Goal: Task Accomplishment & Management: Use online tool/utility

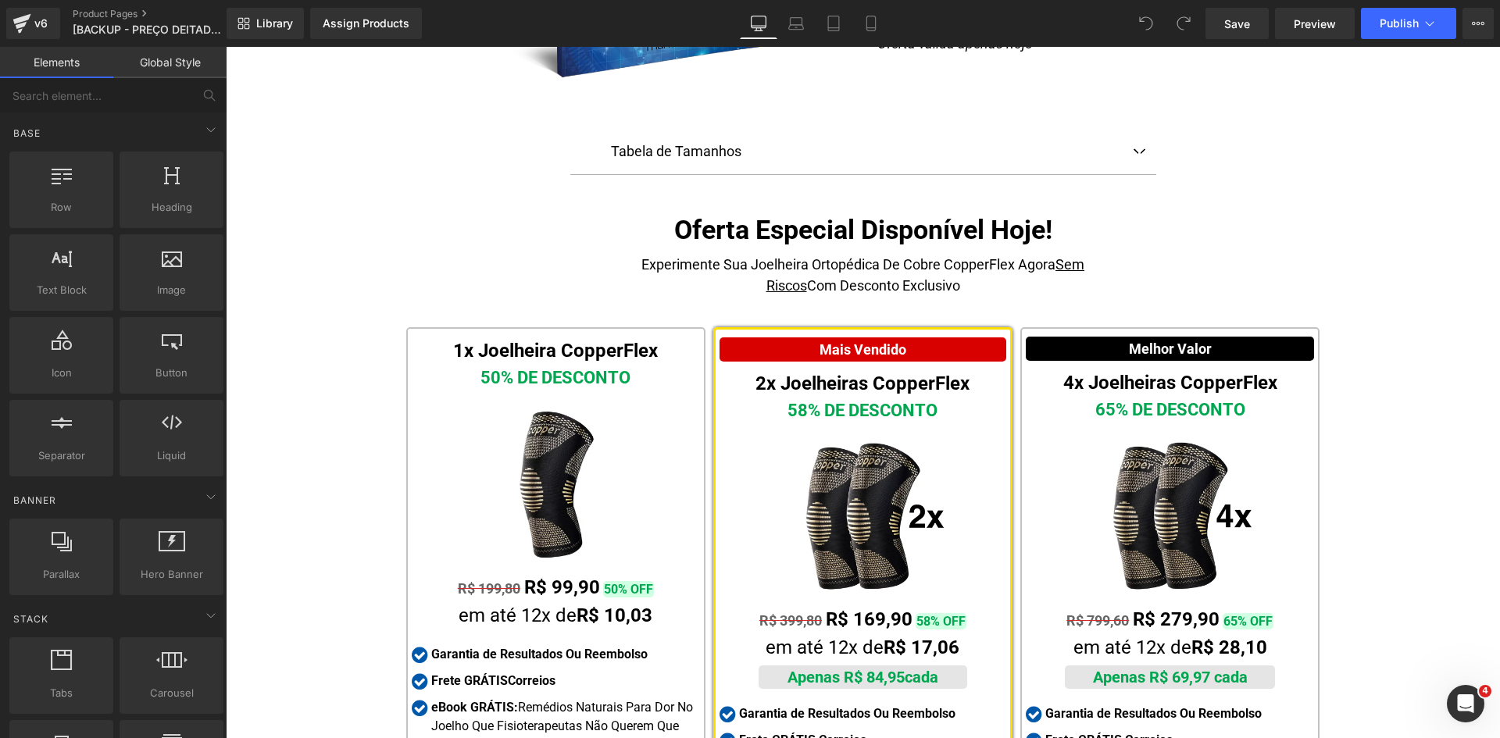
scroll to position [7196, 0]
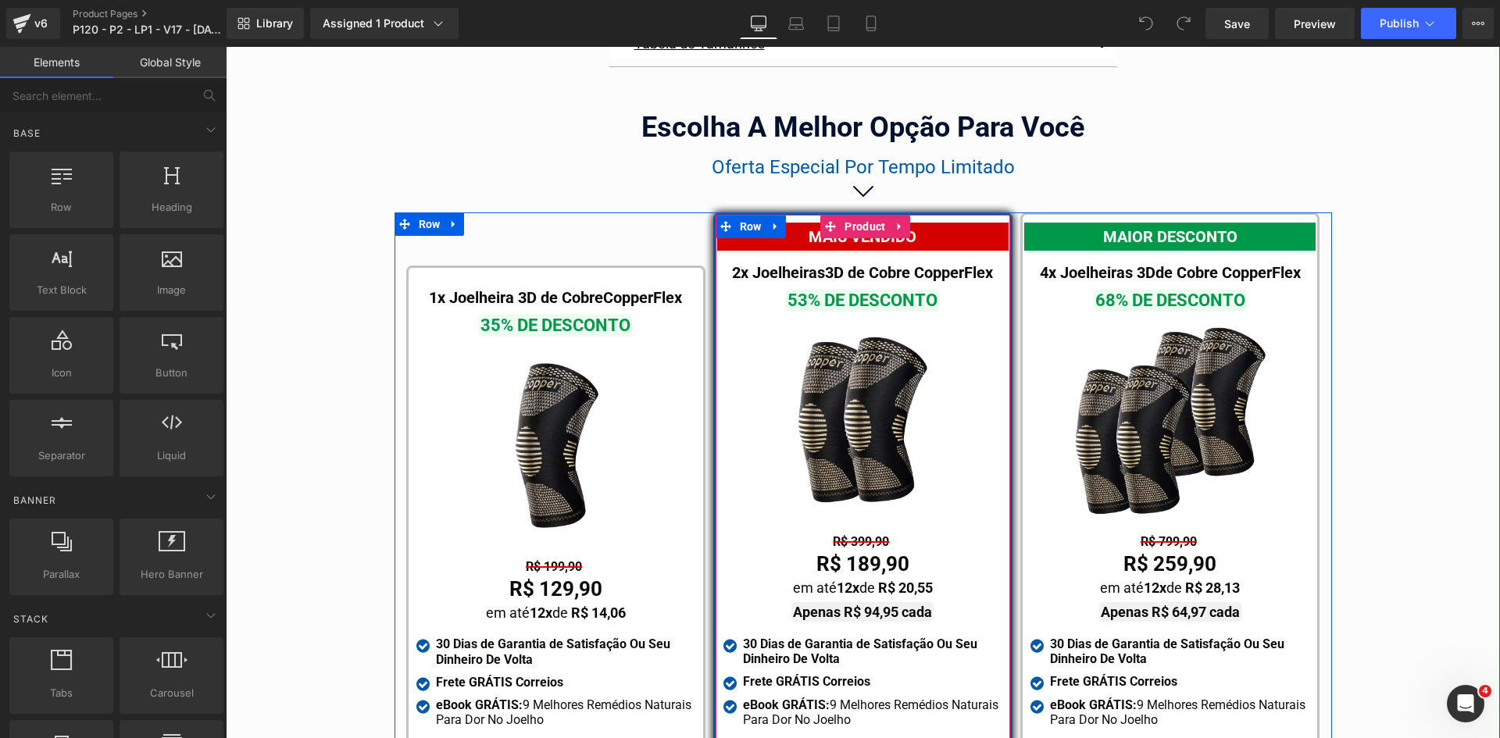
scroll to position [8986, 0]
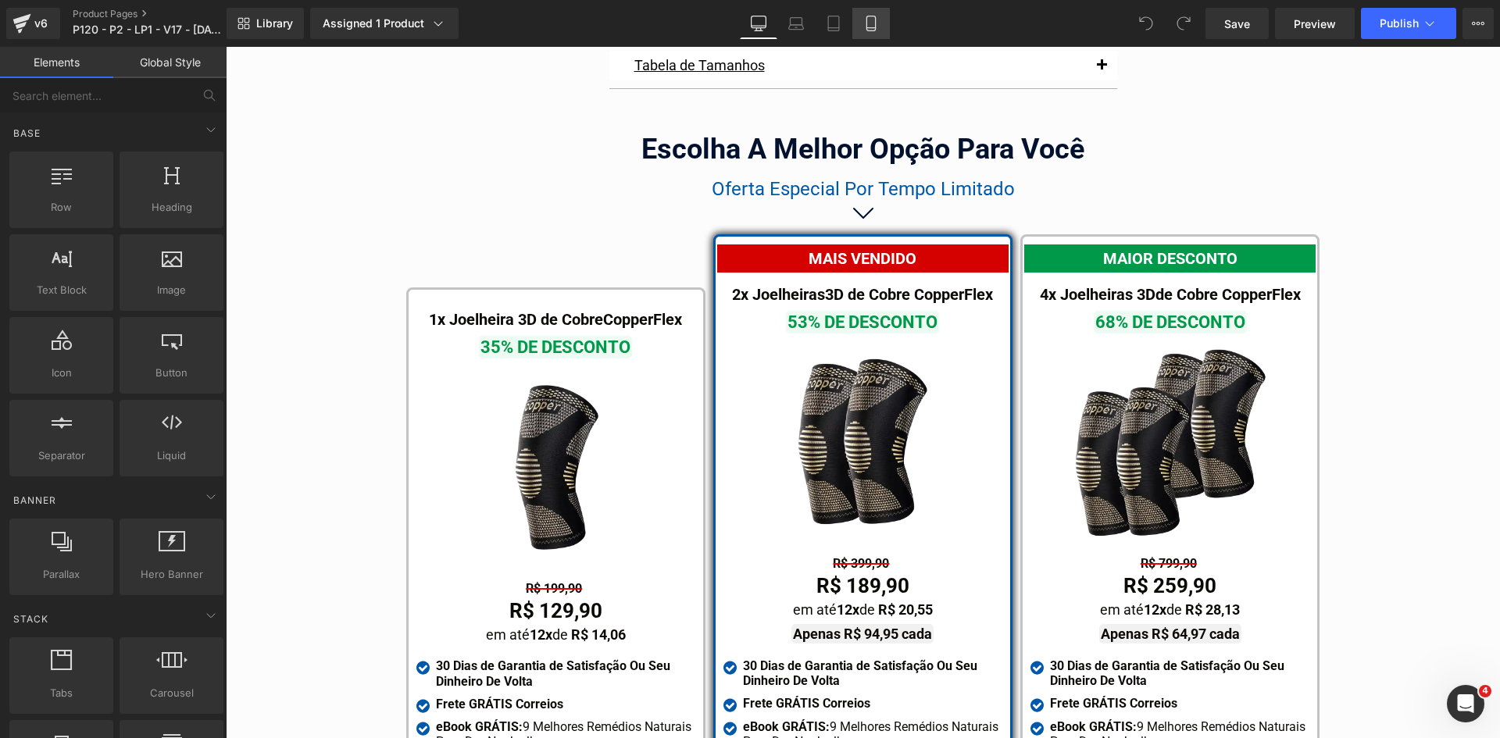
click at [858, 28] on link "Mobile" at bounding box center [870, 23] width 37 height 31
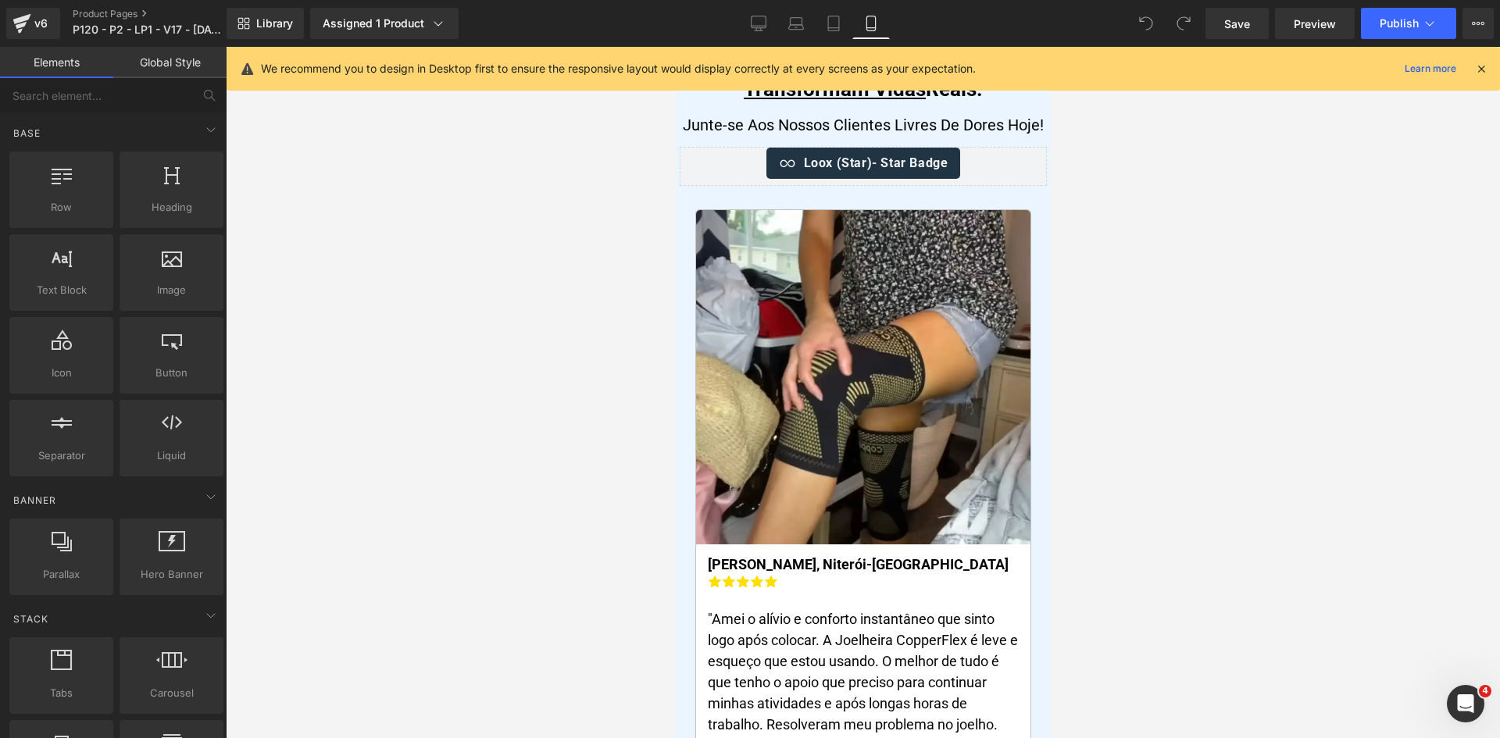
scroll to position [9095, 0]
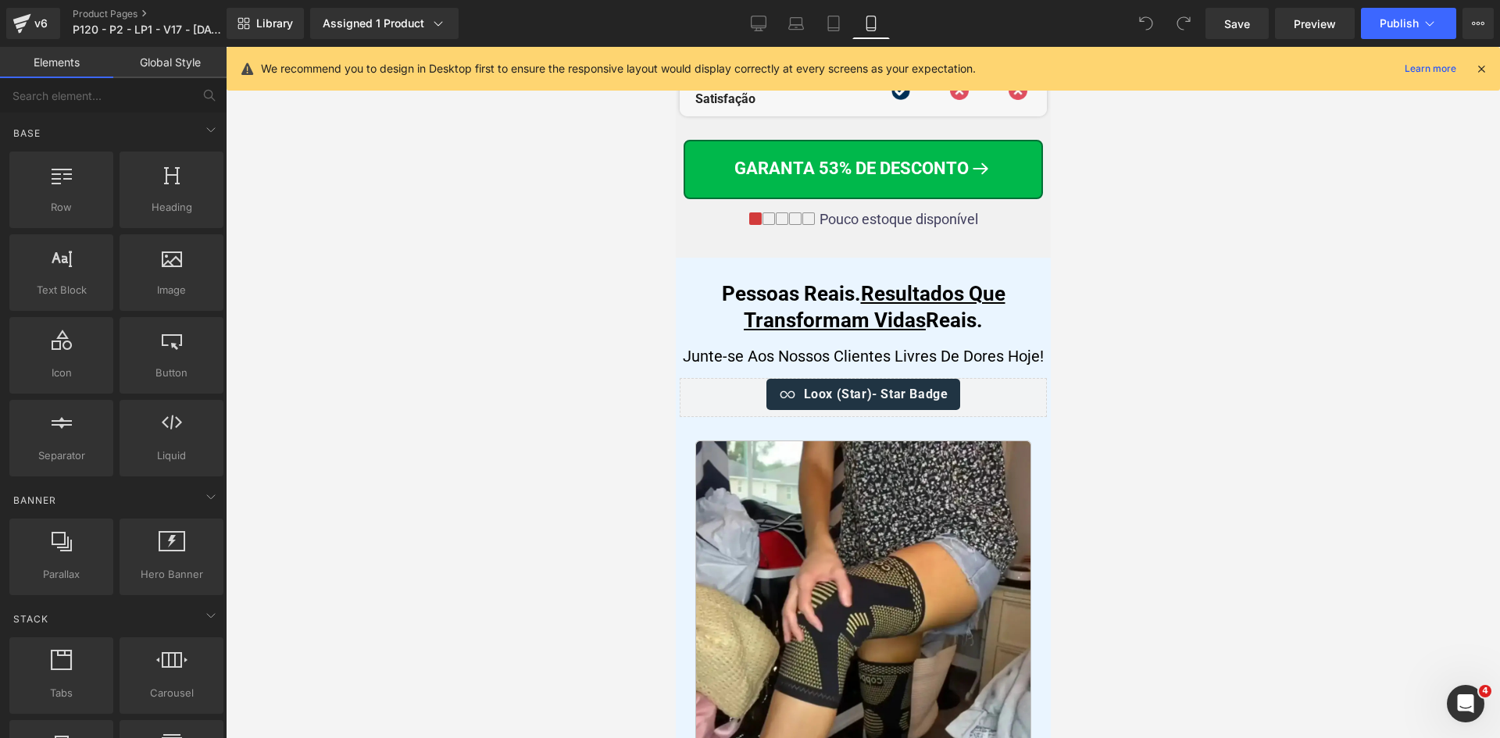
drag, startPoint x: 1041, startPoint y: 420, endPoint x: 1726, endPoint y: 429, distance: 685.2
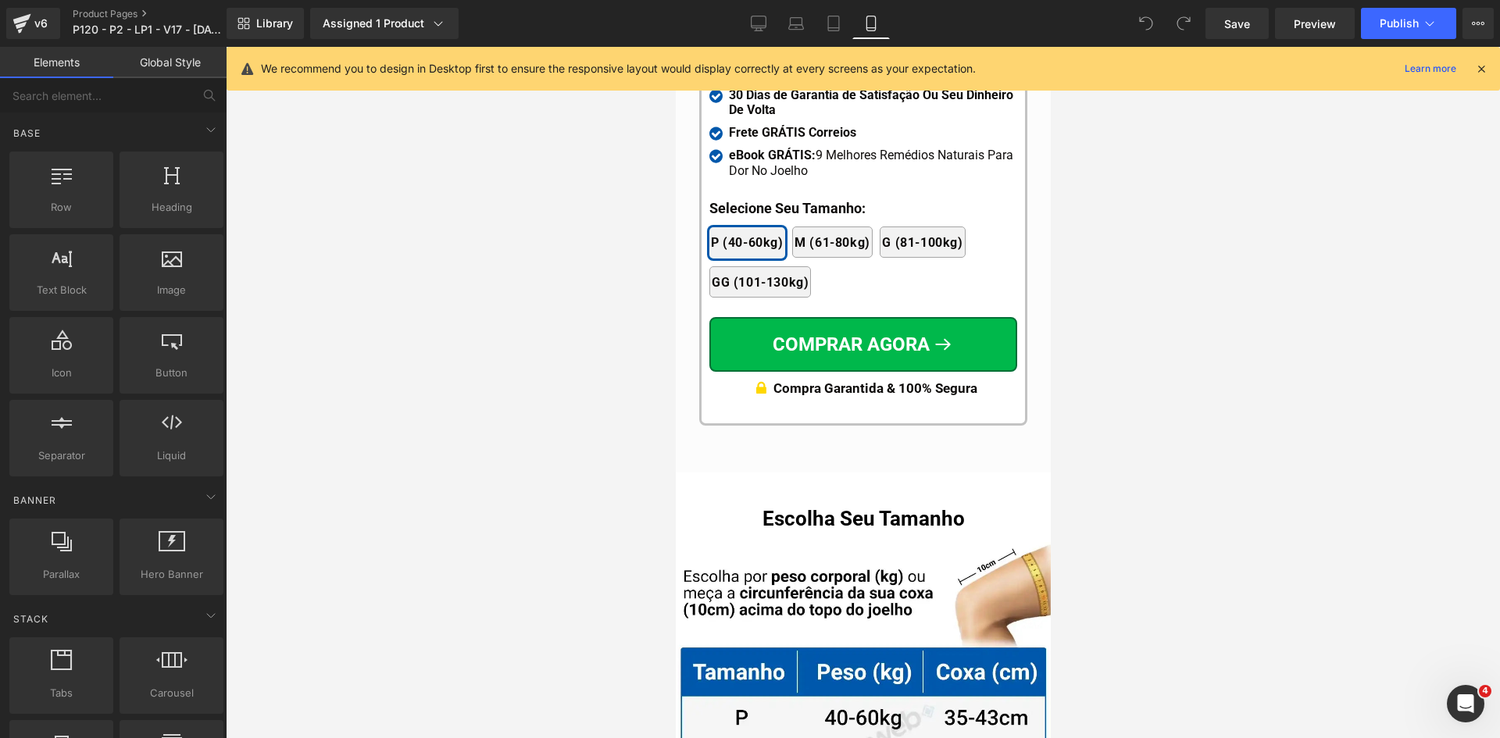
scroll to position [15157, 0]
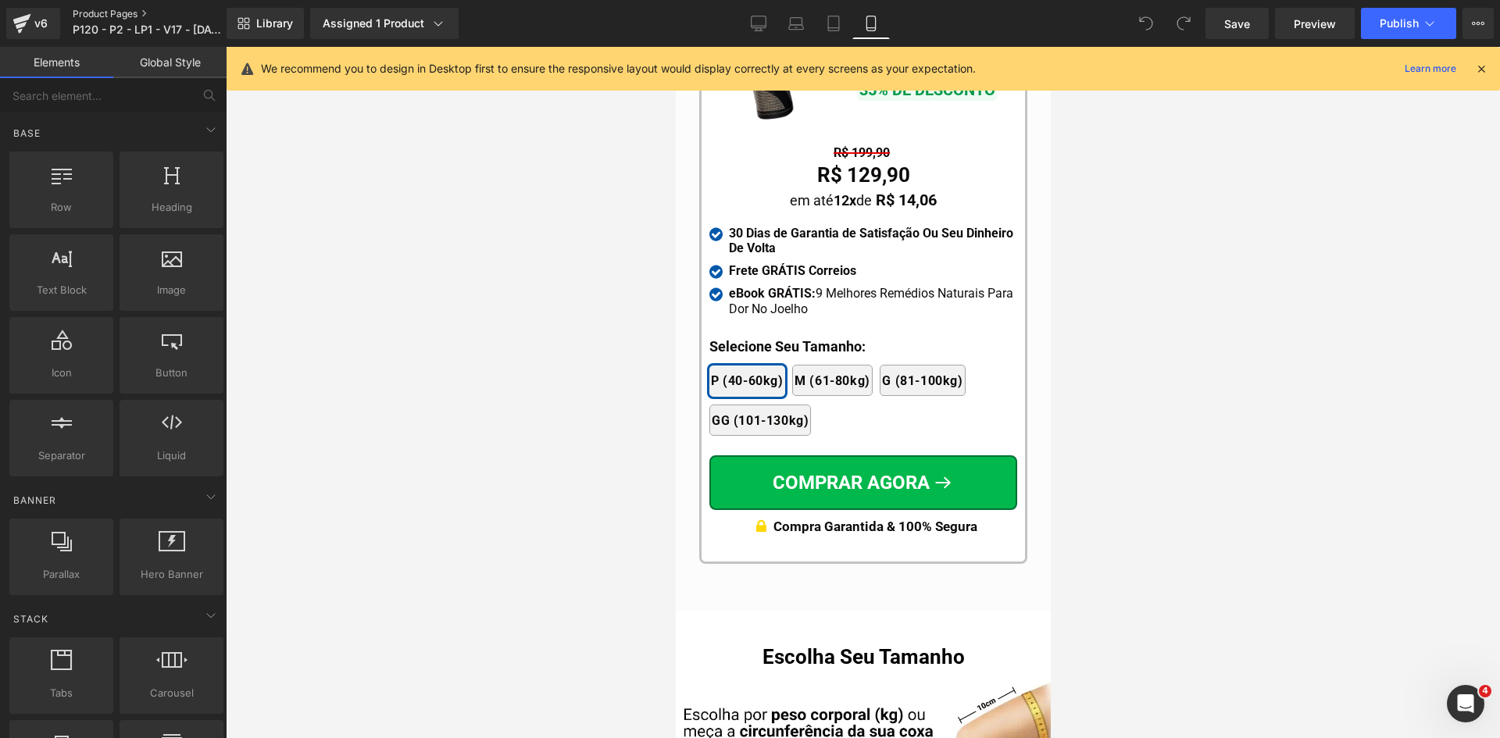
click at [106, 16] on link "Product Pages" at bounding box center [162, 14] width 179 height 12
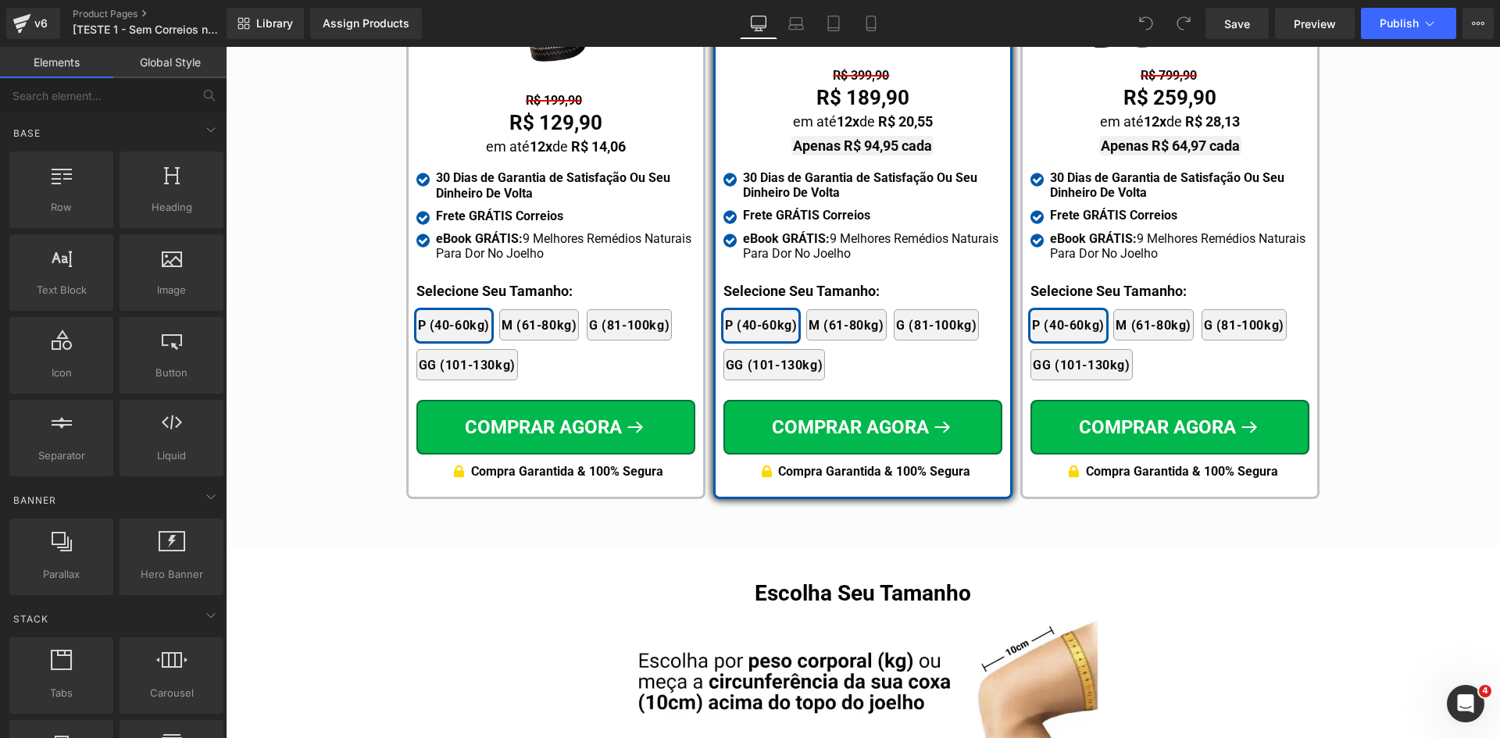
scroll to position [9354, 0]
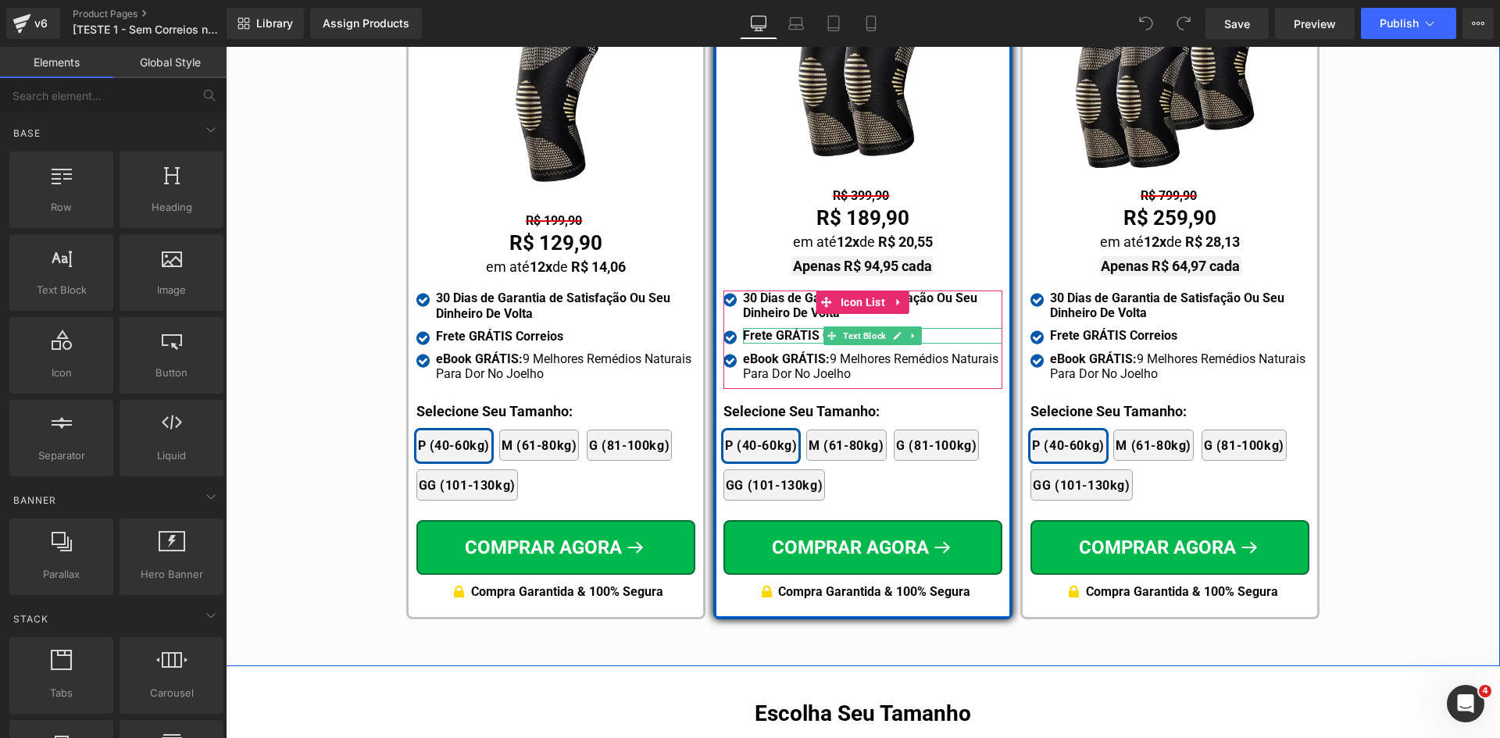
click at [776, 328] on strong "Frete GRÁTIS Correios" at bounding box center [806, 335] width 127 height 15
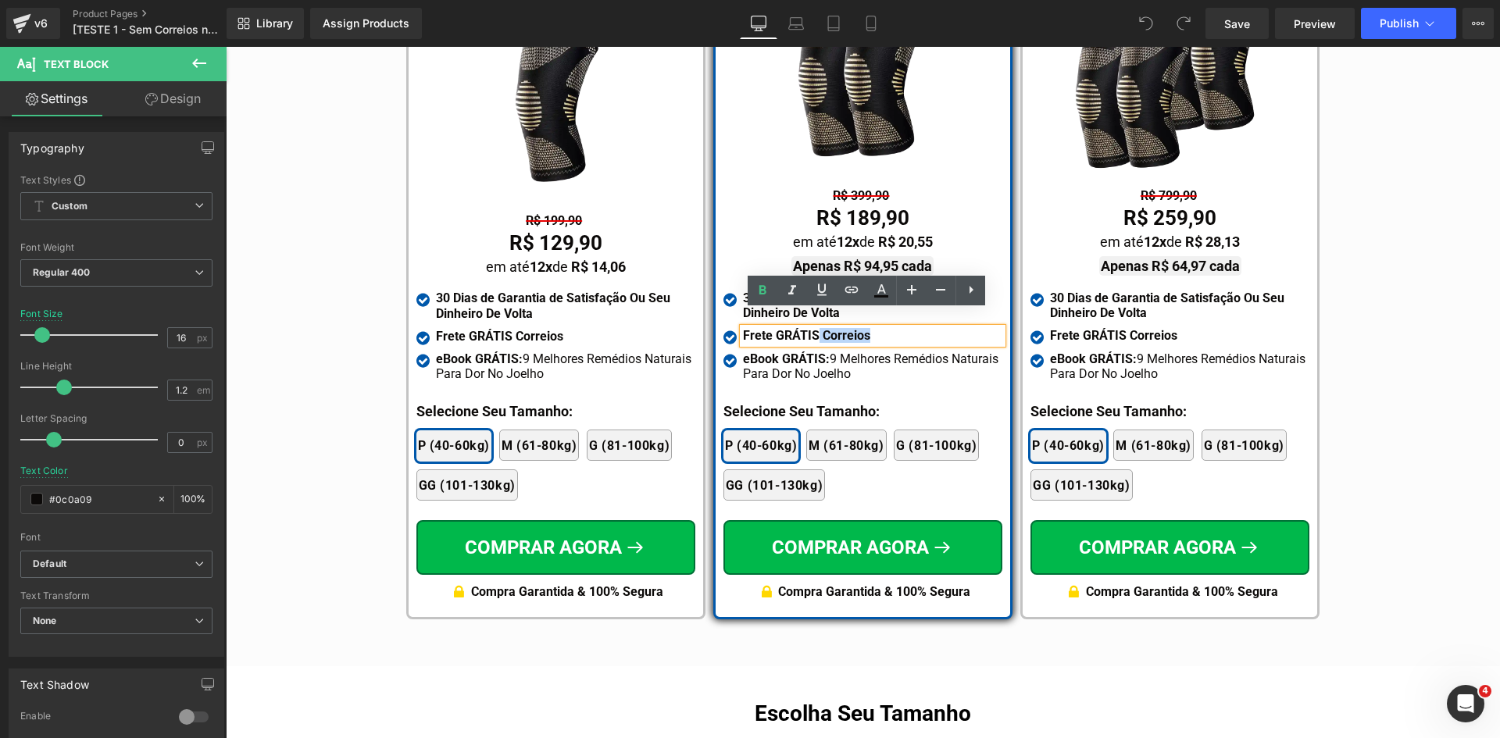
drag, startPoint x: 811, startPoint y: 316, endPoint x: 866, endPoint y: 319, distance: 54.7
click at [866, 328] on div "Frete GRÁTIS Correios" at bounding box center [872, 335] width 259 height 15
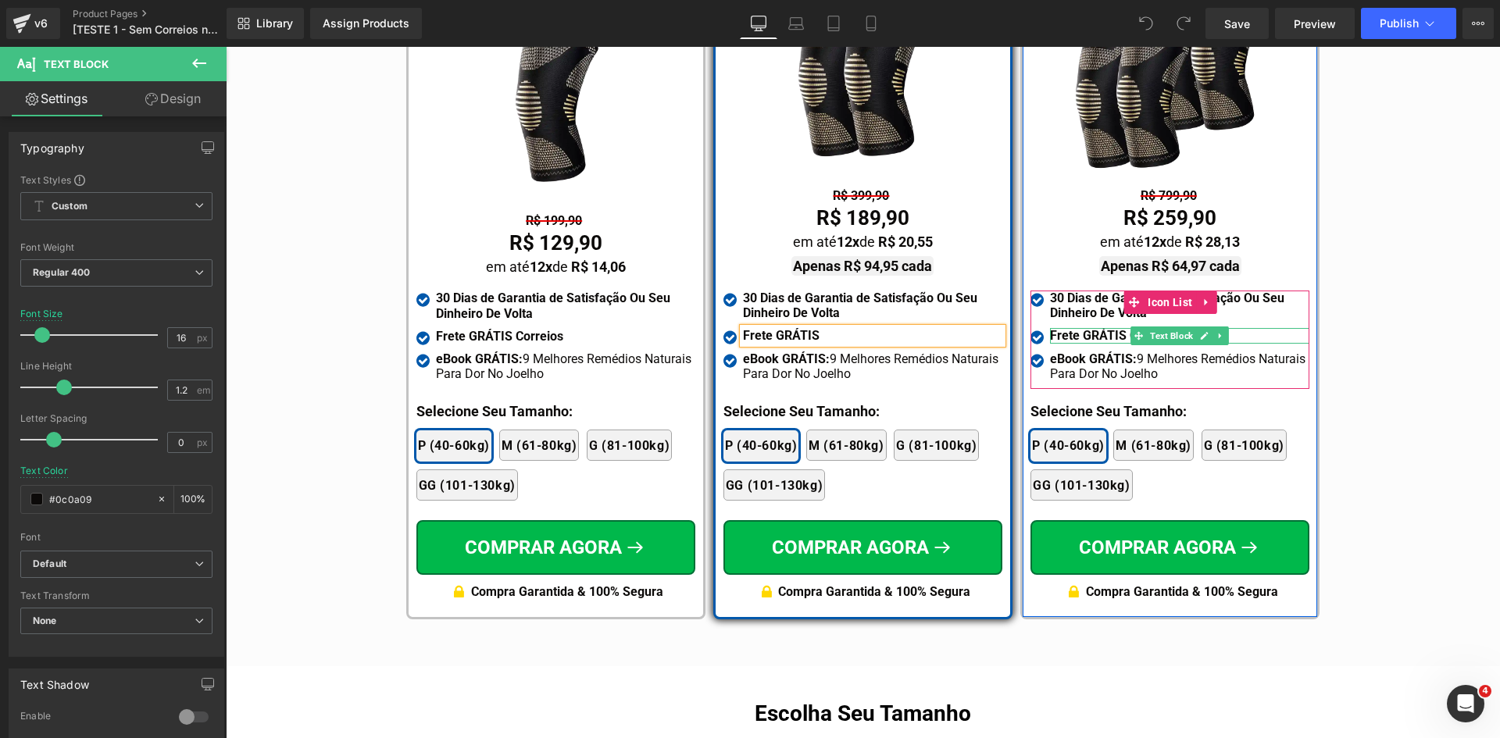
click at [1097, 328] on strong "Frete GRÁTIS Correios" at bounding box center [1113, 335] width 127 height 15
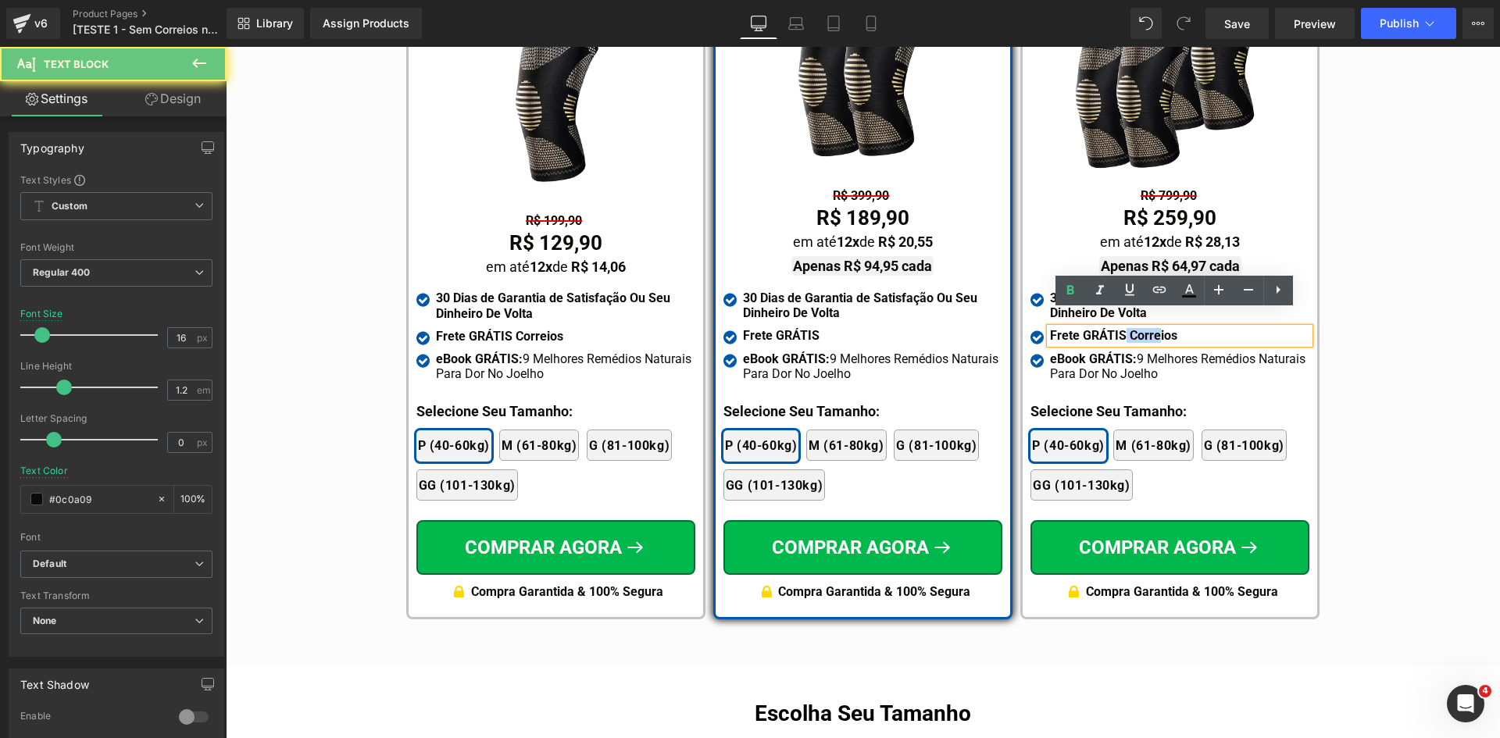
drag, startPoint x: 1120, startPoint y: 319, endPoint x: 1192, endPoint y: 323, distance: 72.0
click at [1192, 328] on div "Frete GRÁTIS Correios" at bounding box center [1179, 335] width 259 height 15
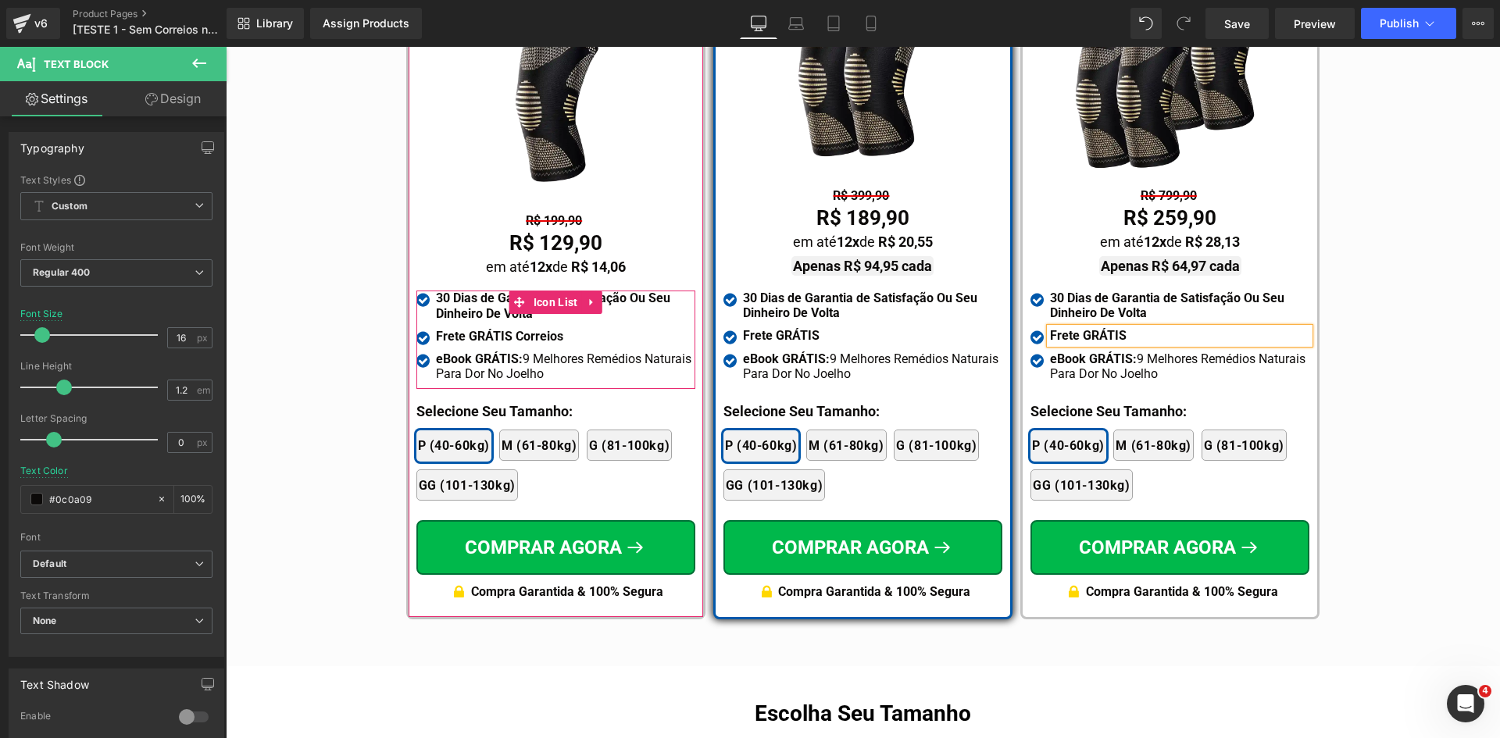
click at [473, 329] on strong "Frete GRÁTIS Correios" at bounding box center [499, 336] width 127 height 15
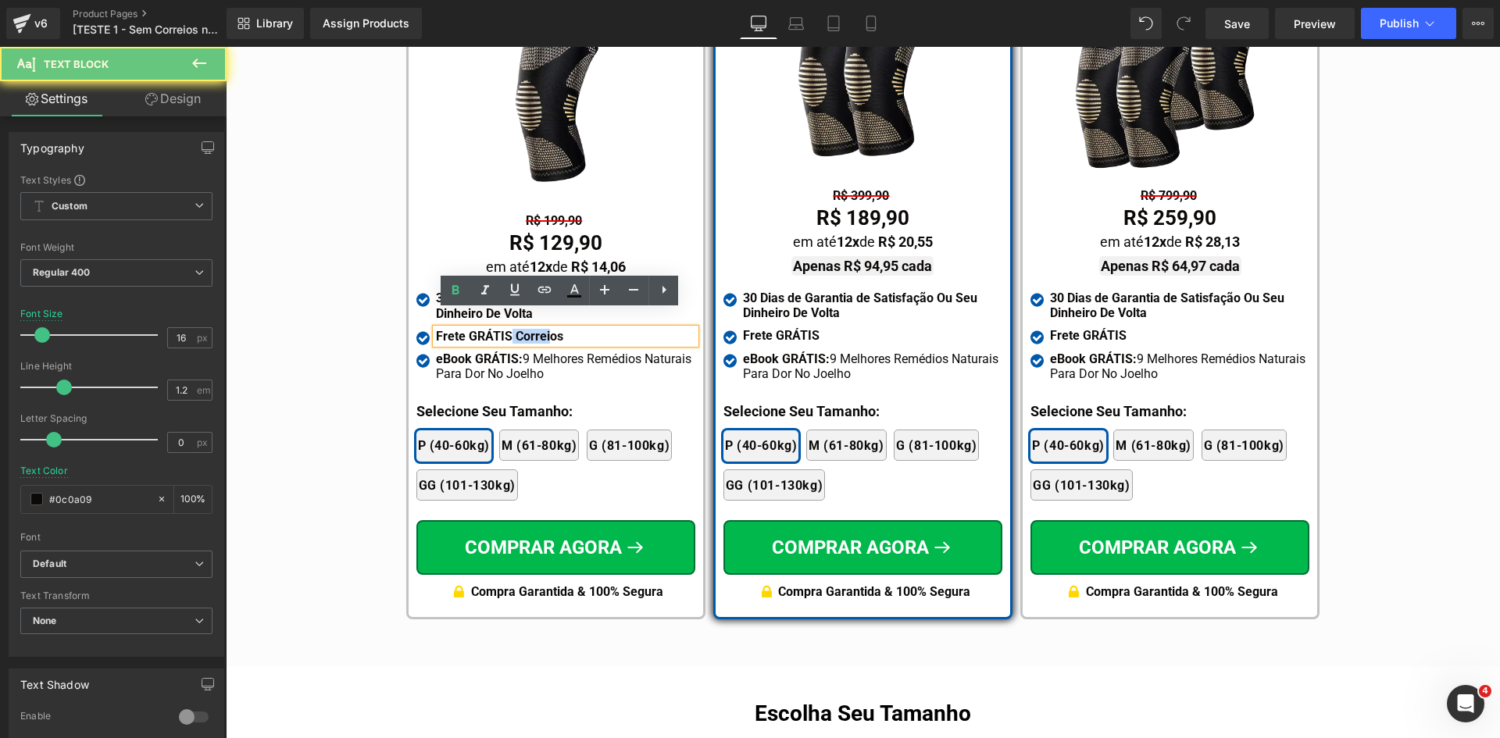
drag, startPoint x: 502, startPoint y: 317, endPoint x: 584, endPoint y: 317, distance: 82.8
click at [584, 329] on div "Frete GRÁTIS Correios" at bounding box center [565, 336] width 259 height 15
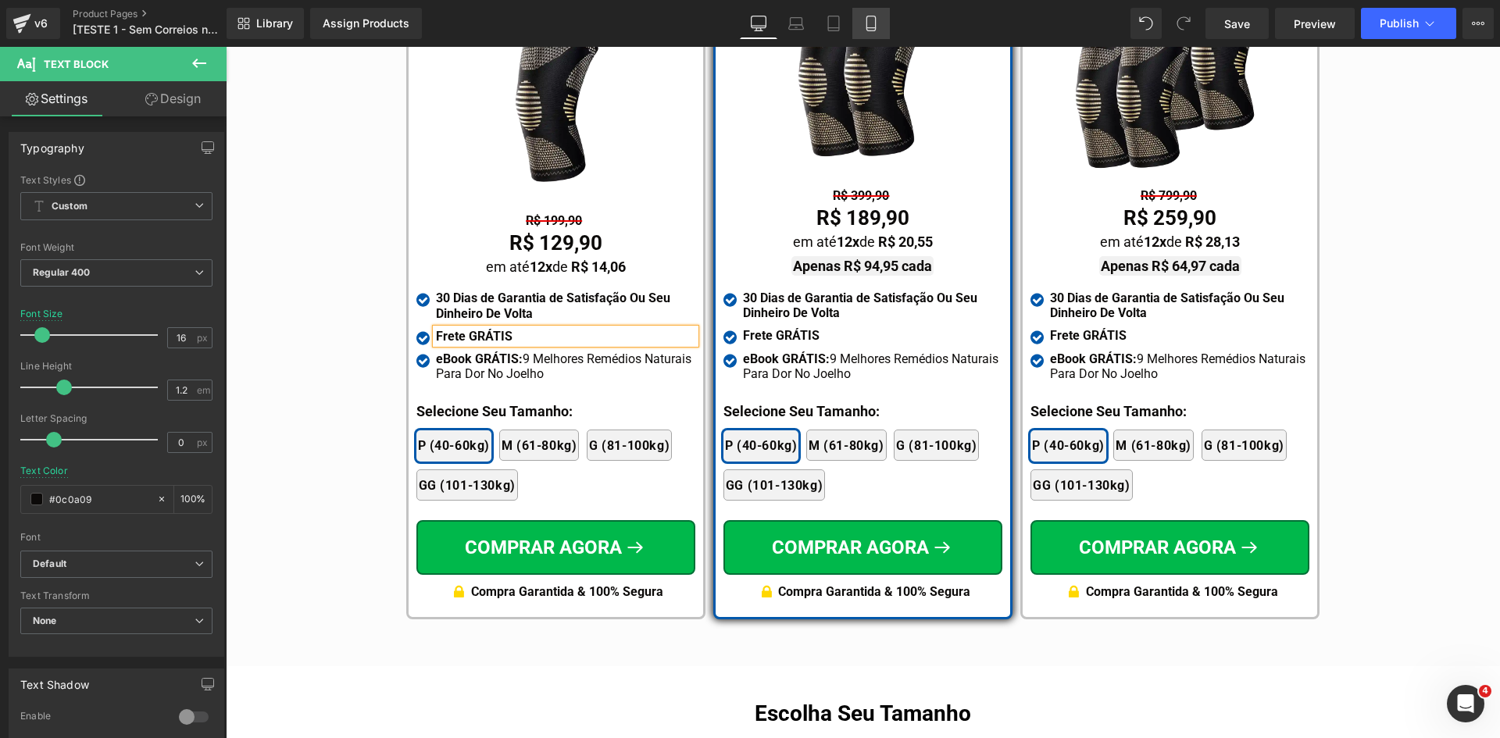
click at [879, 23] on icon at bounding box center [871, 24] width 16 height 16
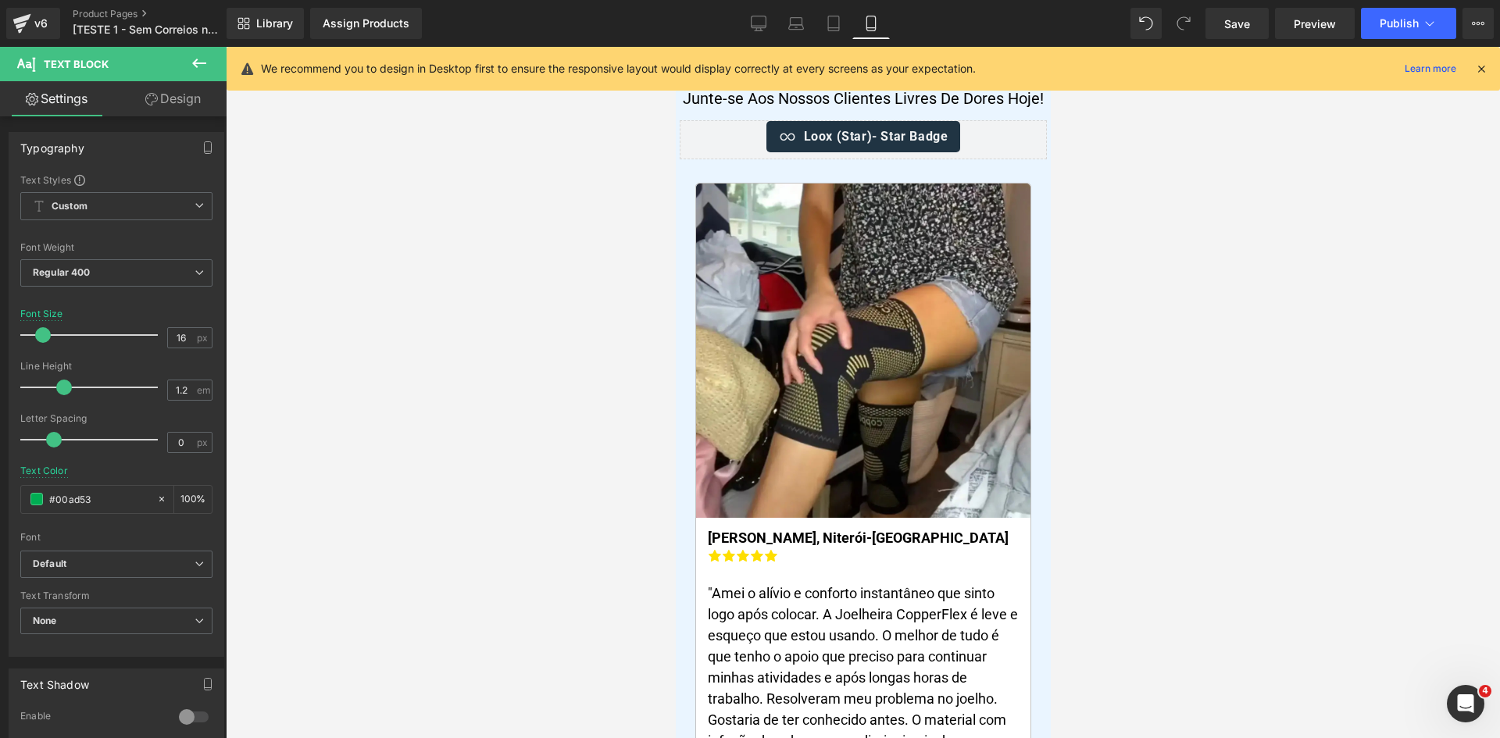
scroll to position [0, 0]
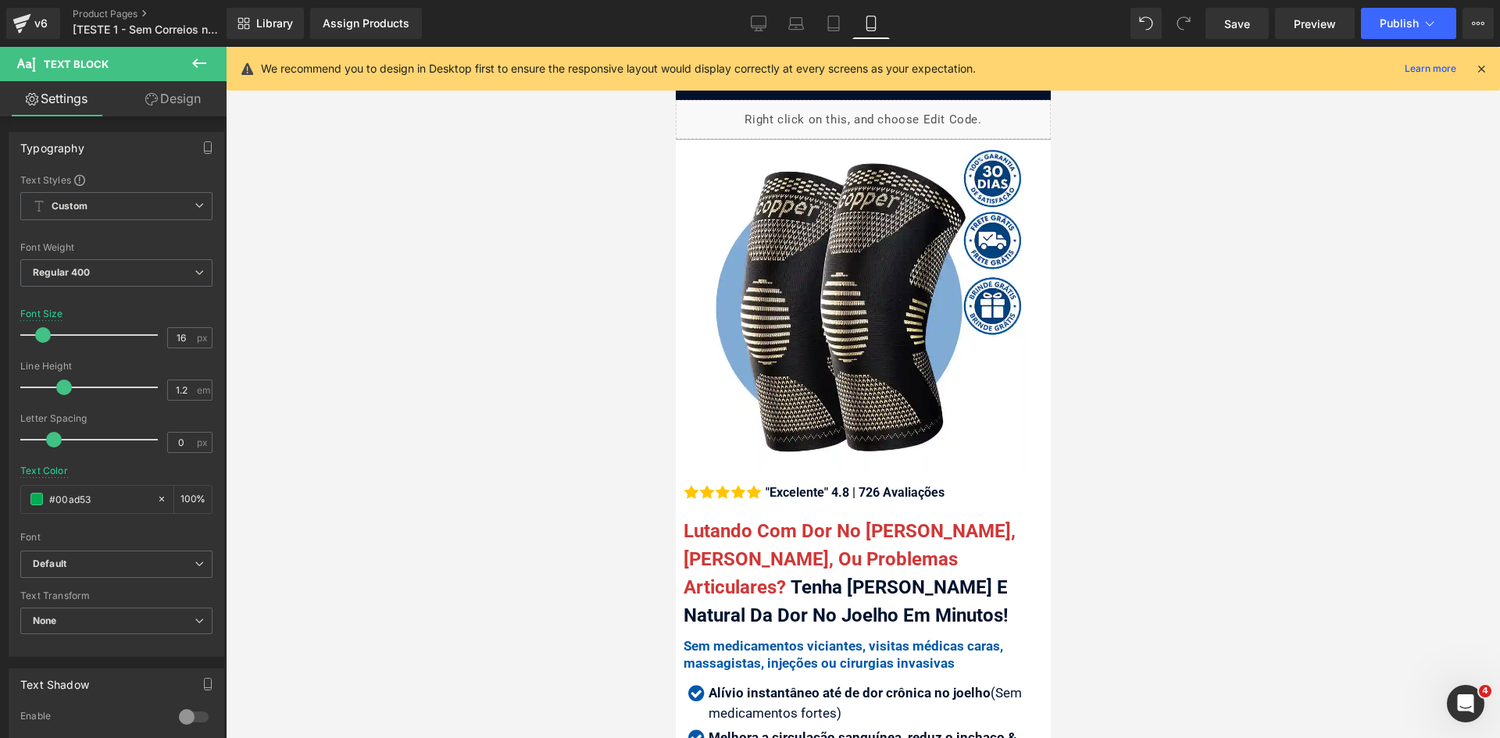
click at [1480, 67] on icon at bounding box center [1481, 69] width 14 height 14
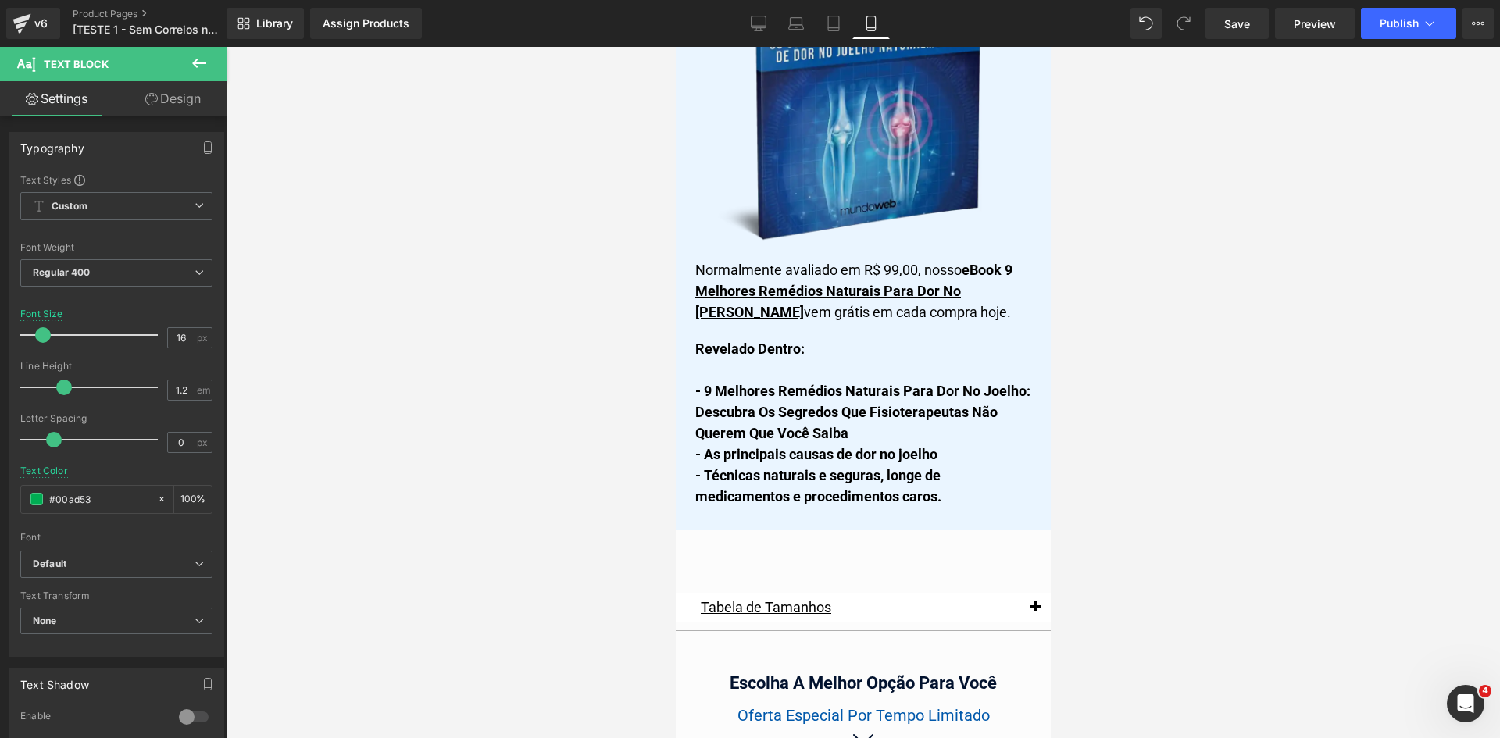
scroll to position [13538, 0]
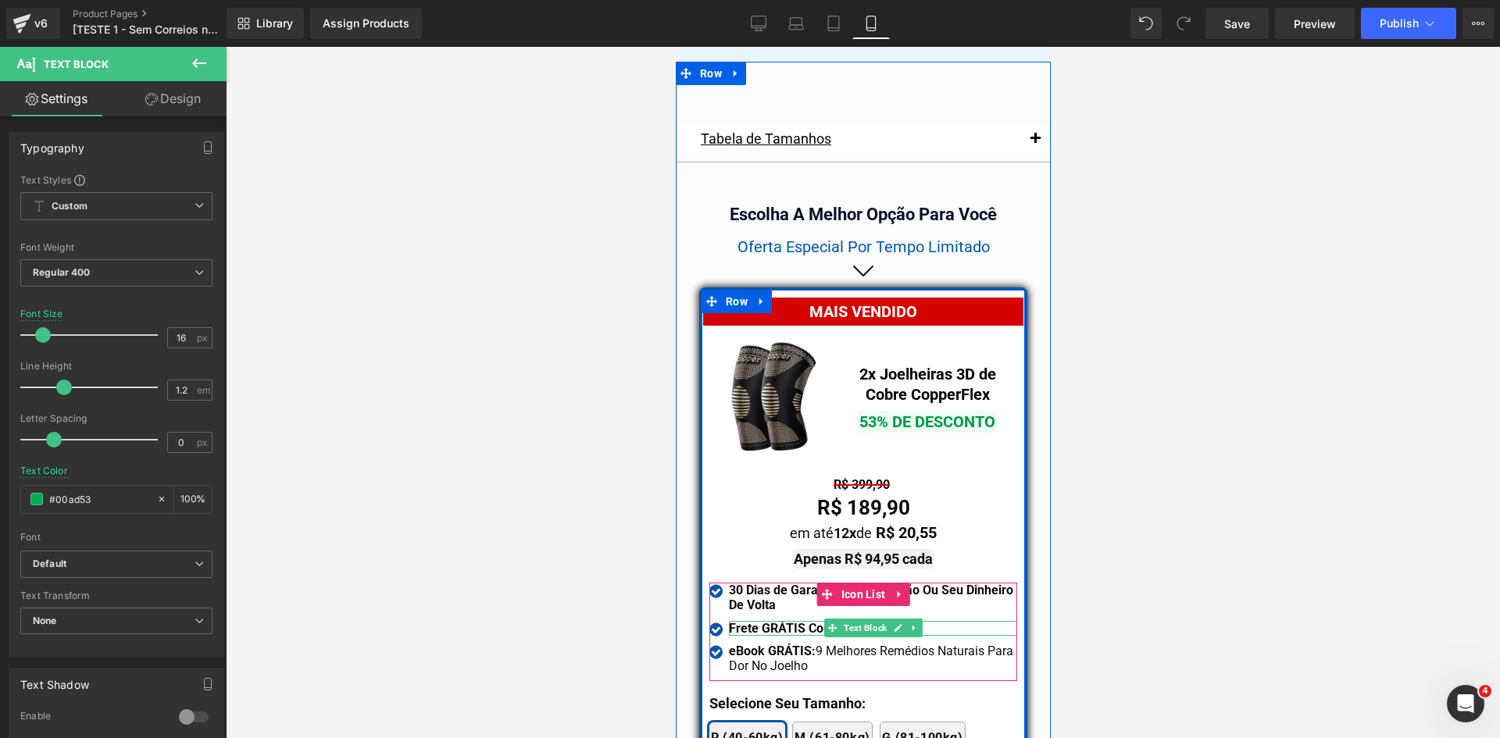
click at [799, 621] on strong "Frete GRÁTIS Correios" at bounding box center [791, 628] width 127 height 15
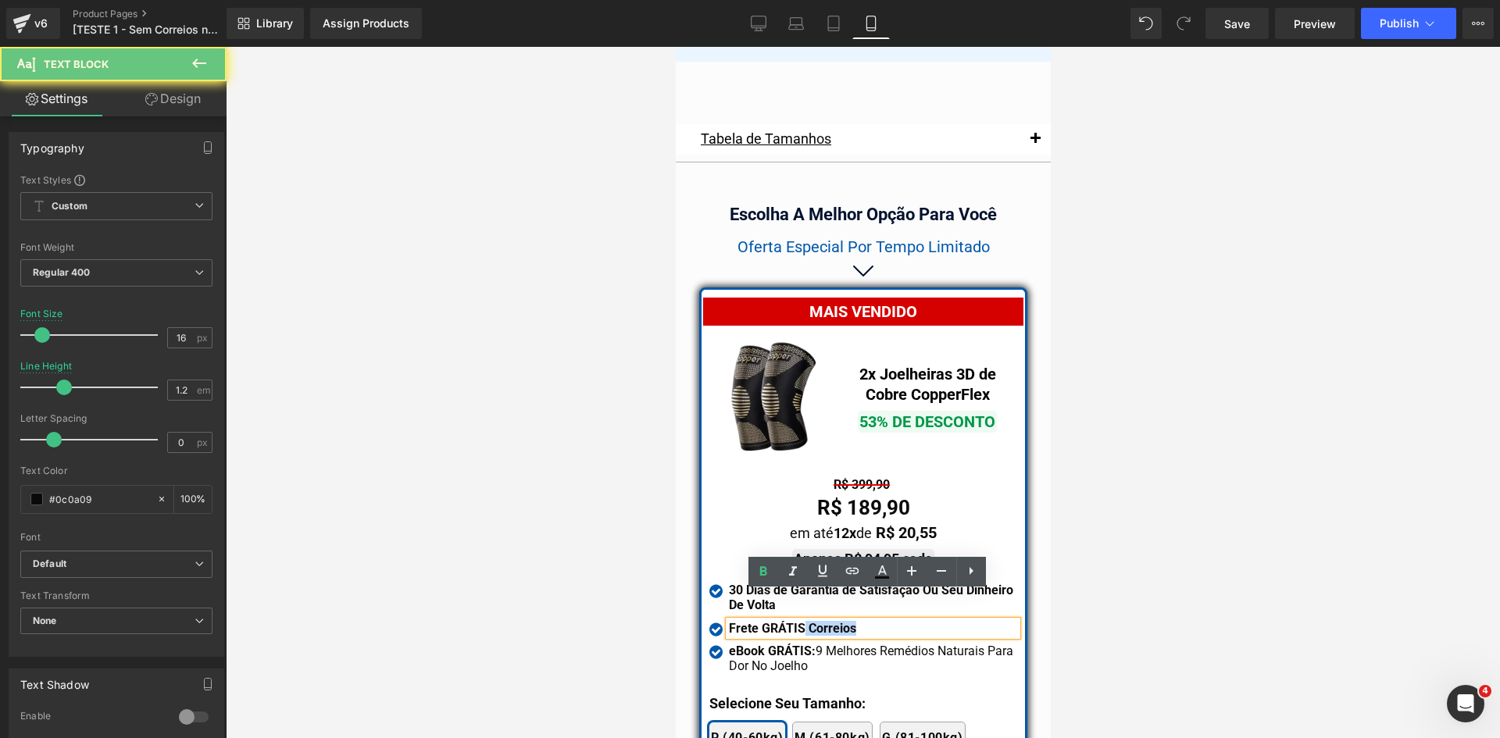
drag, startPoint x: 796, startPoint y: 598, endPoint x: 859, endPoint y: 602, distance: 63.4
click at [859, 621] on div "Frete GRÁTIS Correios" at bounding box center [872, 628] width 288 height 15
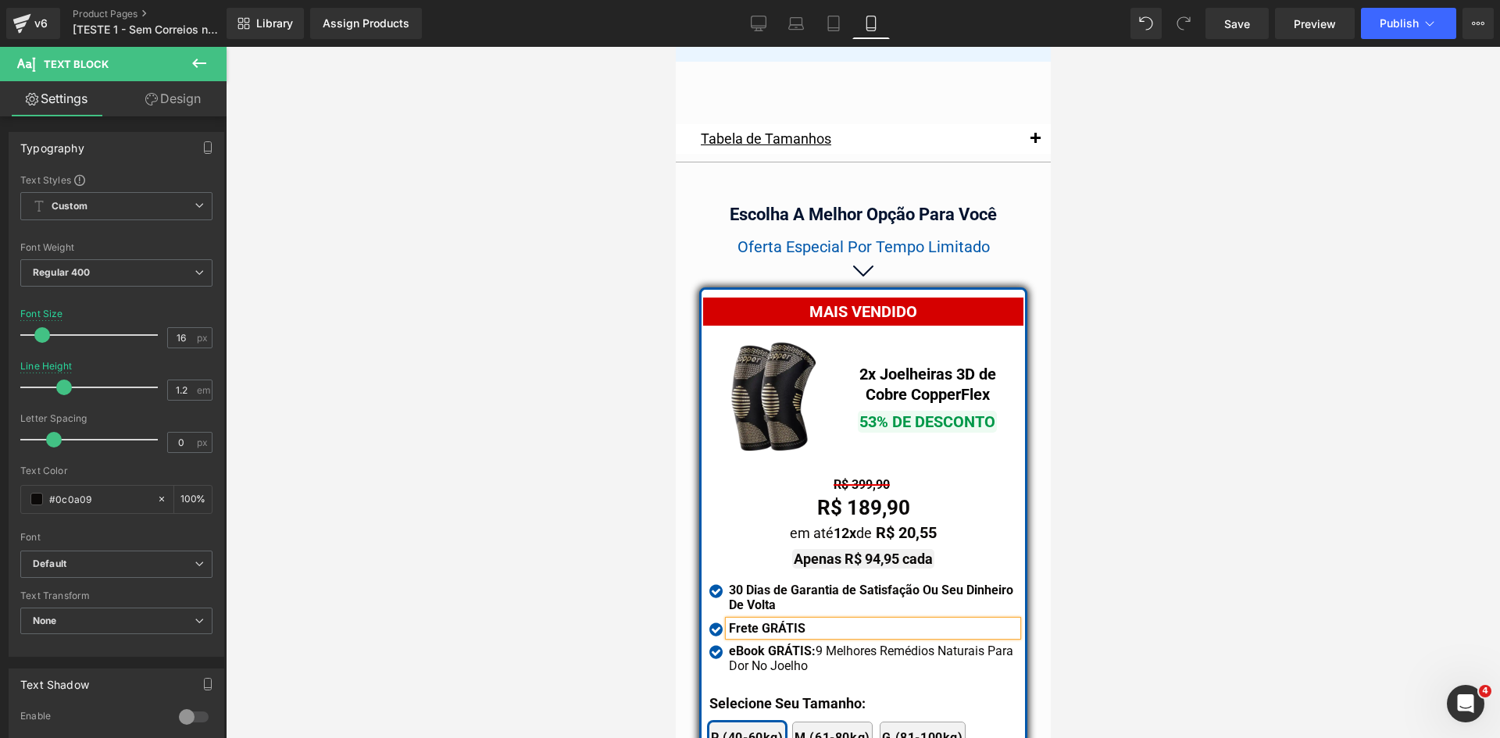
click at [1080, 575] on div at bounding box center [863, 392] width 1274 height 691
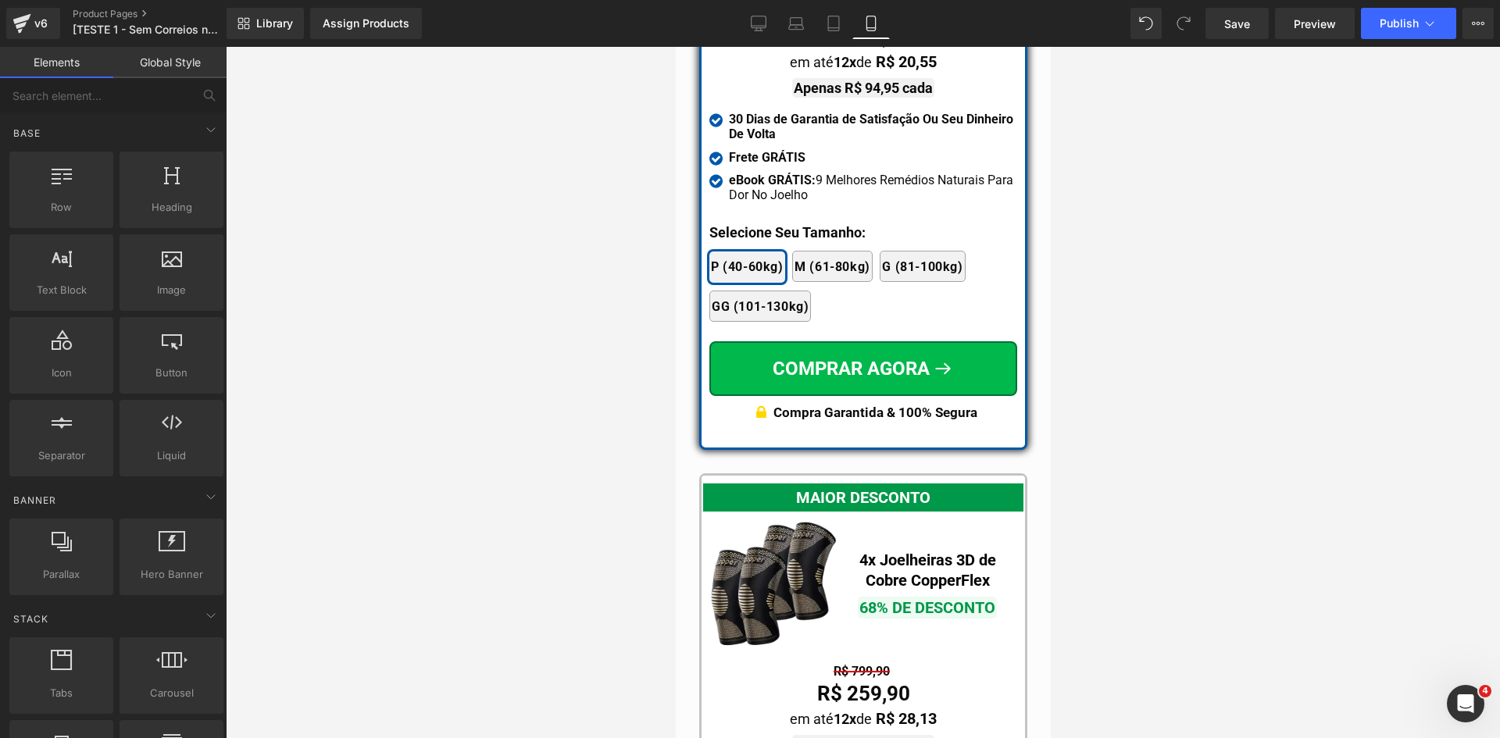
scroll to position [14242, 0]
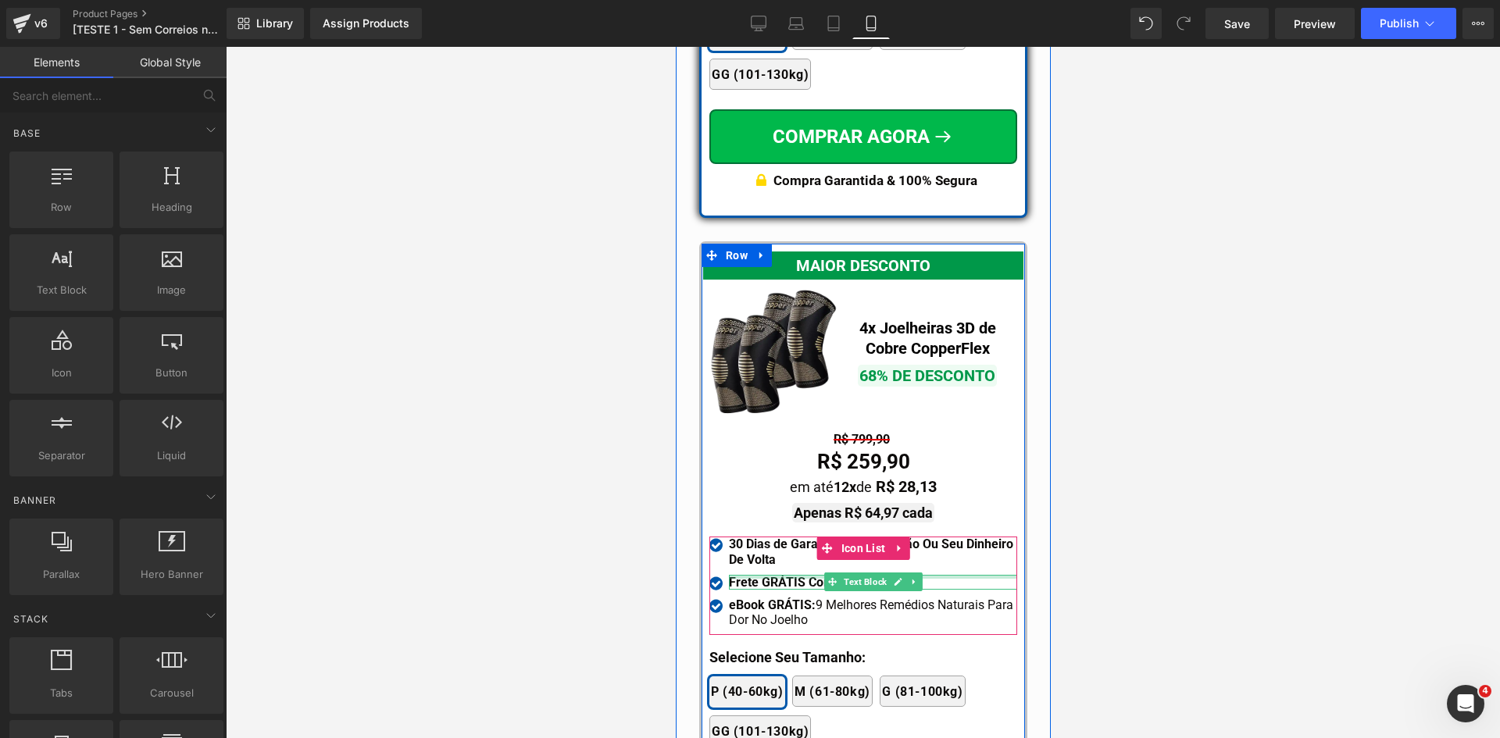
click at [774, 575] on div at bounding box center [872, 577] width 288 height 4
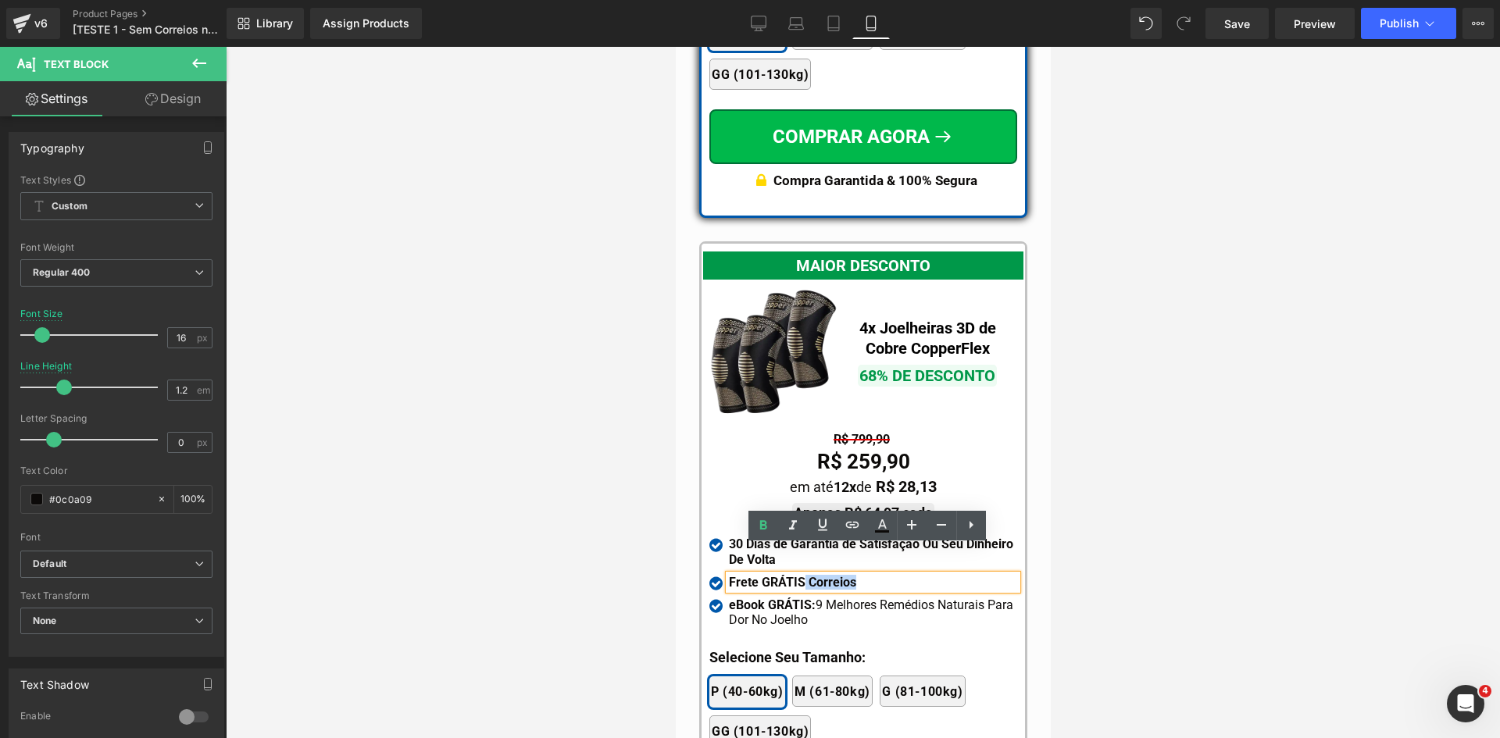
drag, startPoint x: 795, startPoint y: 552, endPoint x: 863, endPoint y: 554, distance: 68.0
click at [863, 575] on div "Frete GRÁTIS Correios" at bounding box center [872, 582] width 288 height 15
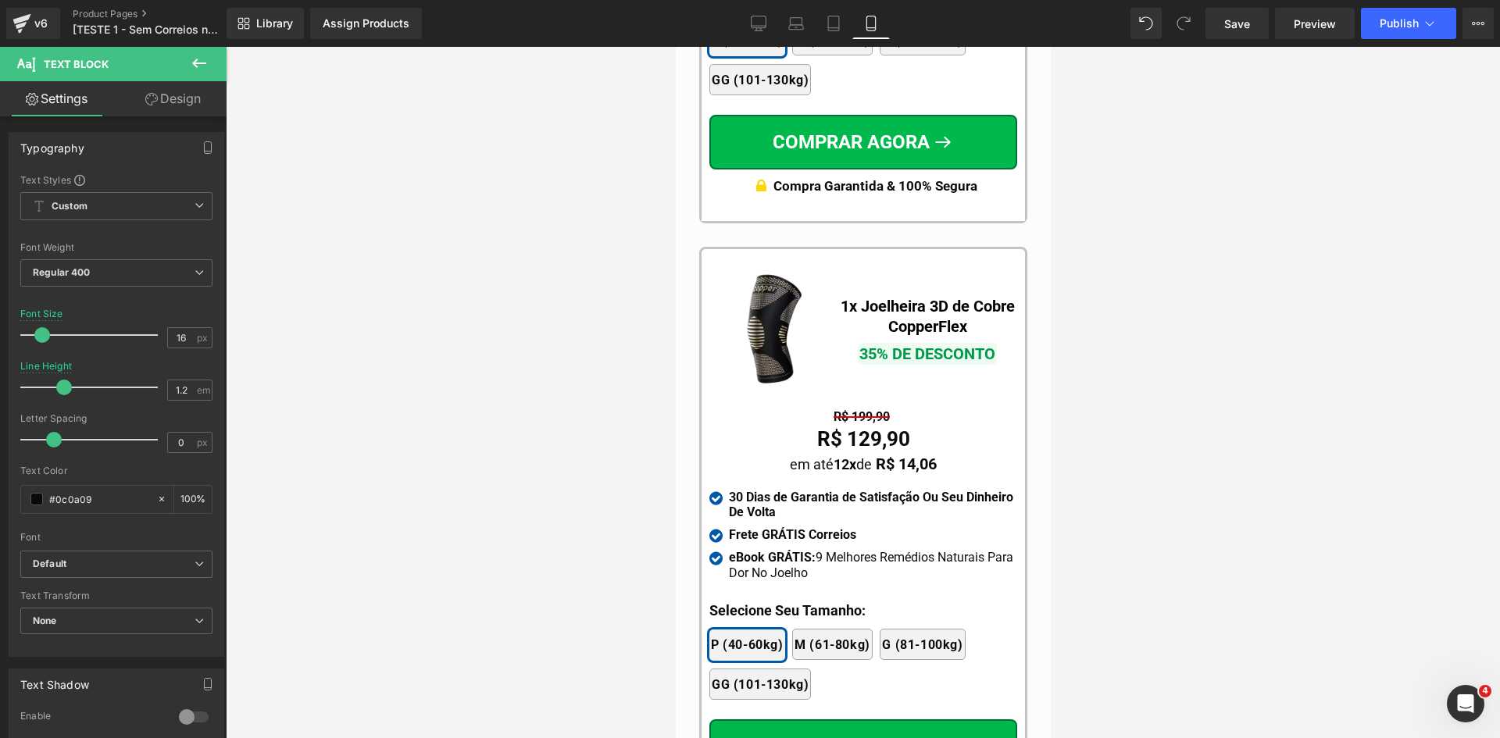
scroll to position [15023, 0]
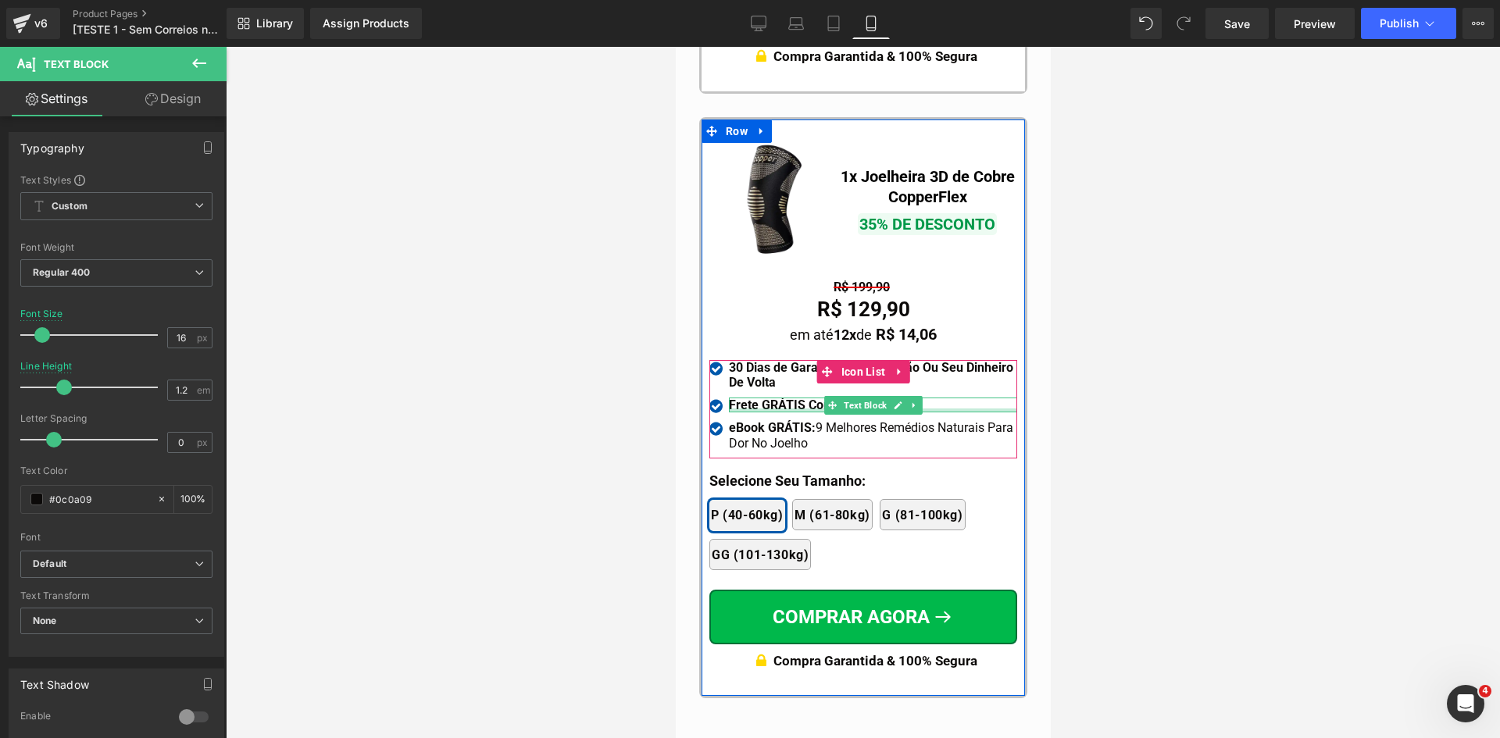
click at [791, 409] on div at bounding box center [872, 411] width 288 height 4
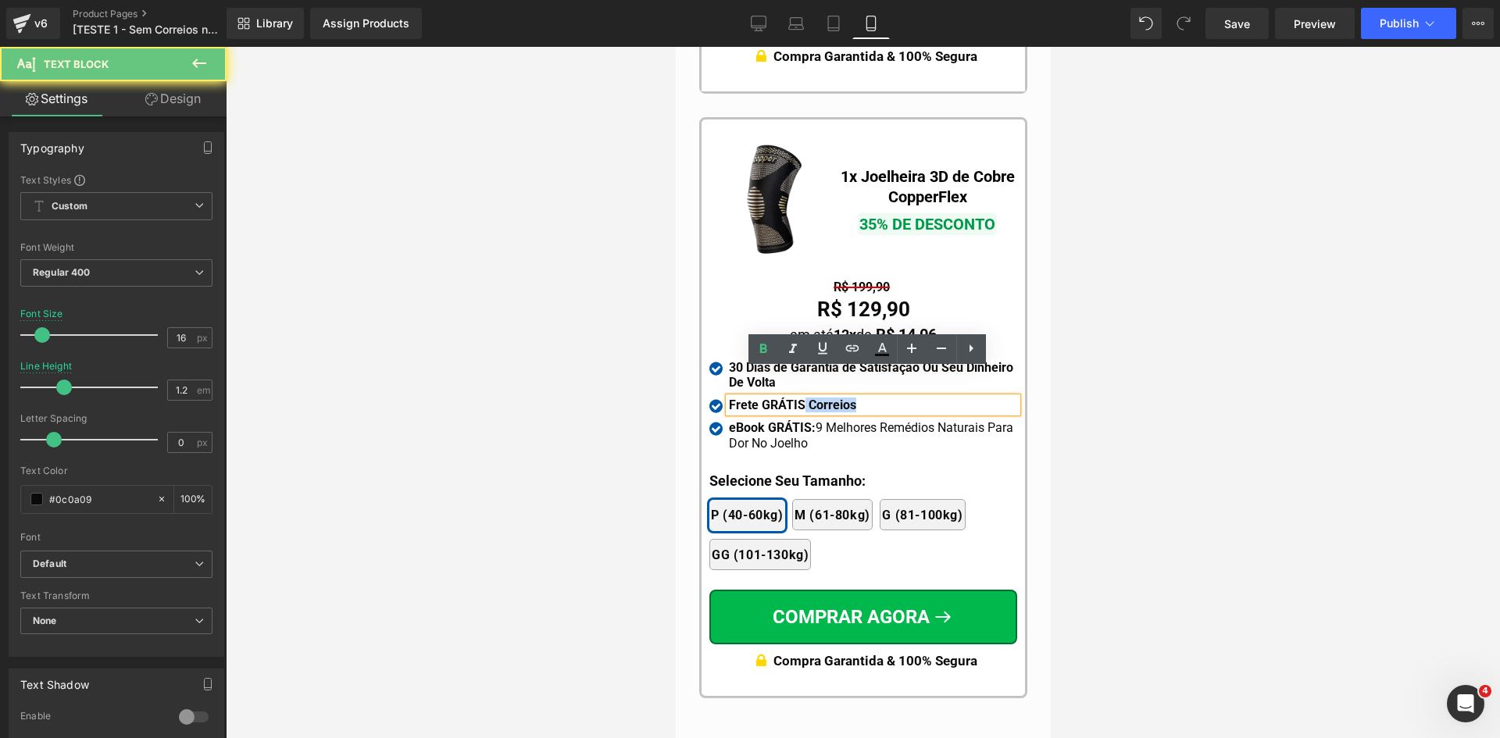
drag, startPoint x: 796, startPoint y: 376, endPoint x: 875, endPoint y: 379, distance: 79.0
click at [875, 398] on div "Frete GRÁTIS Correios" at bounding box center [872, 405] width 288 height 15
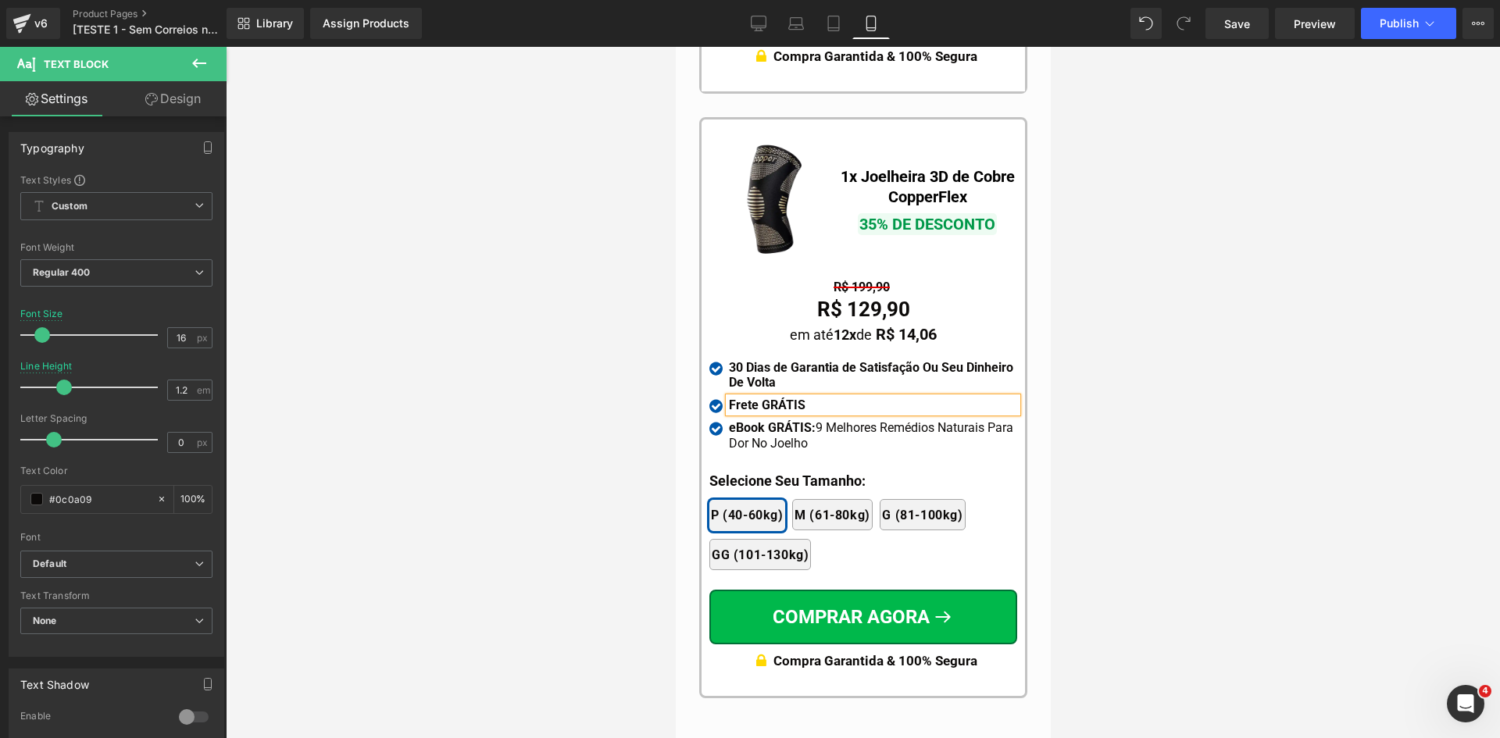
click at [1112, 374] on div at bounding box center [863, 392] width 1274 height 691
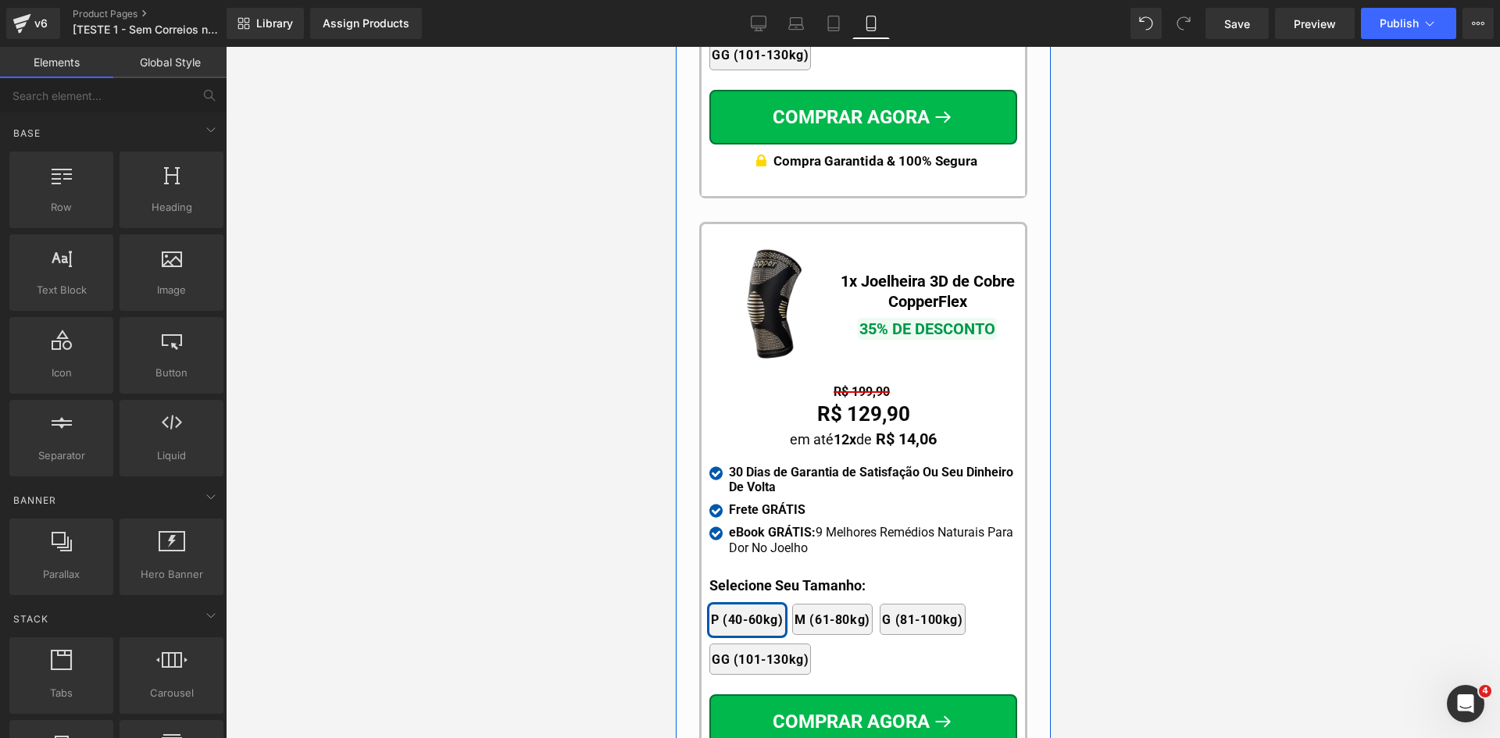
scroll to position [14945, 0]
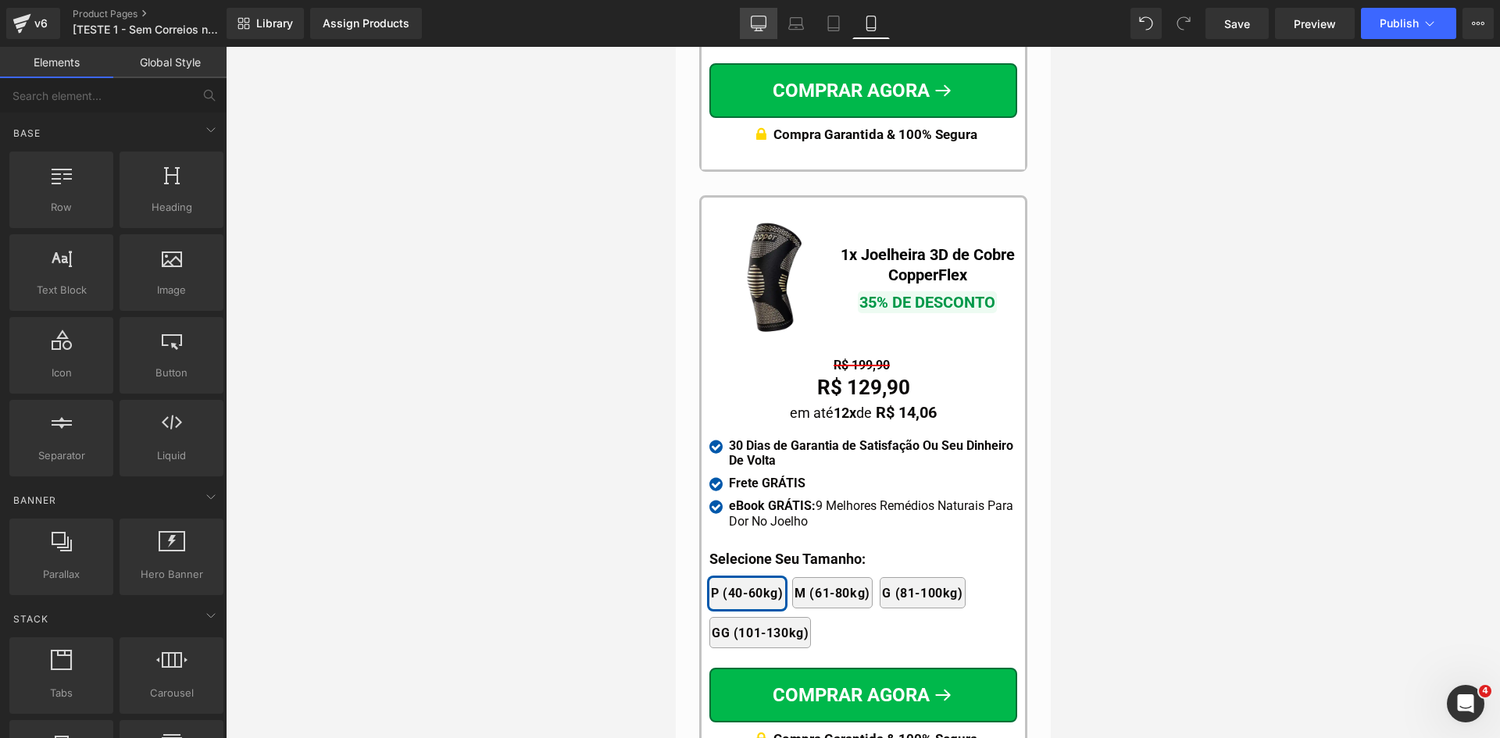
click at [746, 23] on link "Desktop" at bounding box center [758, 23] width 37 height 31
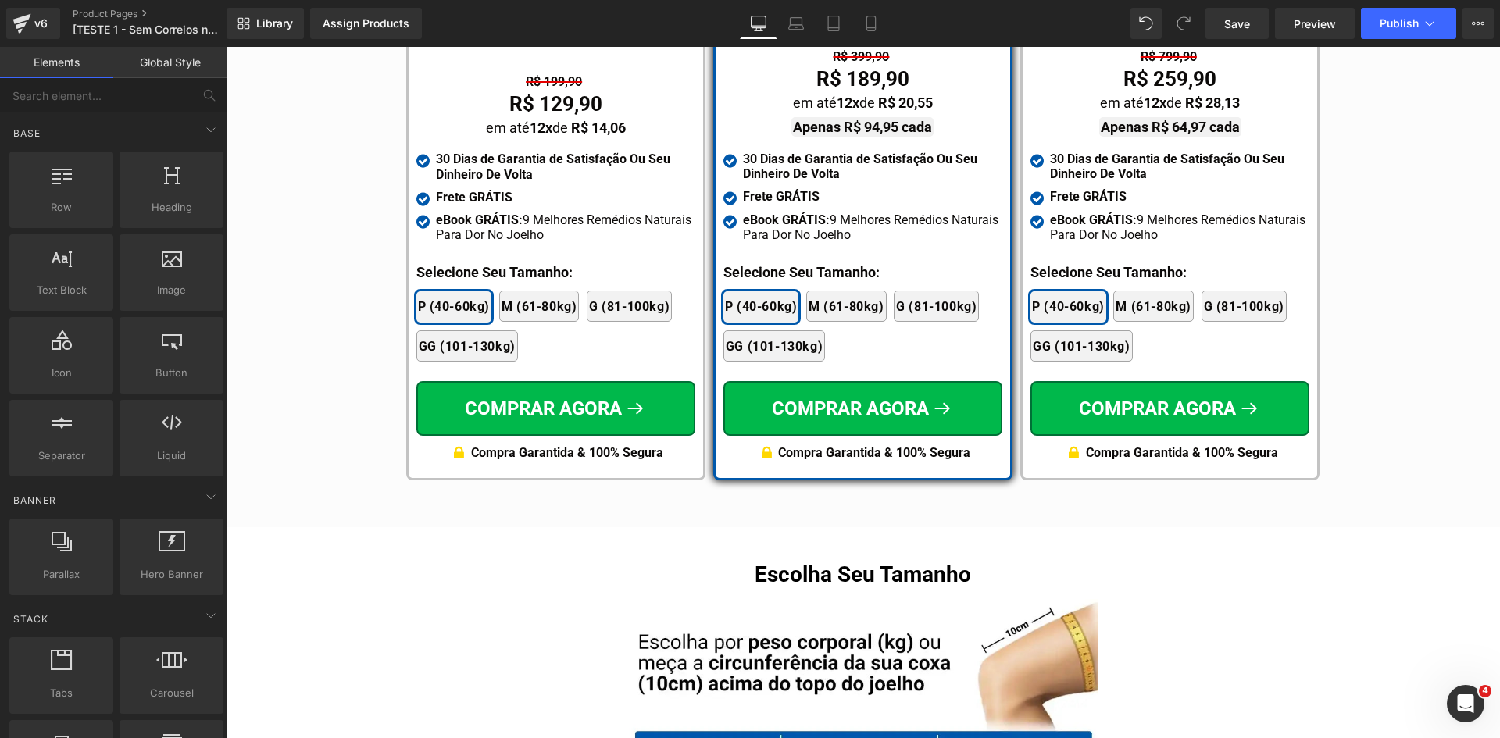
scroll to position [9254, 0]
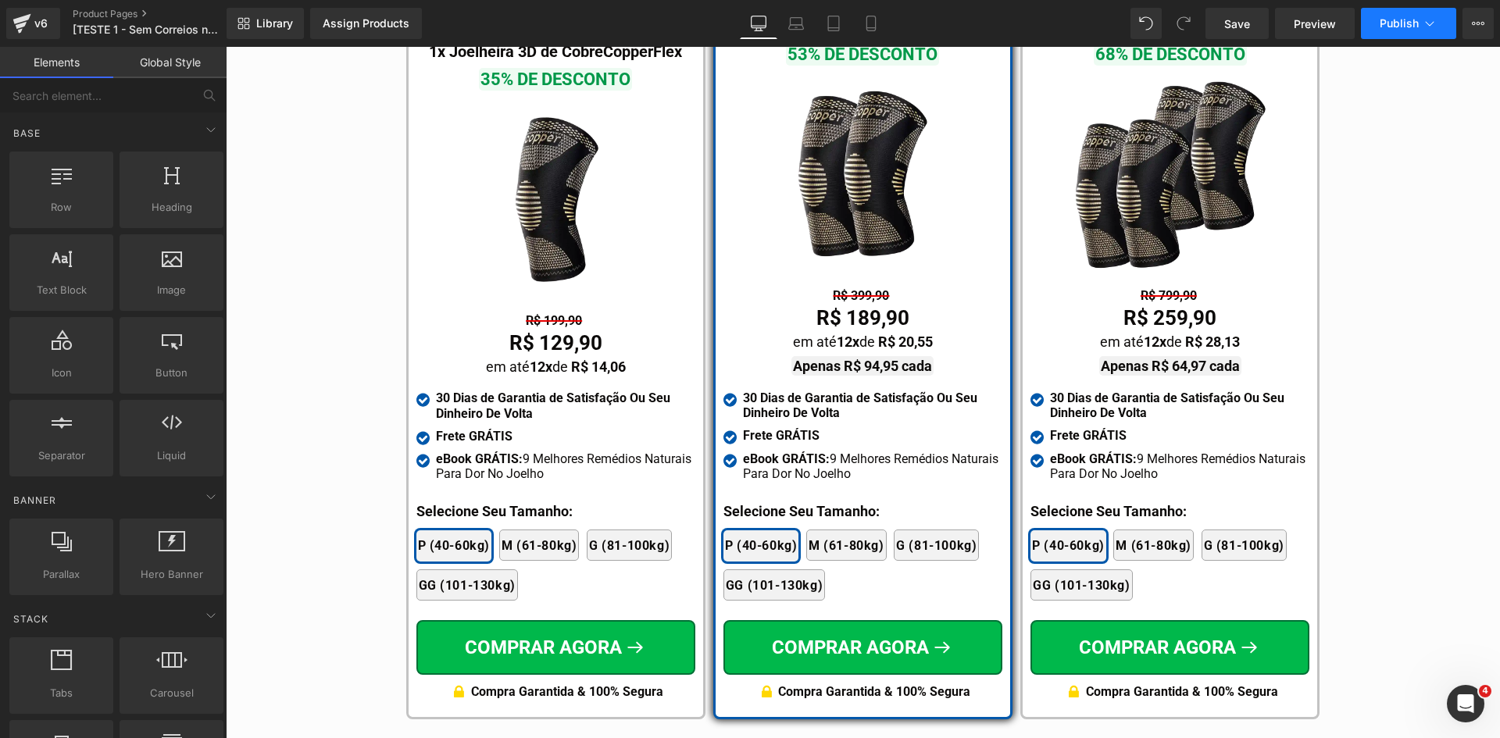
click at [1404, 20] on span "Publish" at bounding box center [1399, 23] width 39 height 12
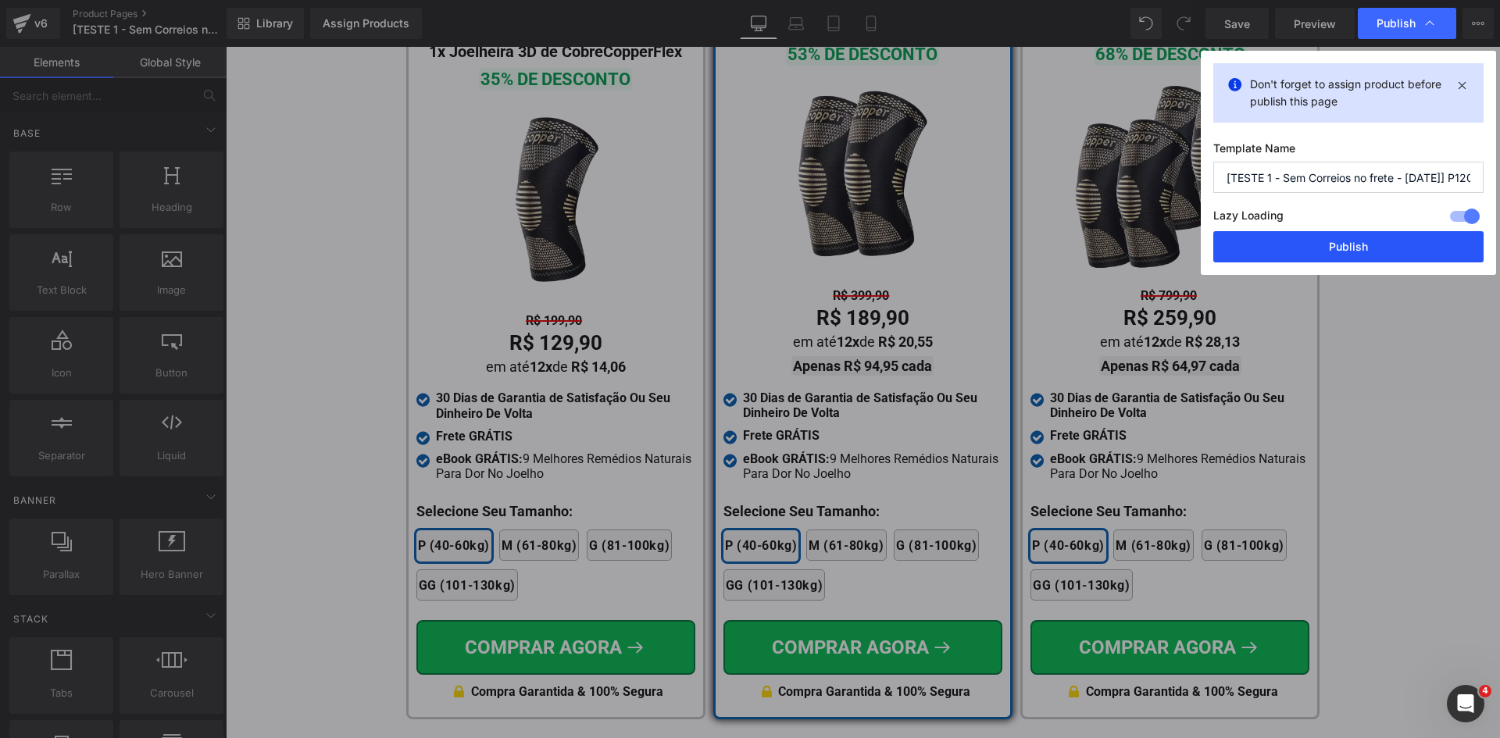
drag, startPoint x: 1342, startPoint y: 246, endPoint x: 880, endPoint y: 152, distance: 471.3
click at [1342, 246] on button "Publish" at bounding box center [1348, 246] width 270 height 31
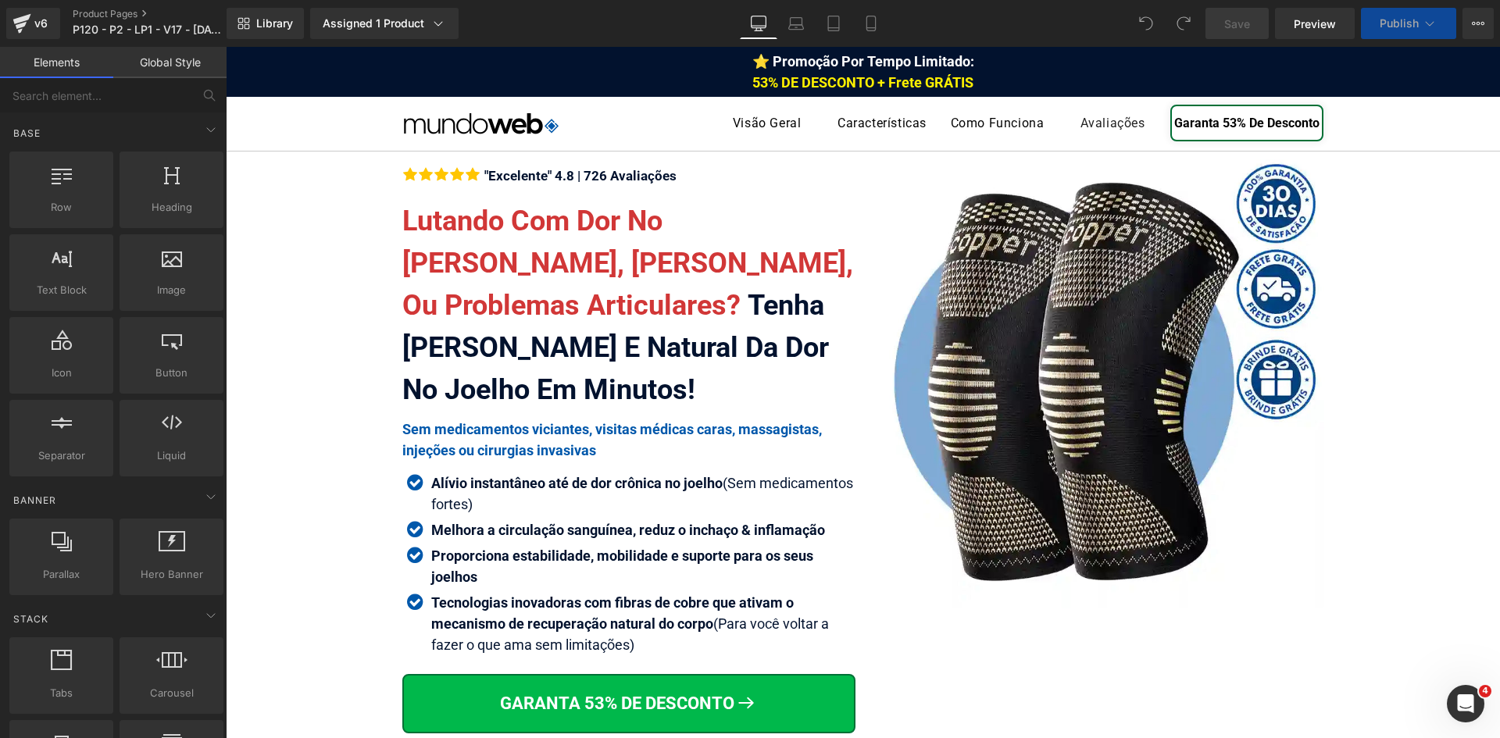
scroll to position [9219, 0]
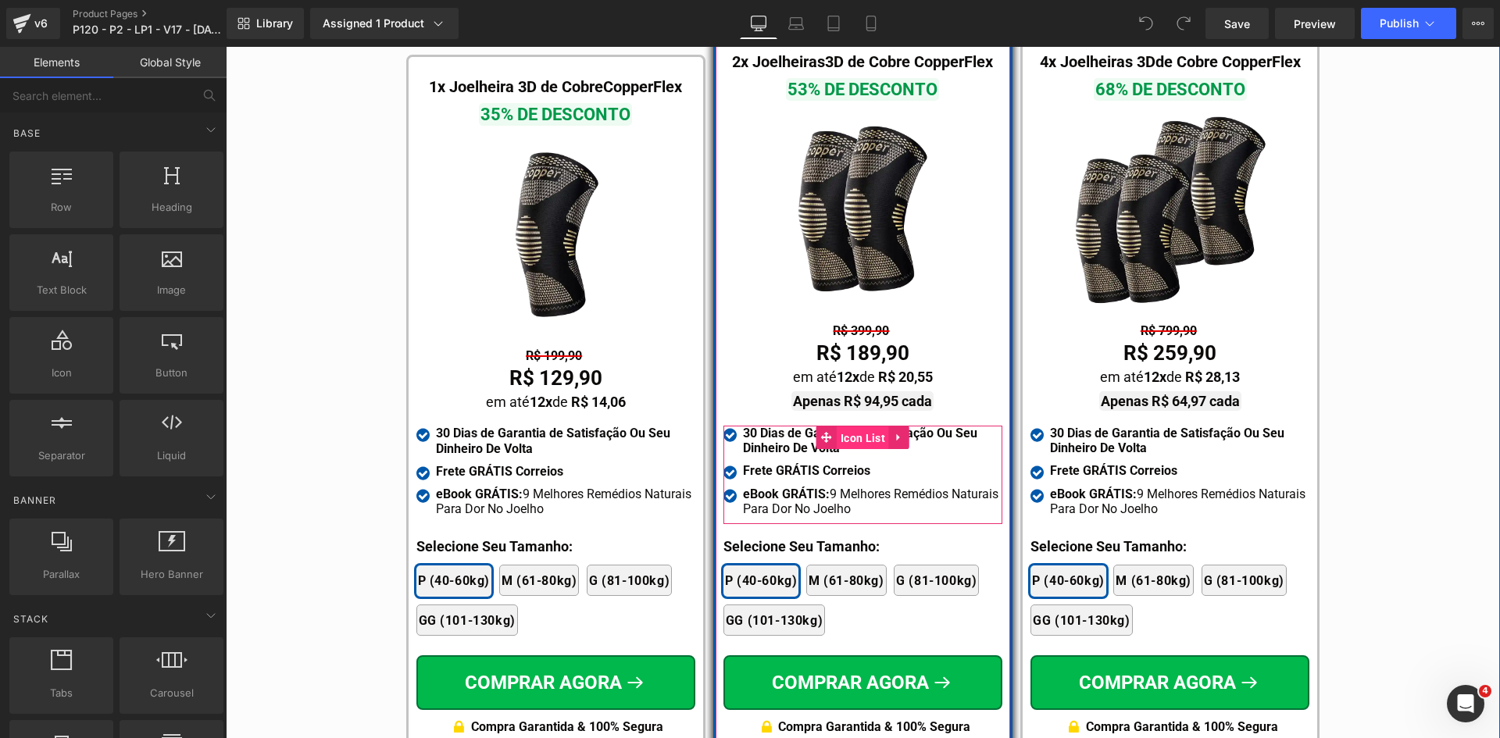
click at [844, 427] on span "Icon List" at bounding box center [863, 438] width 52 height 23
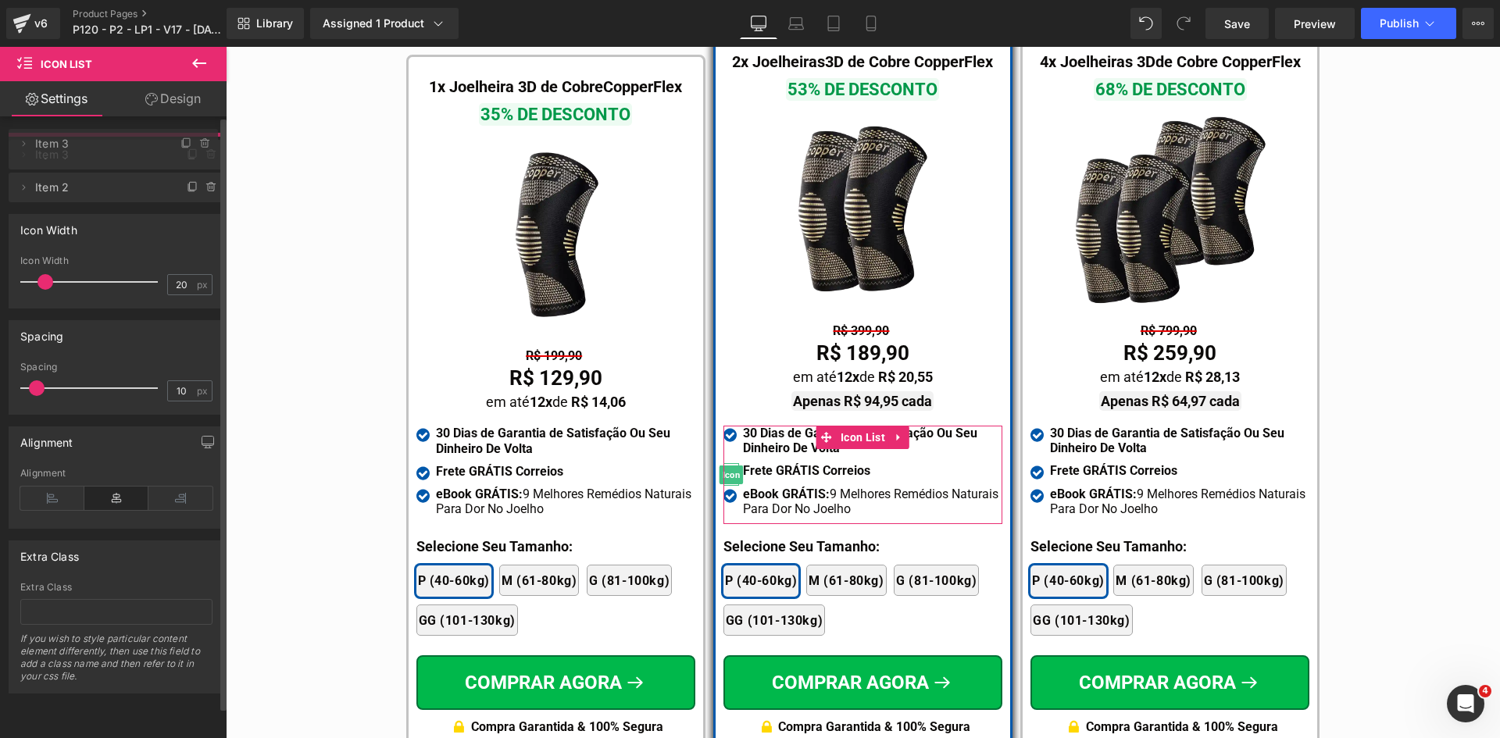
drag, startPoint x: 95, startPoint y: 186, endPoint x: 91, endPoint y: 146, distance: 40.0
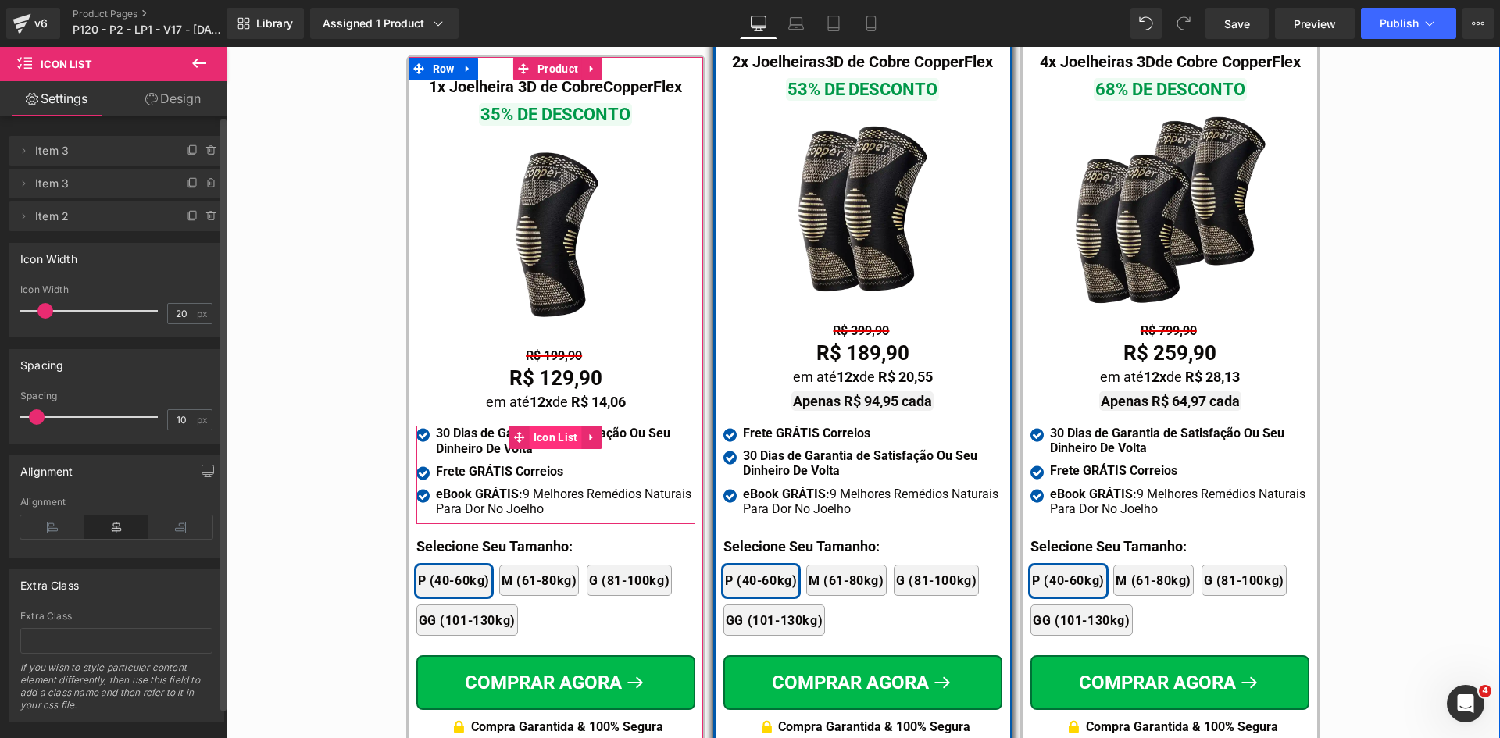
click at [541, 426] on span "Icon List" at bounding box center [556, 437] width 52 height 23
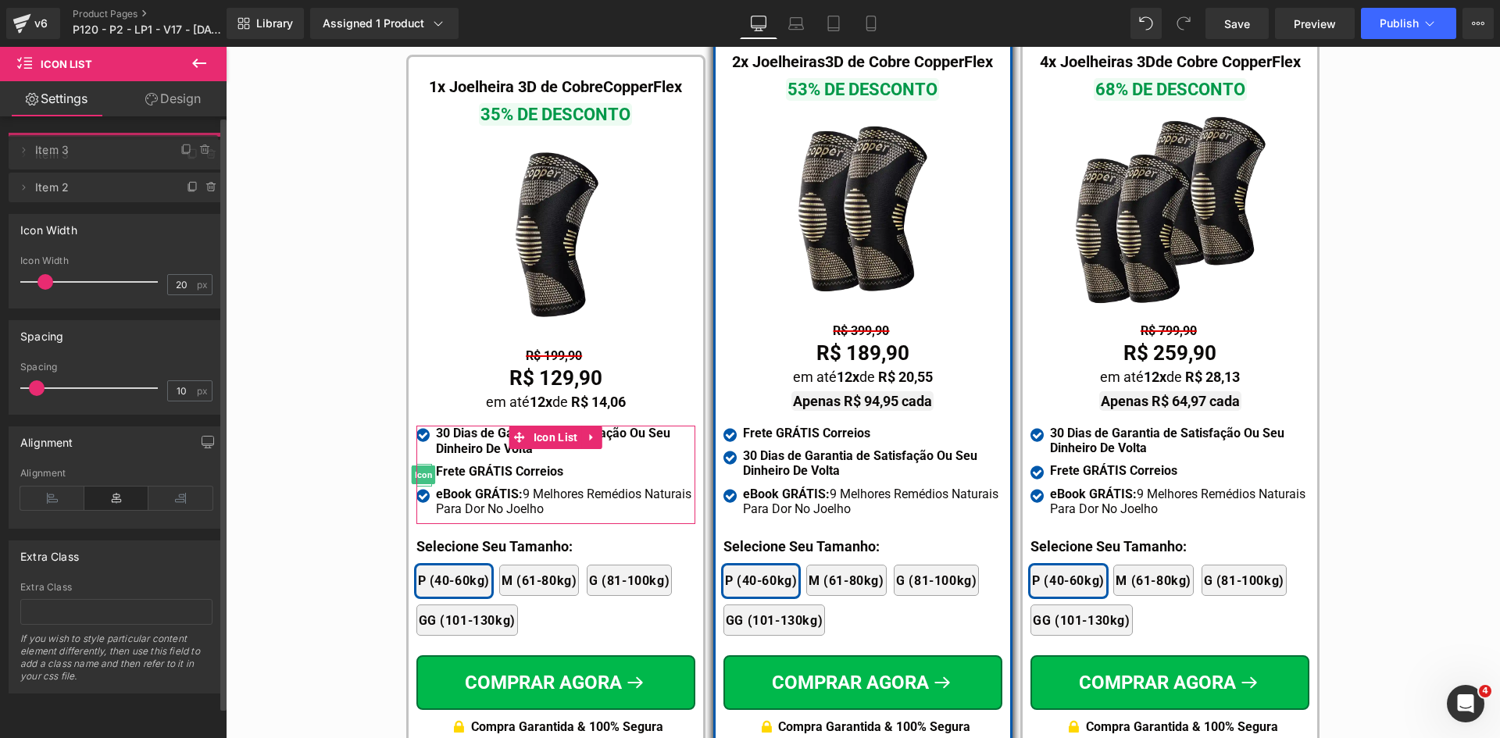
drag, startPoint x: 117, startPoint y: 183, endPoint x: 477, endPoint y: 272, distance: 370.2
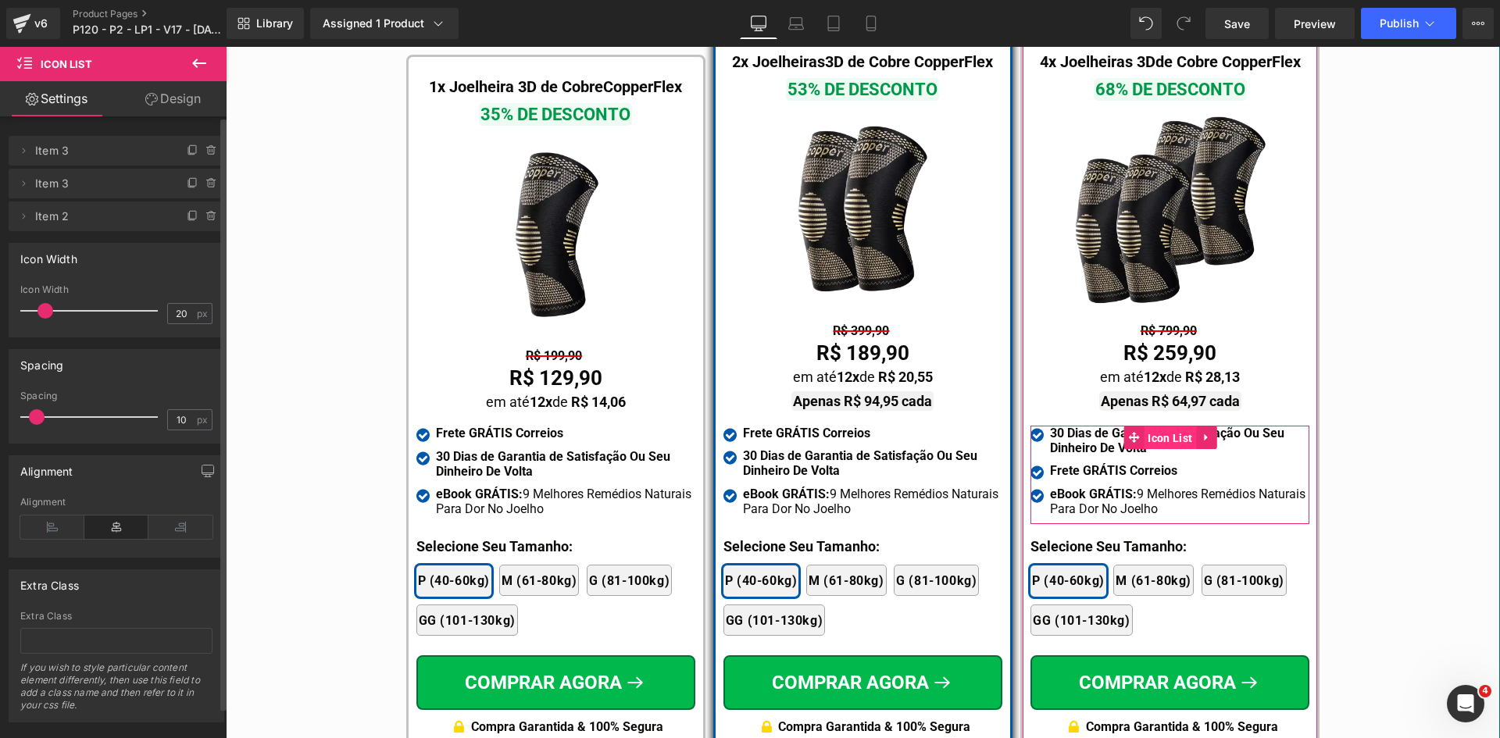
click at [1165, 427] on span "Icon List" at bounding box center [1170, 438] width 52 height 23
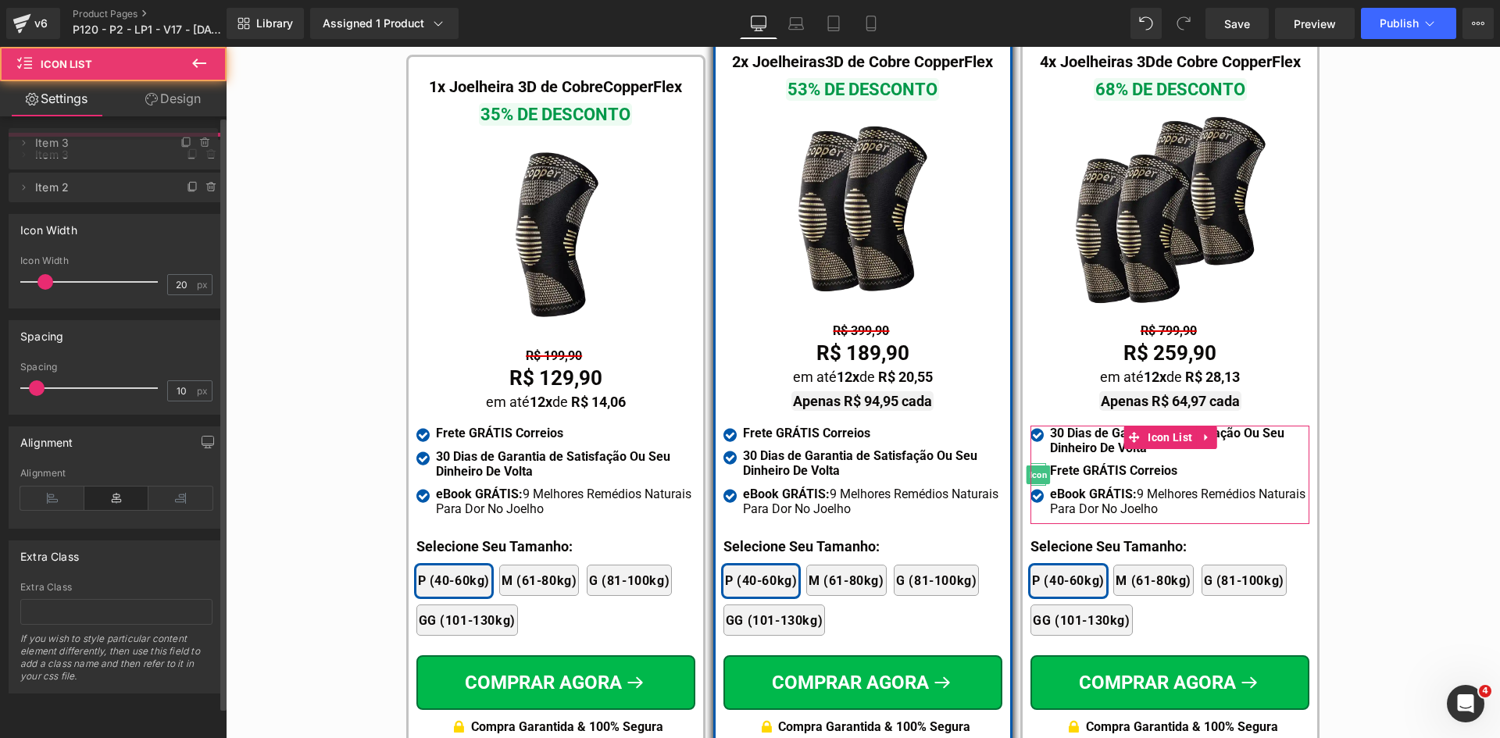
drag, startPoint x: 136, startPoint y: 180, endPoint x: 125, endPoint y: 139, distance: 42.1
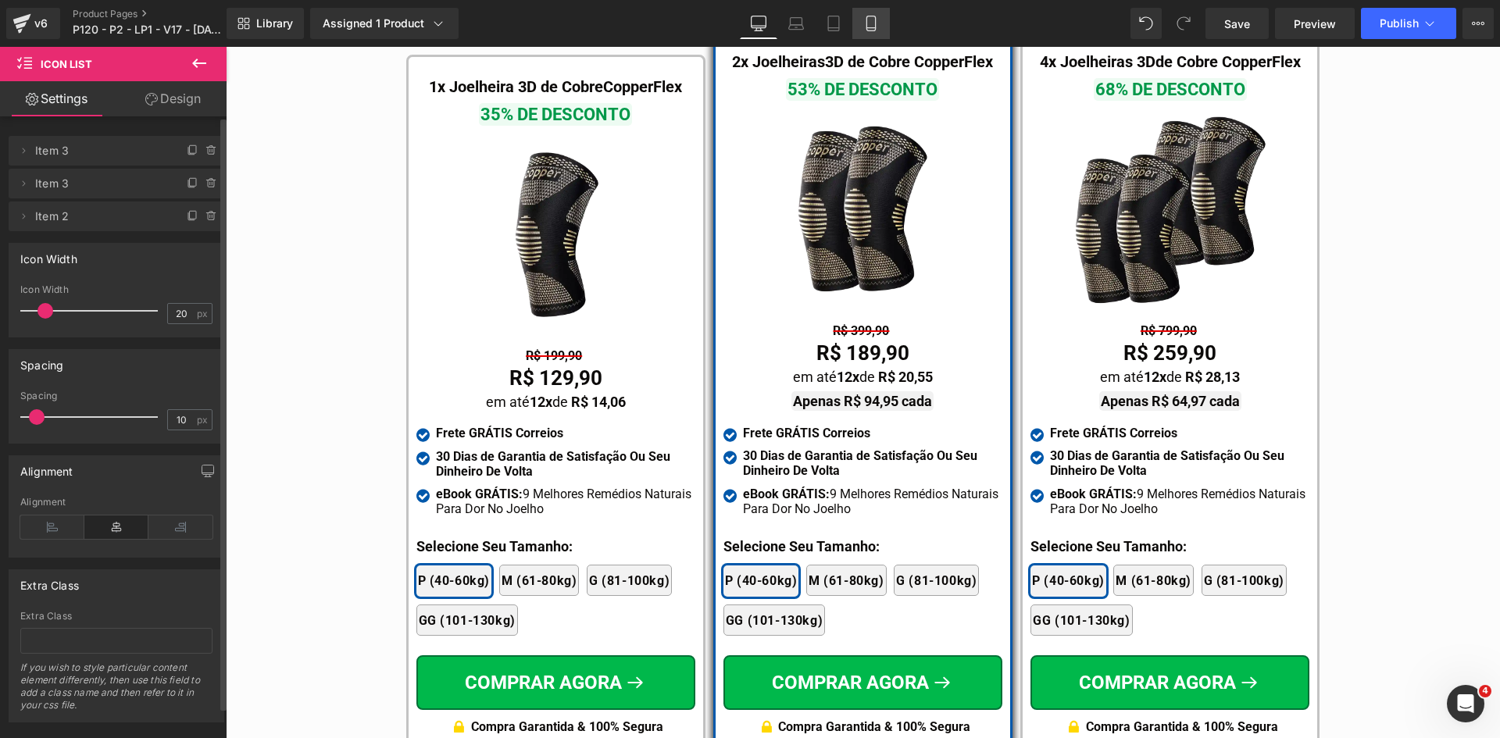
click at [879, 20] on icon at bounding box center [871, 24] width 16 height 16
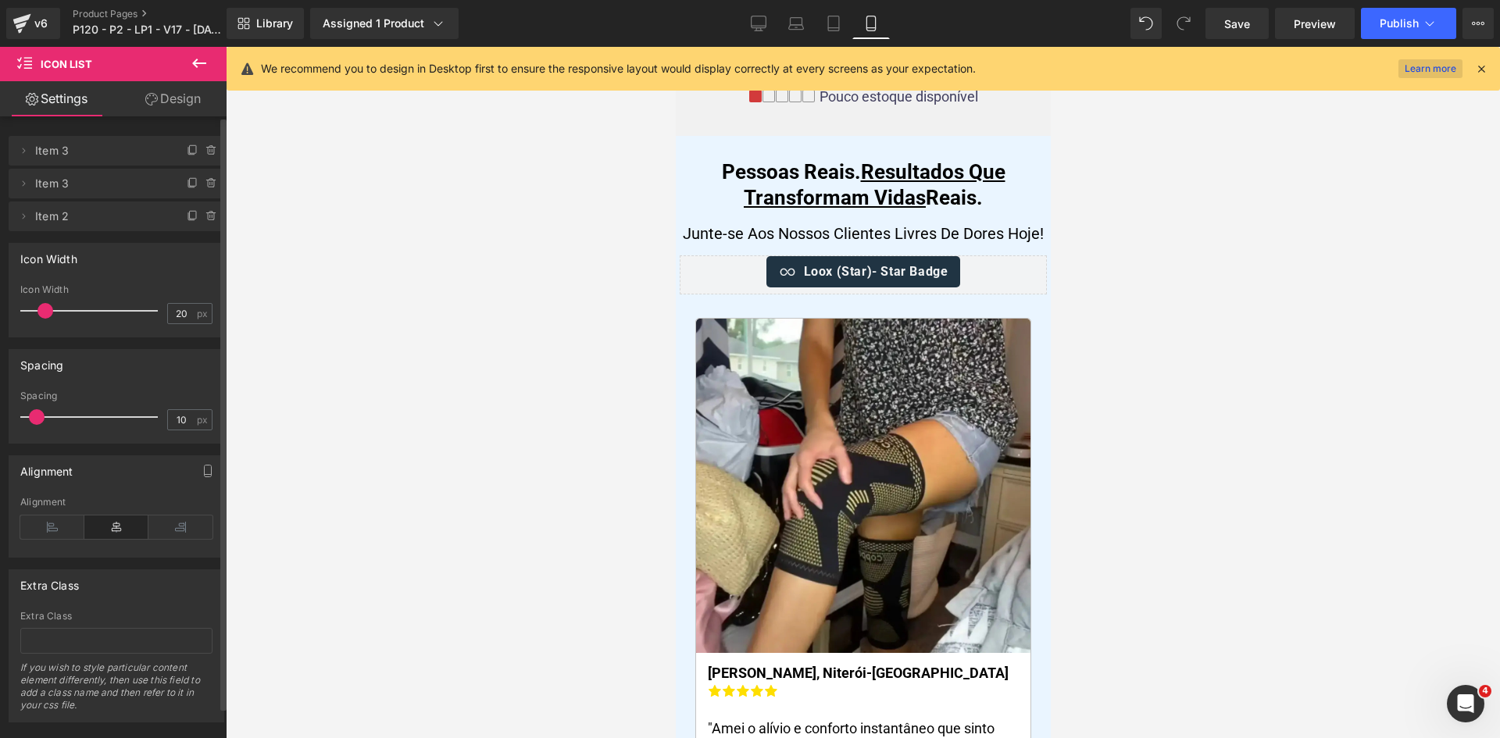
scroll to position [0, 0]
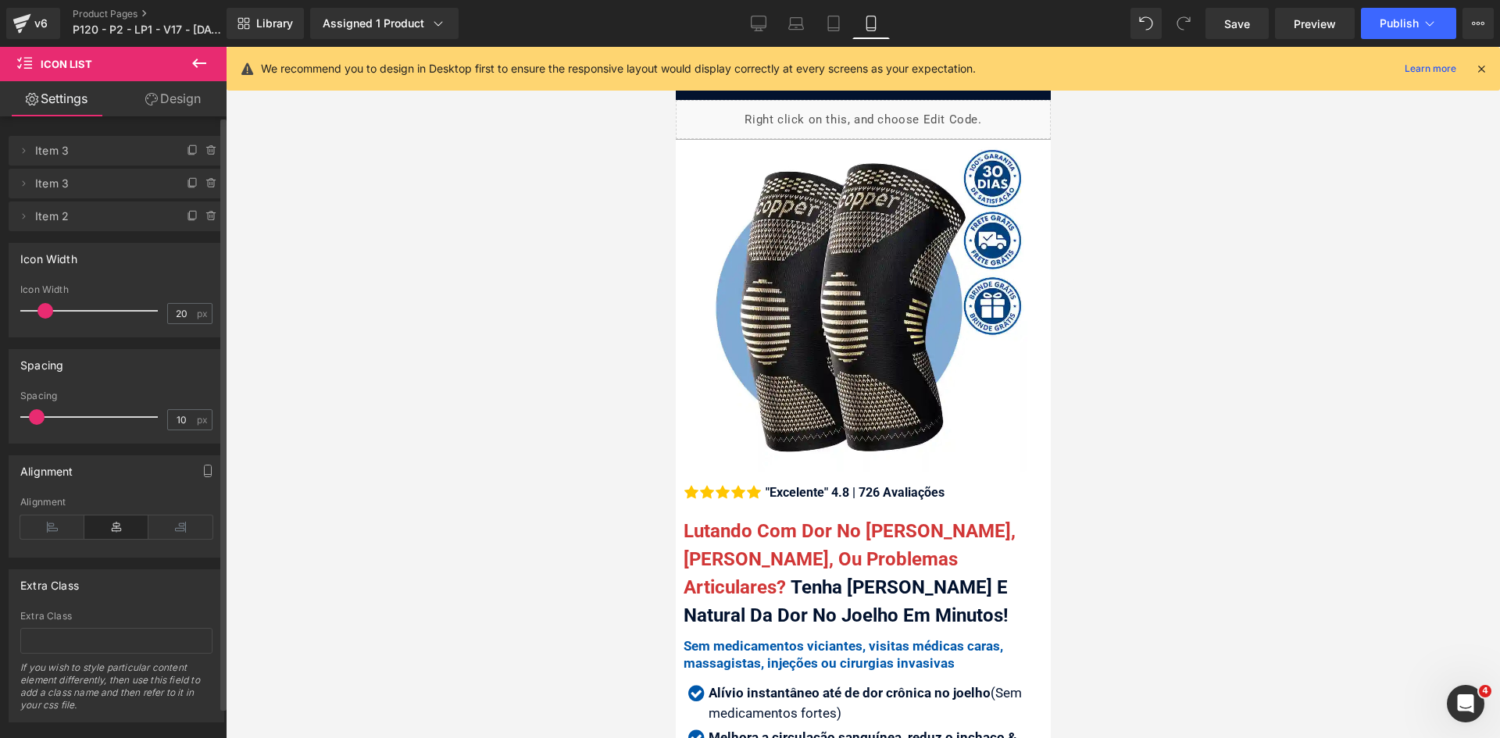
click at [1480, 67] on icon at bounding box center [1481, 69] width 14 height 14
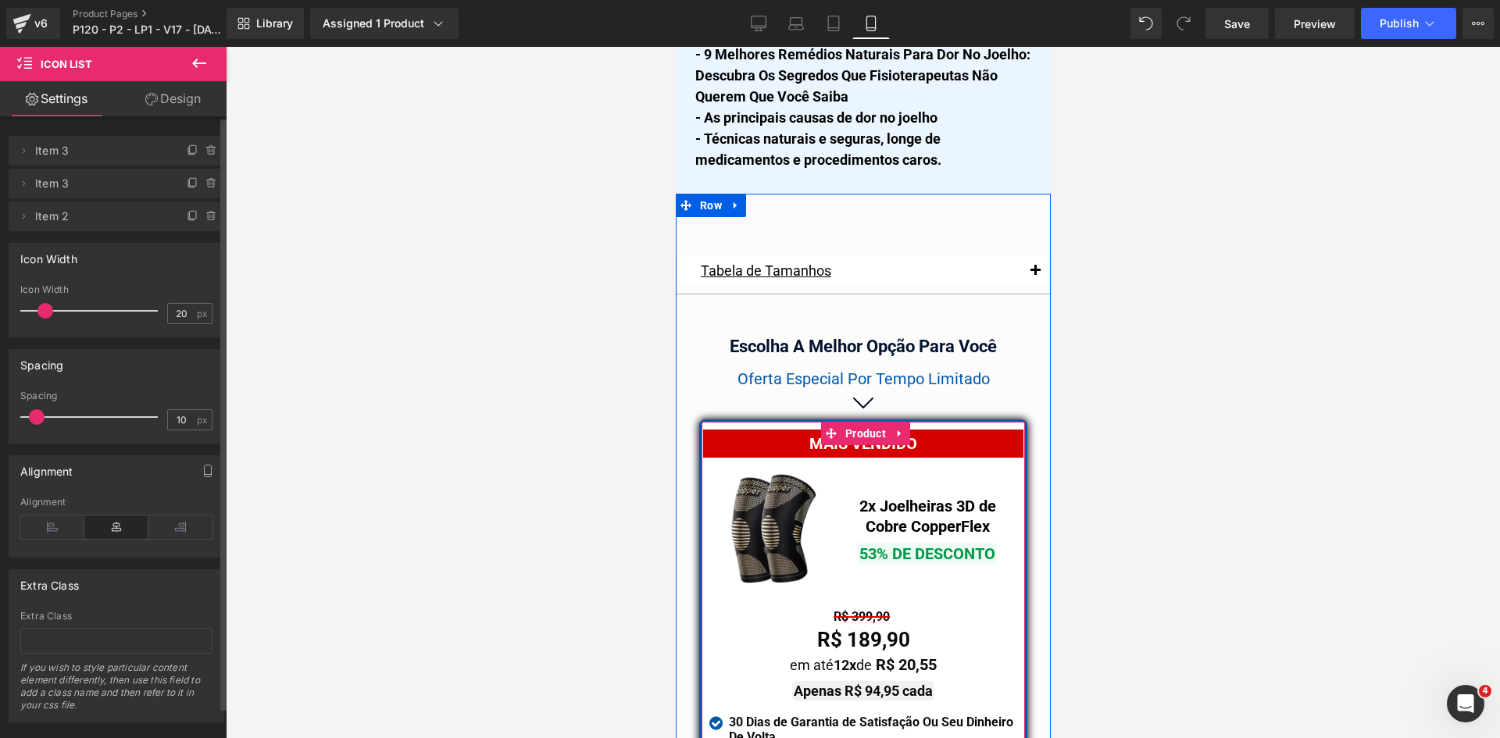
scroll to position [13625, 0]
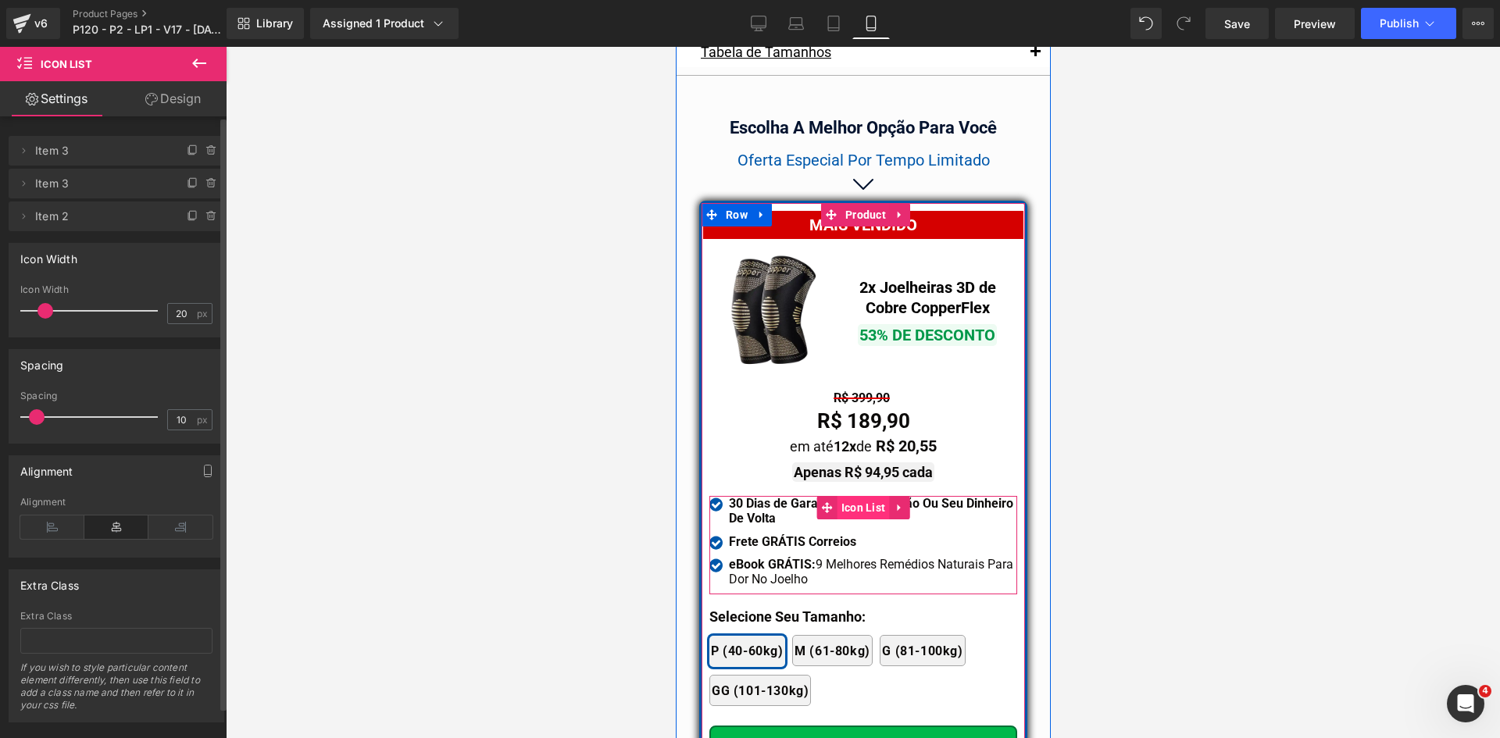
click at [843, 496] on span "Icon List" at bounding box center [863, 507] width 52 height 23
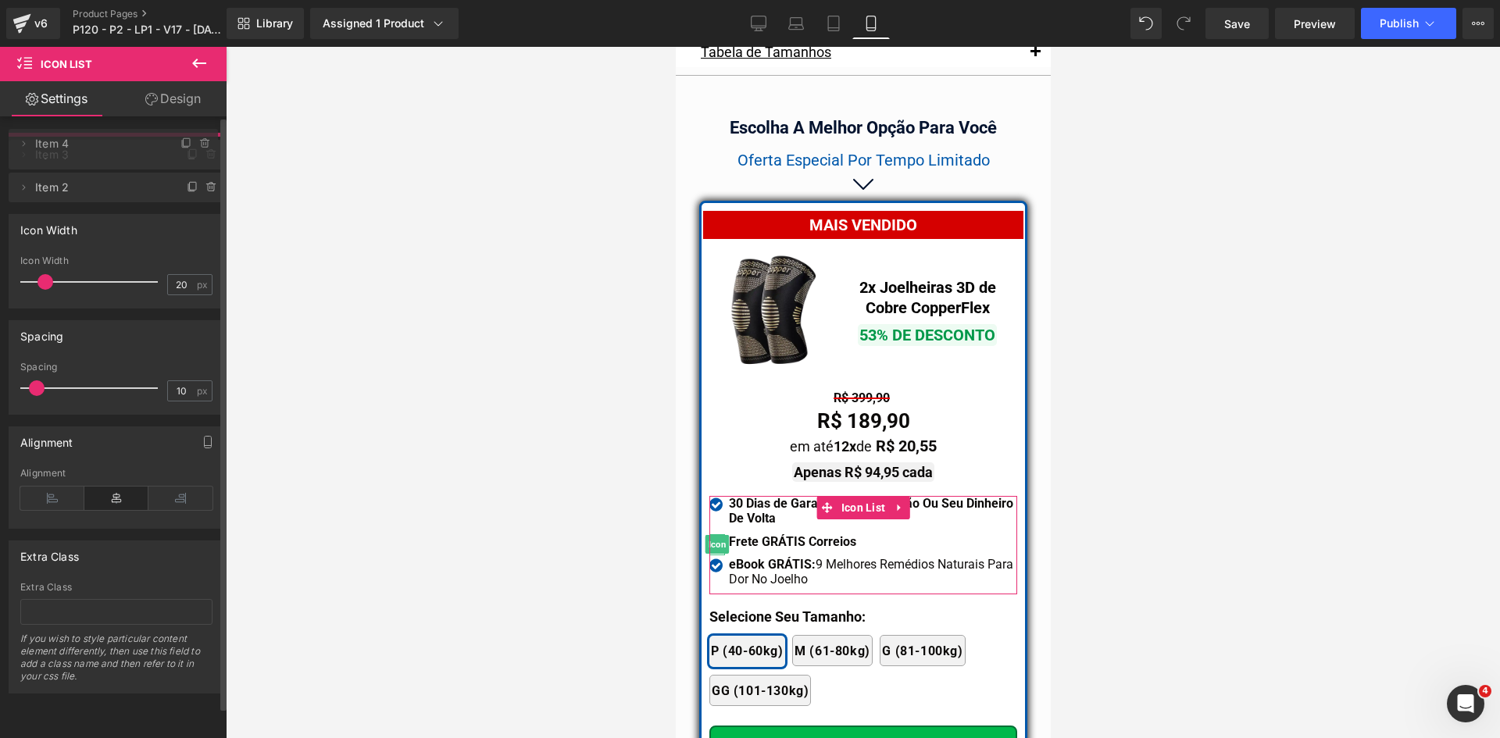
drag, startPoint x: 84, startPoint y: 186, endPoint x: 79, endPoint y: 146, distance: 40.2
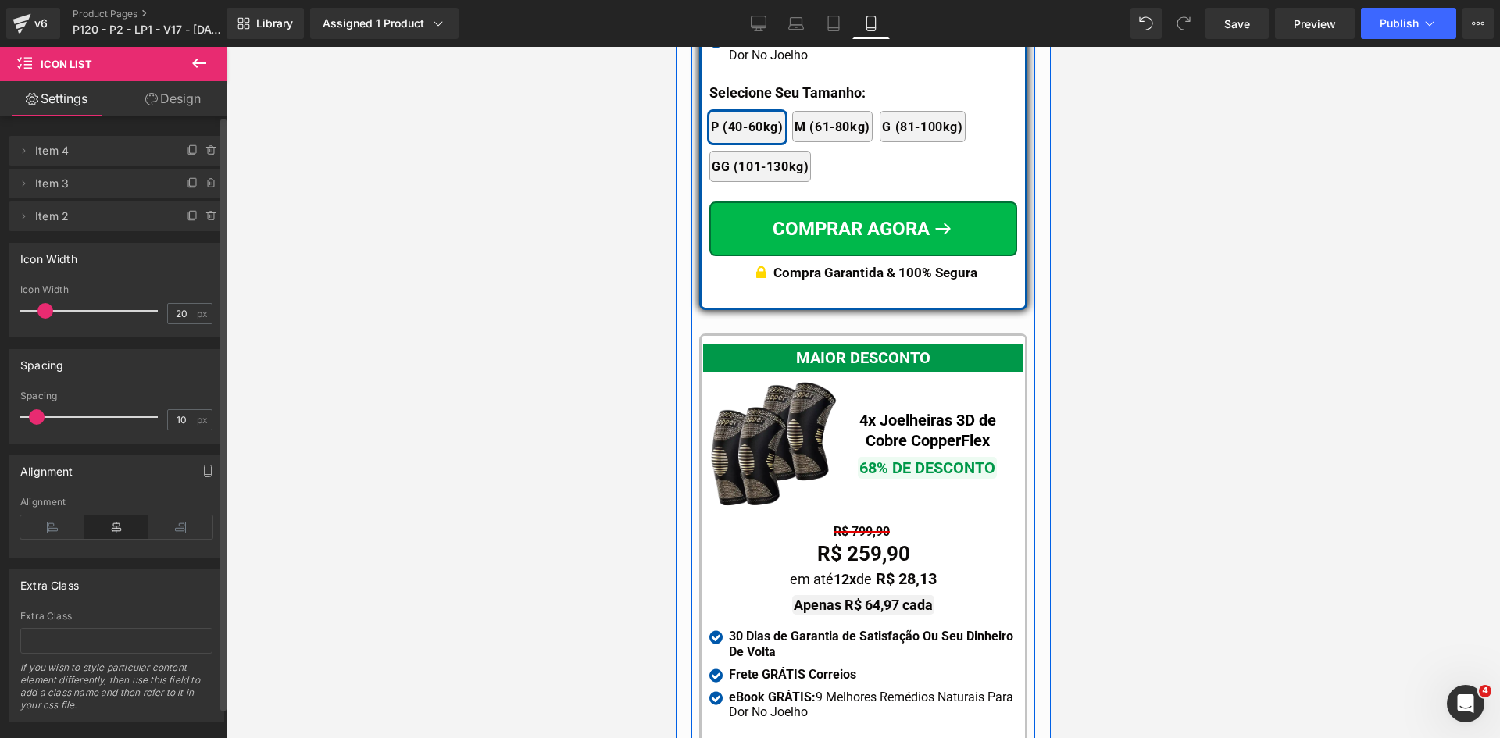
scroll to position [14250, 0]
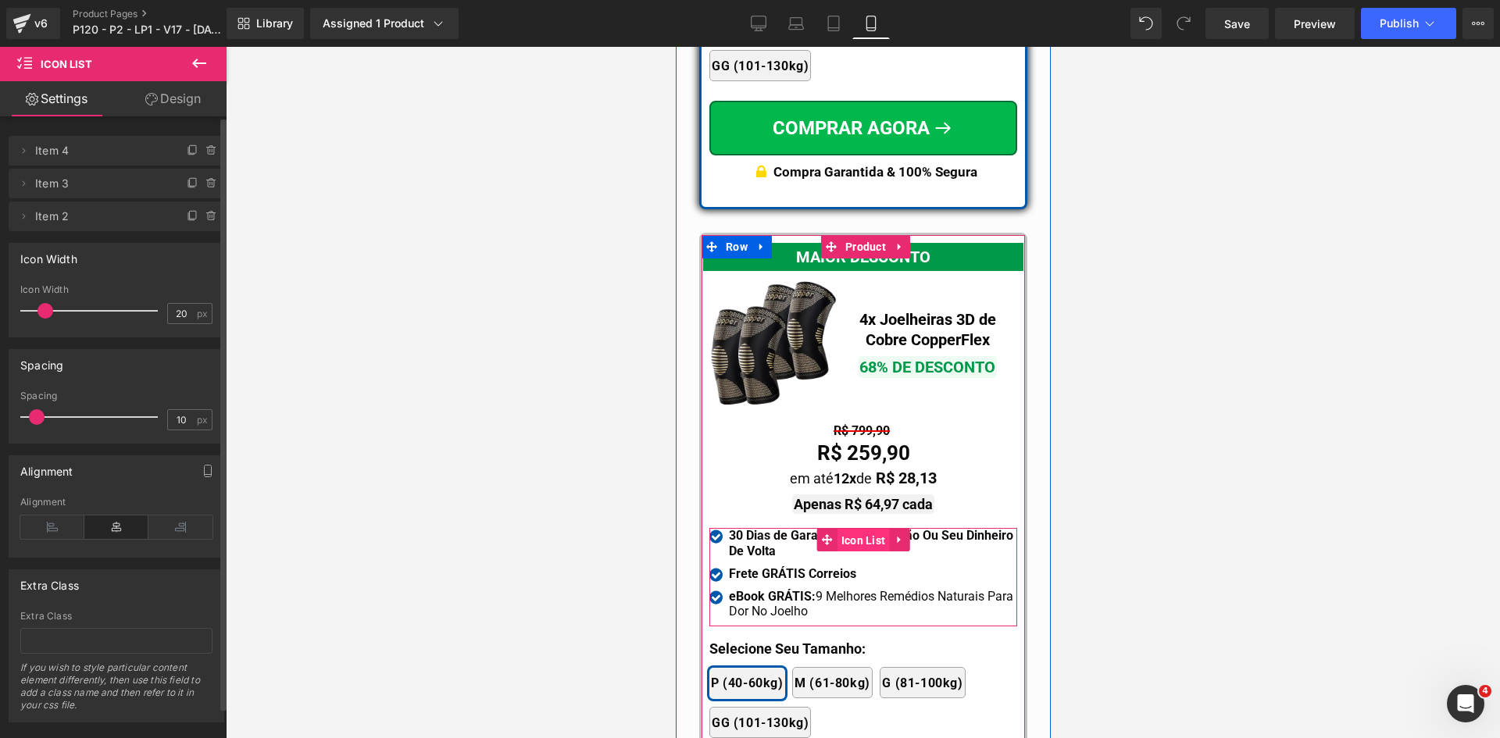
click at [846, 529] on span "Icon List" at bounding box center [863, 540] width 52 height 23
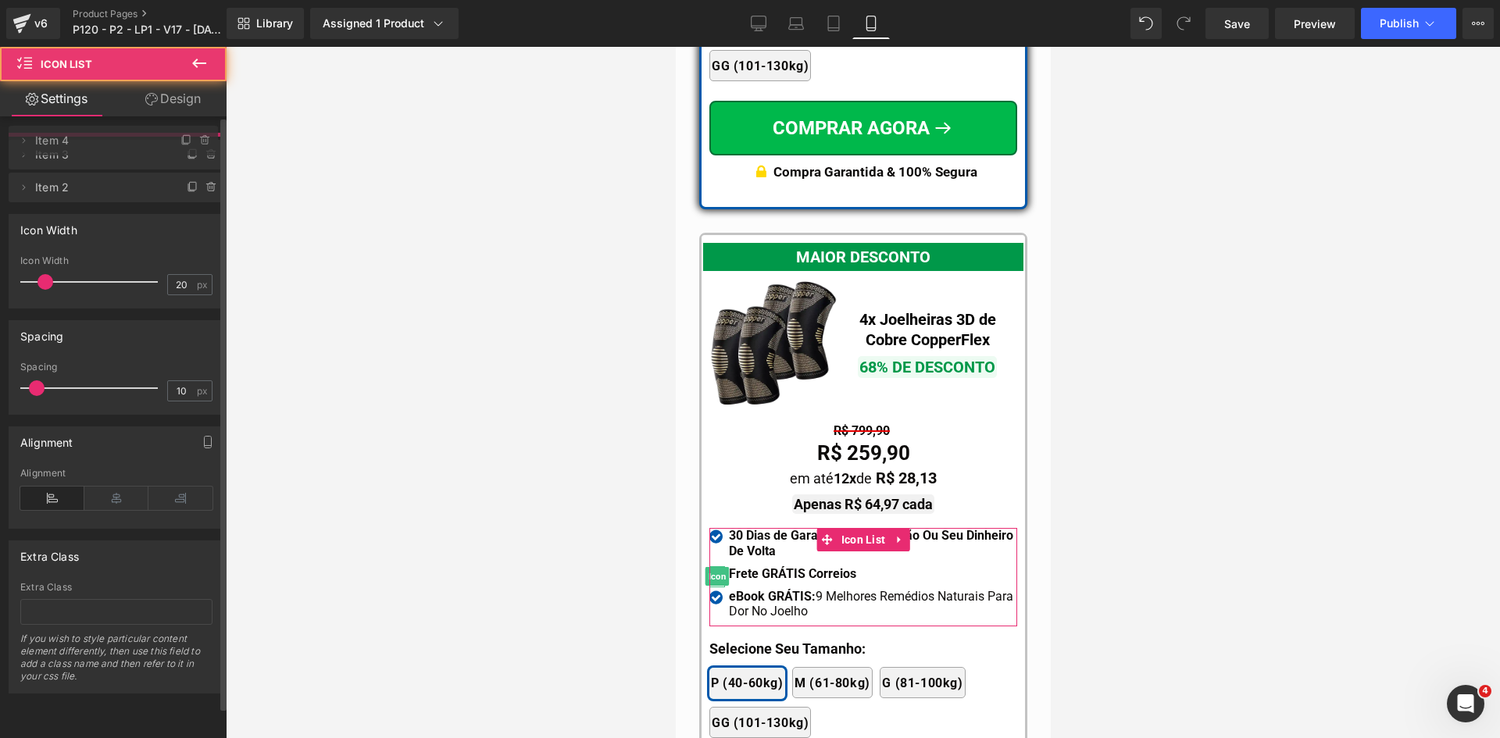
drag, startPoint x: 75, startPoint y: 174, endPoint x: 75, endPoint y: 144, distance: 30.5
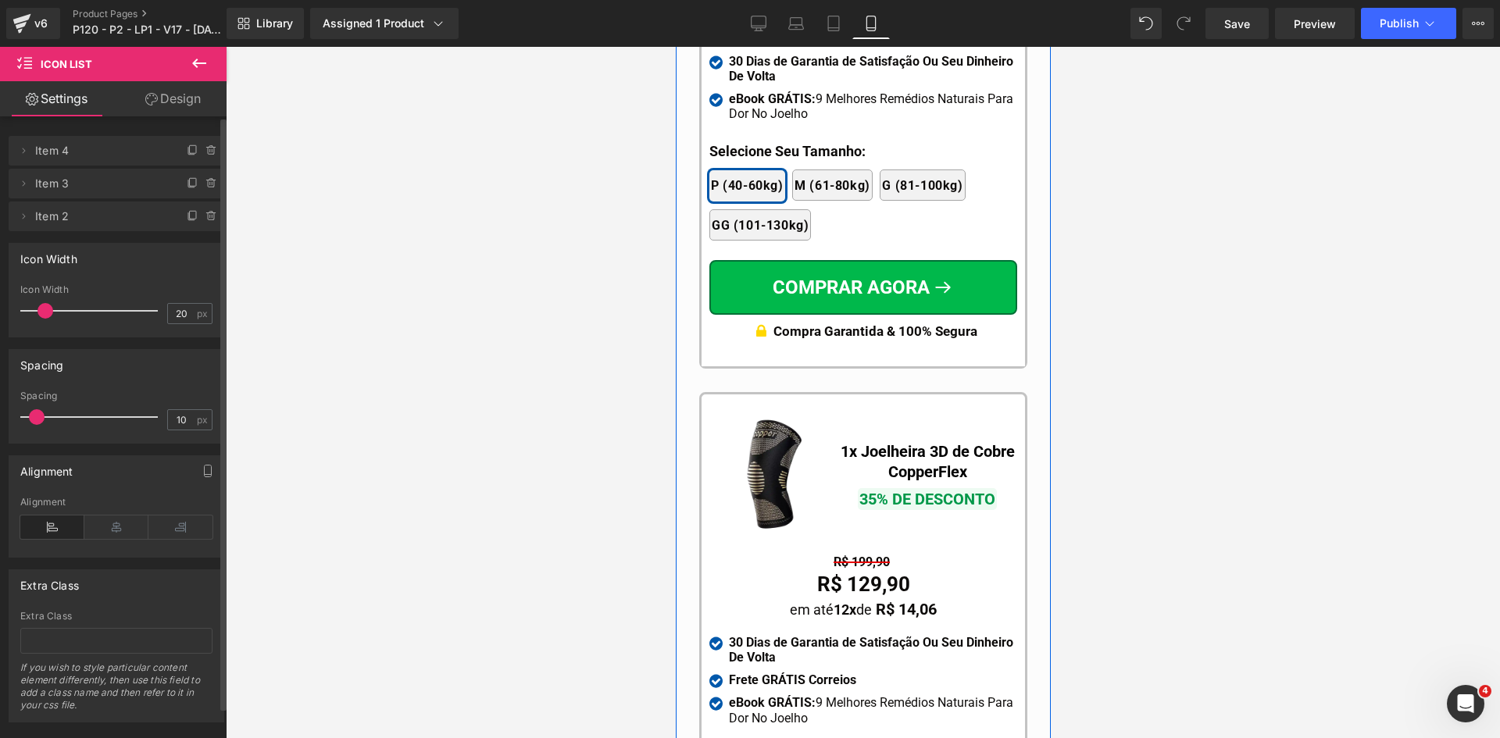
scroll to position [14797, 0]
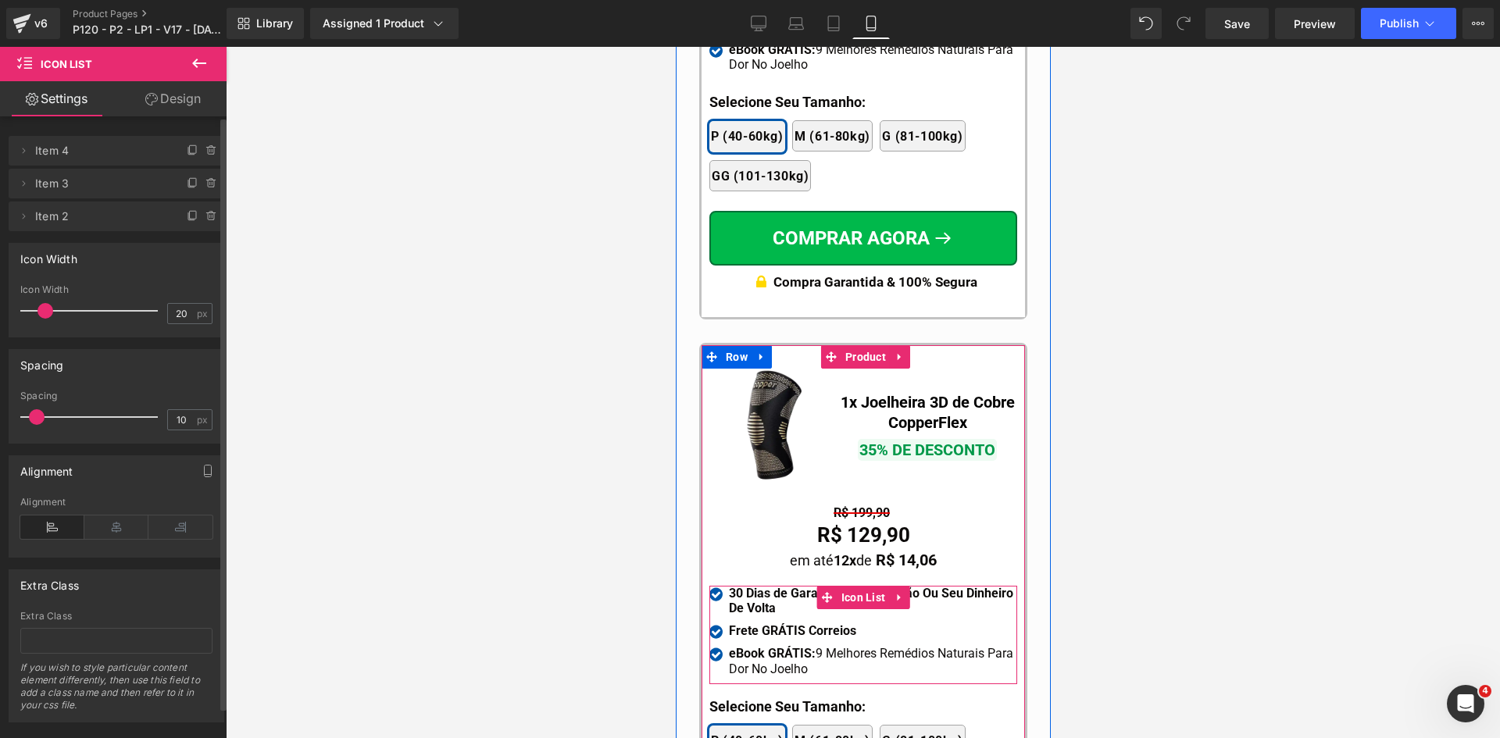
click at [837, 586] on span "Icon List" at bounding box center [863, 597] width 52 height 23
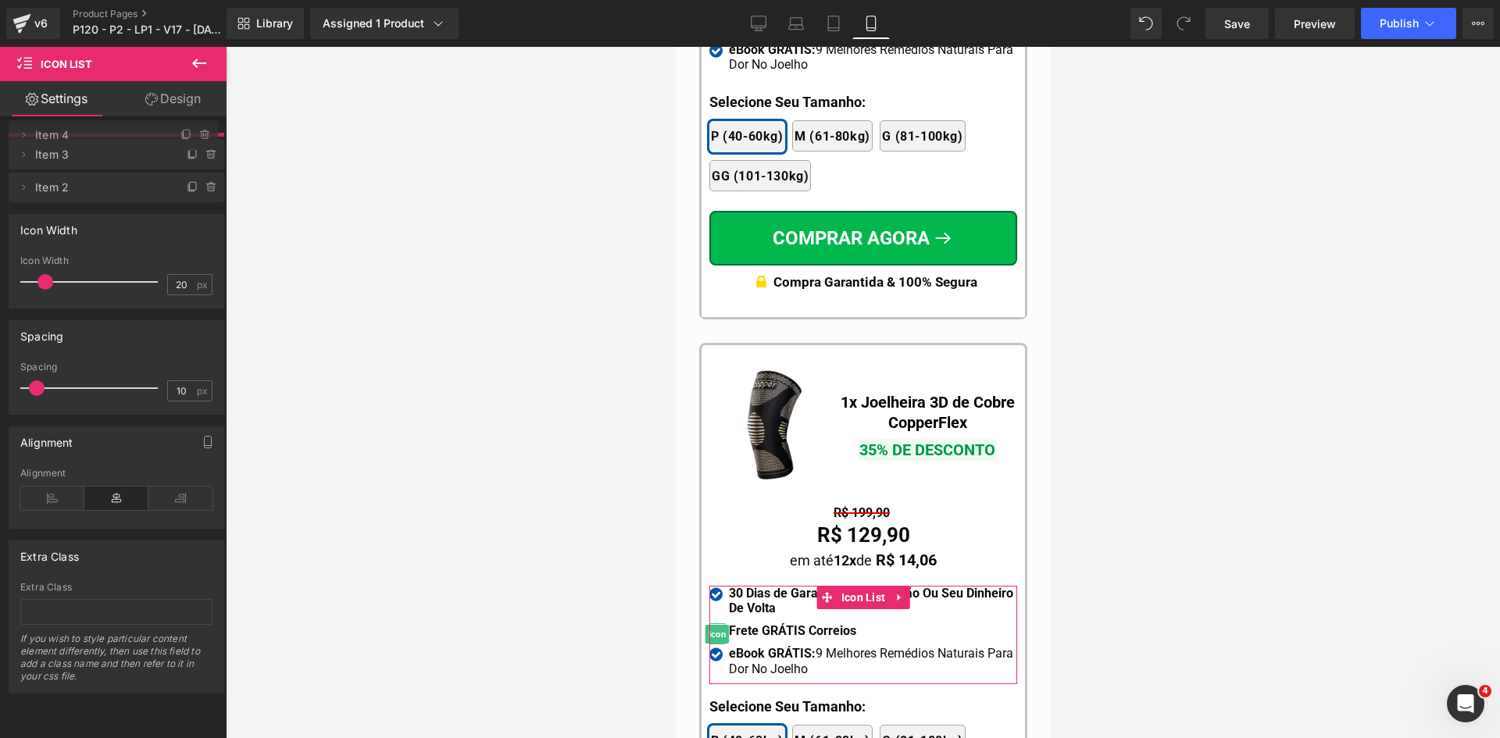
drag, startPoint x: 87, startPoint y: 186, endPoint x: 86, endPoint y: 141, distance: 44.6
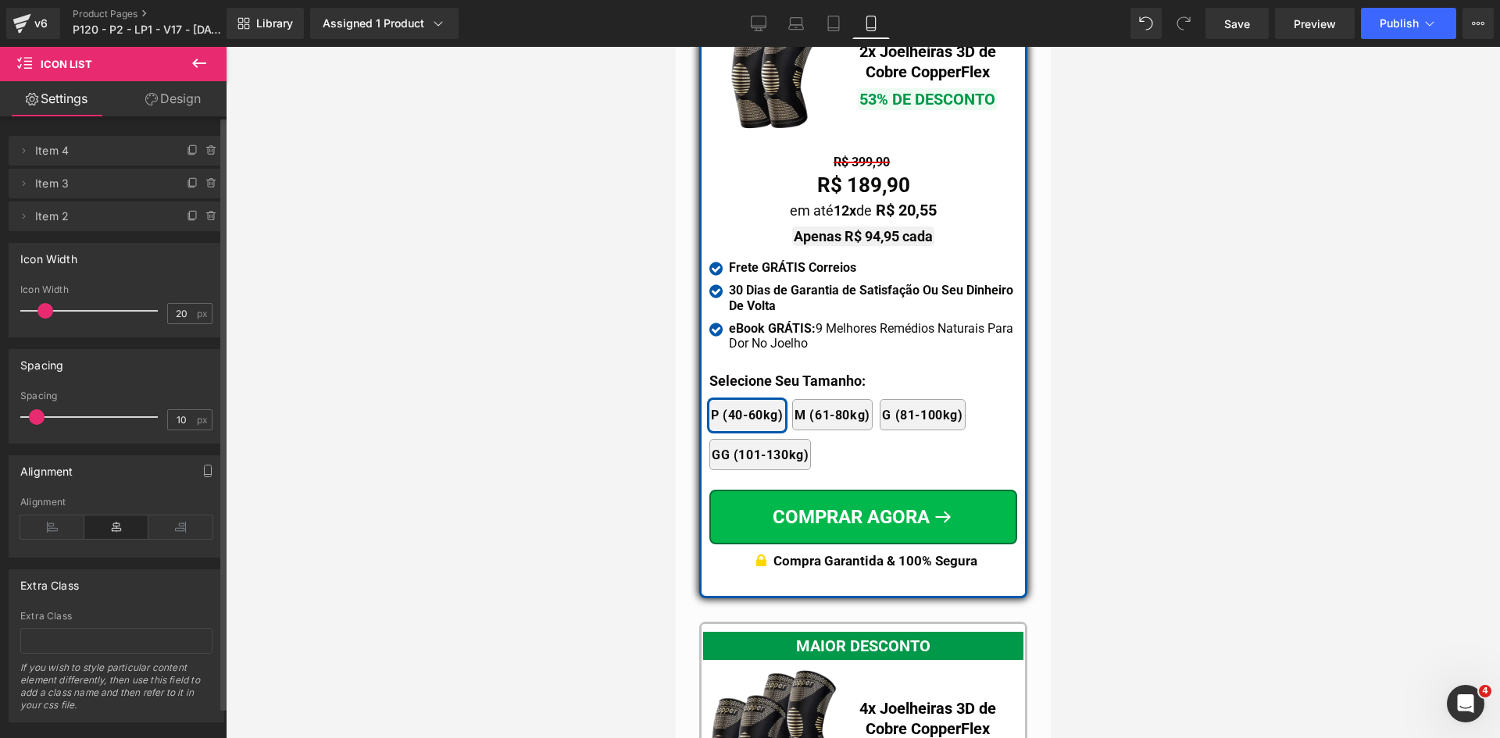
scroll to position [13860, 0]
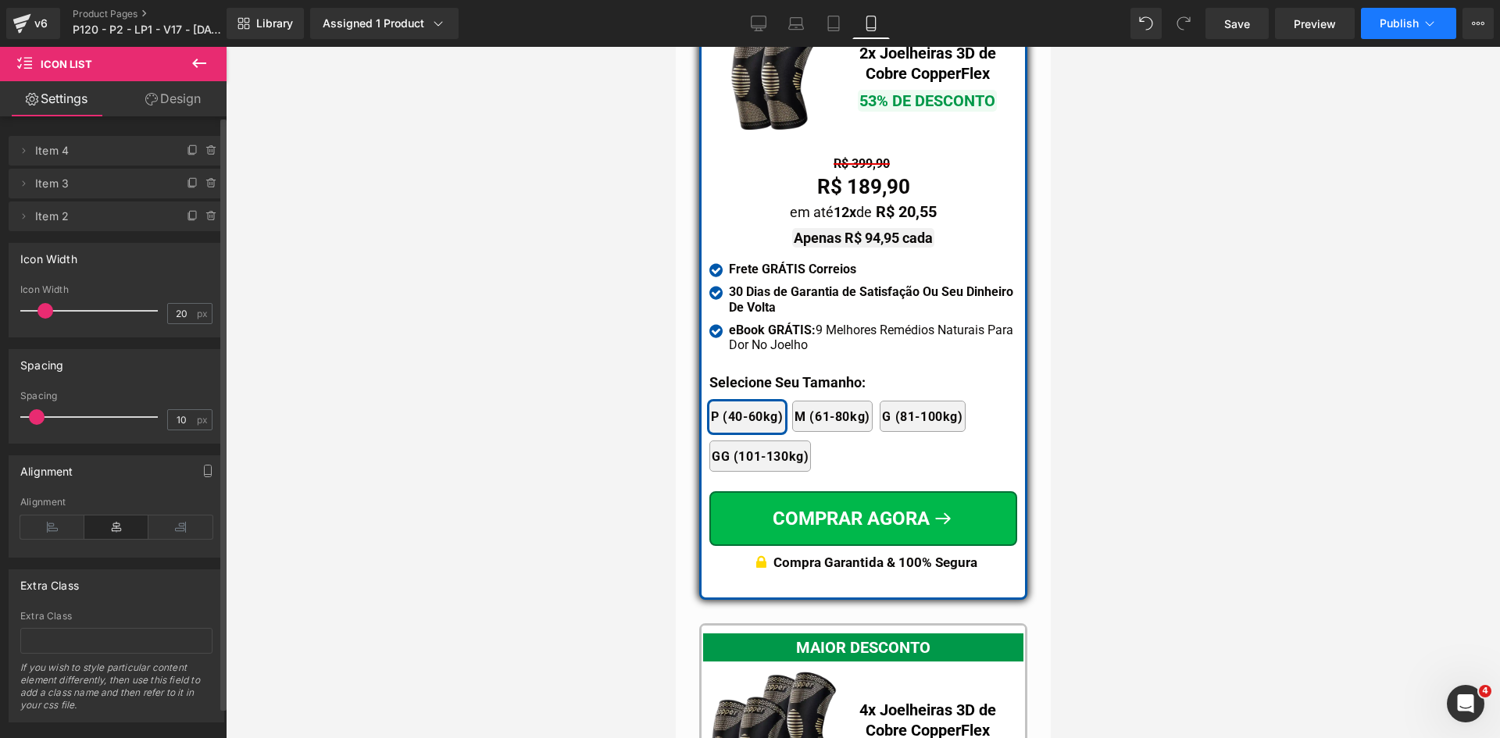
drag, startPoint x: 1426, startPoint y: 21, endPoint x: 1421, endPoint y: 28, distance: 8.9
click at [1421, 28] on button "Publish" at bounding box center [1408, 23] width 95 height 31
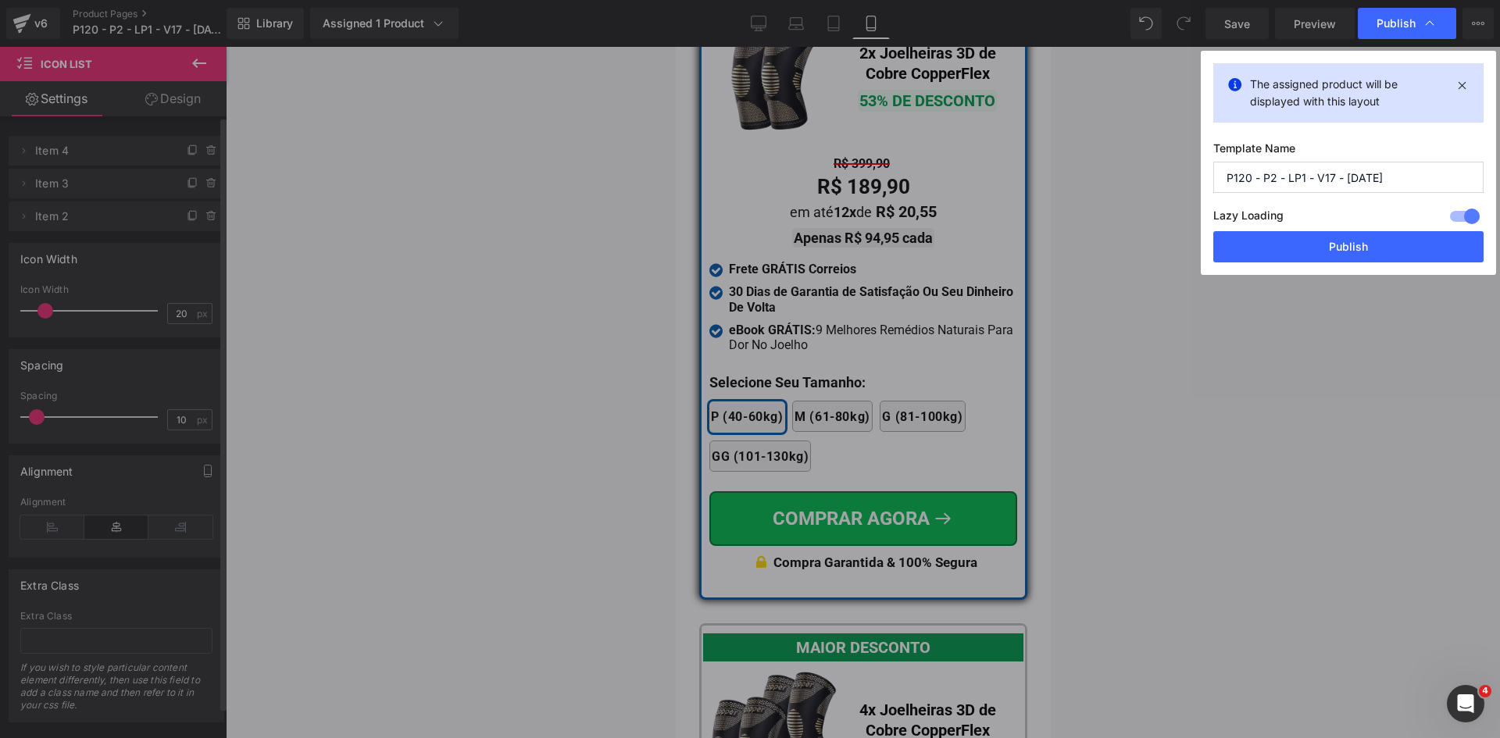
click at [1351, 255] on button "Publish" at bounding box center [1348, 246] width 270 height 31
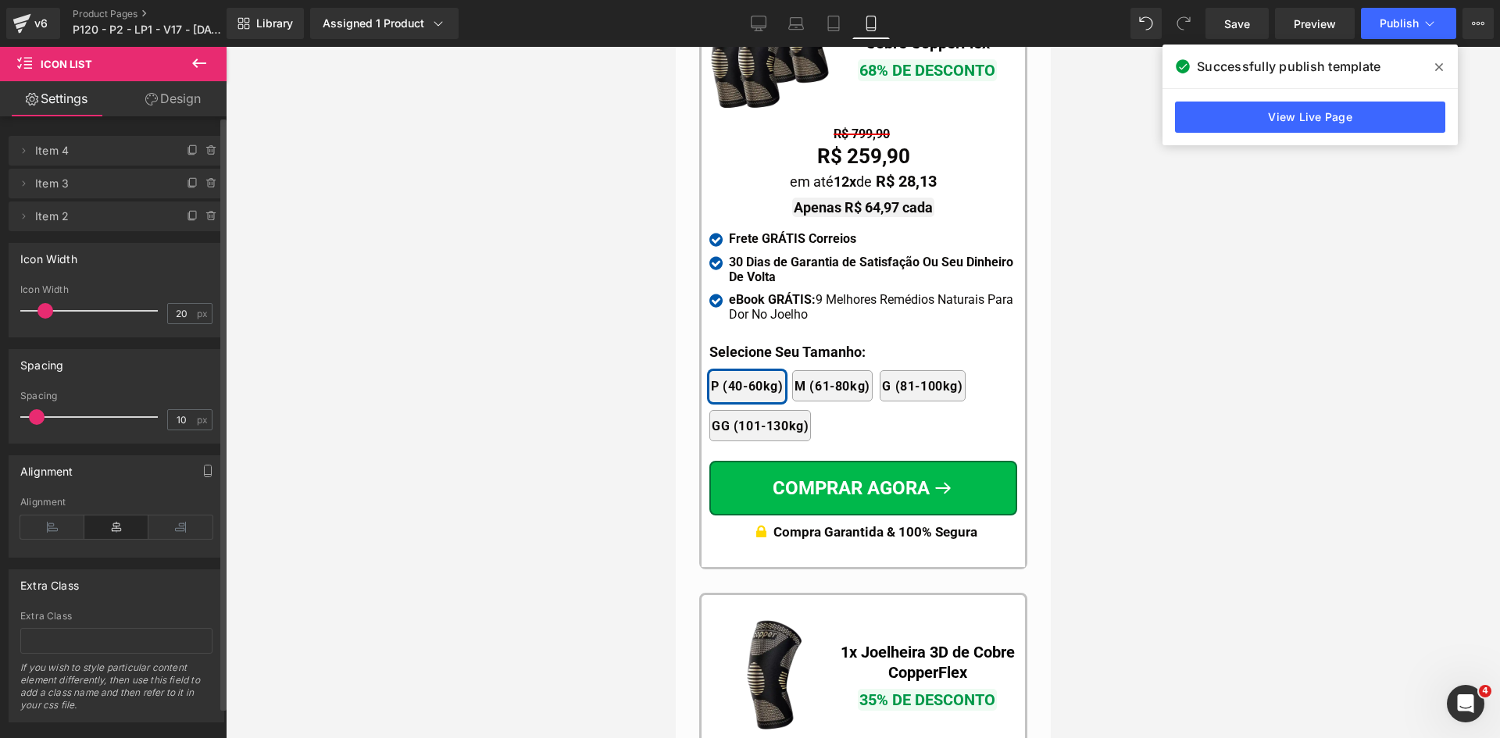
scroll to position [14719, 0]
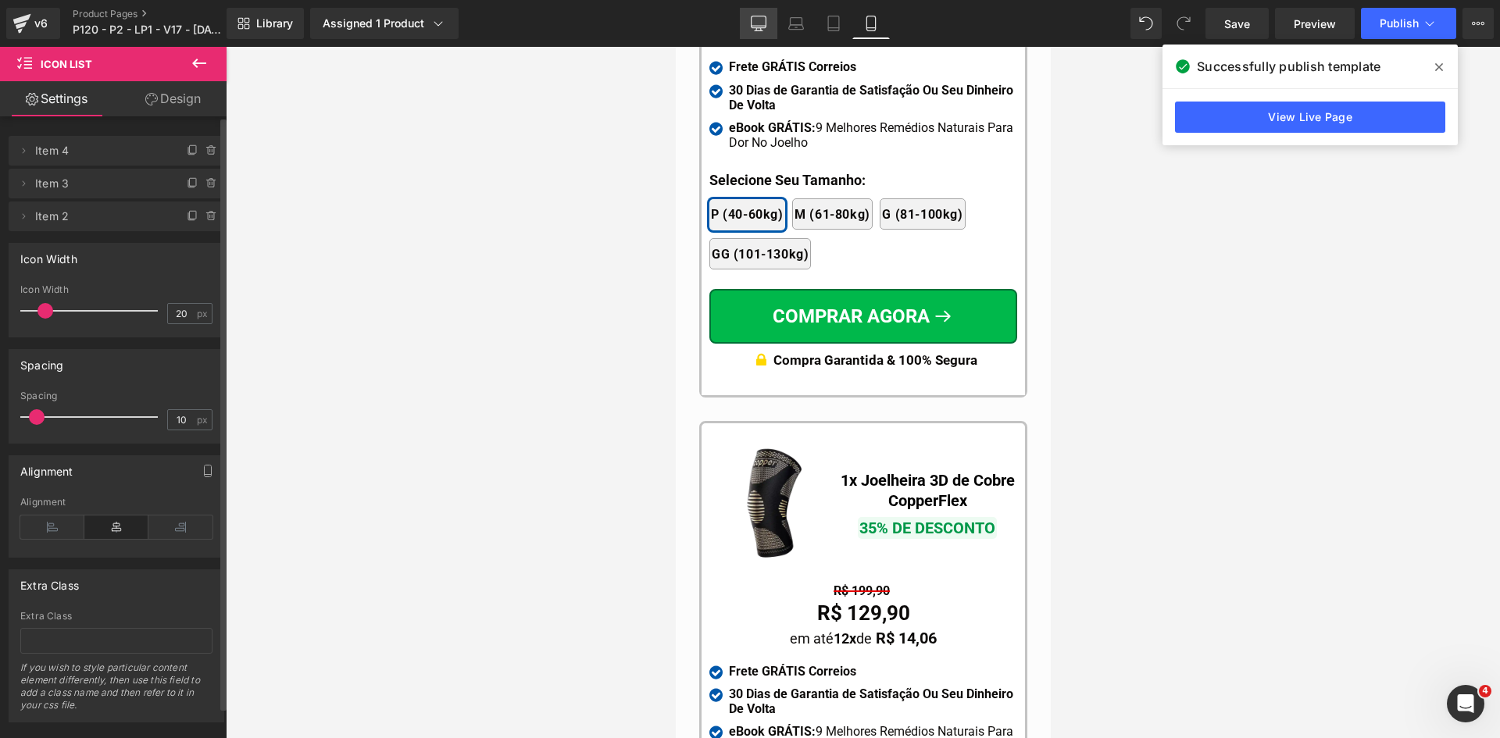
click at [755, 23] on icon at bounding box center [759, 24] width 16 height 16
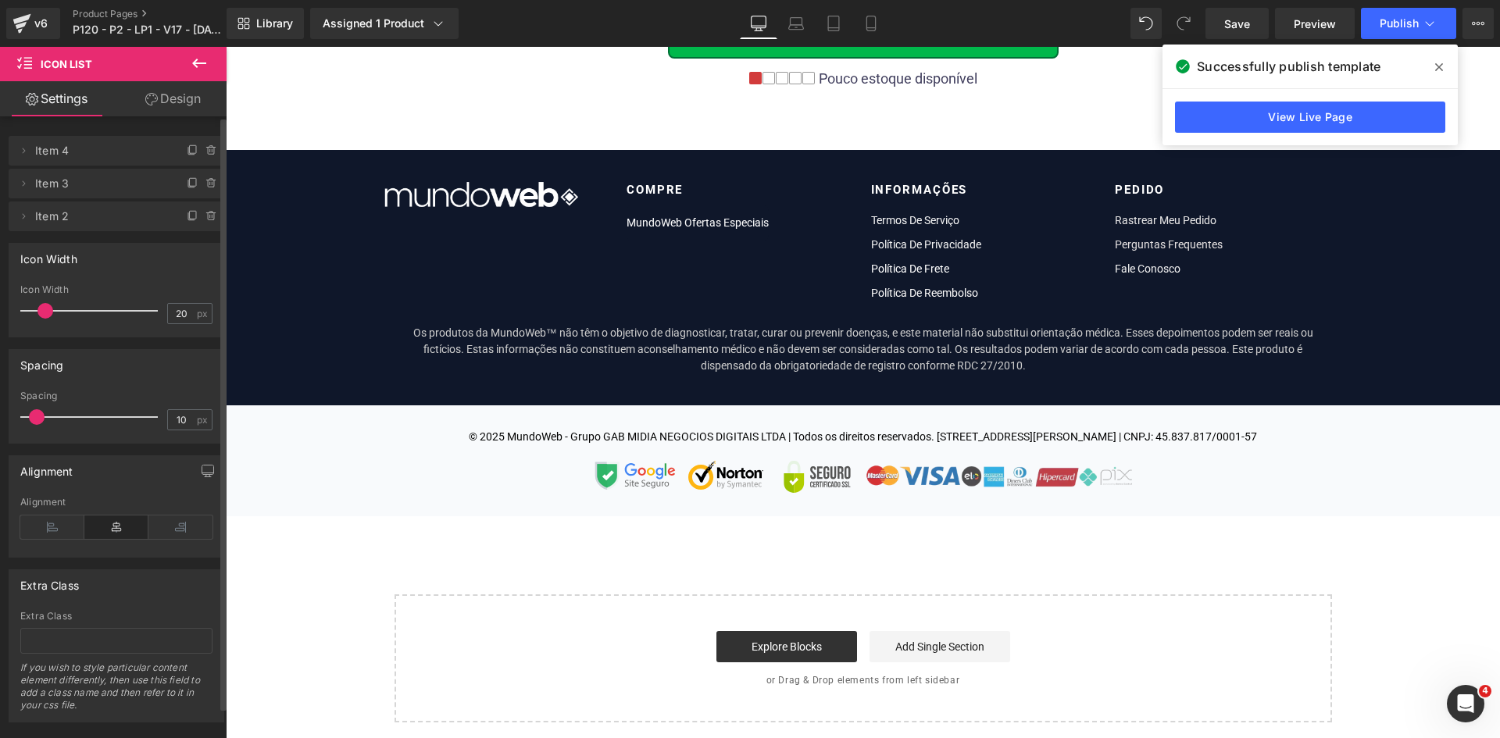
scroll to position [0, 0]
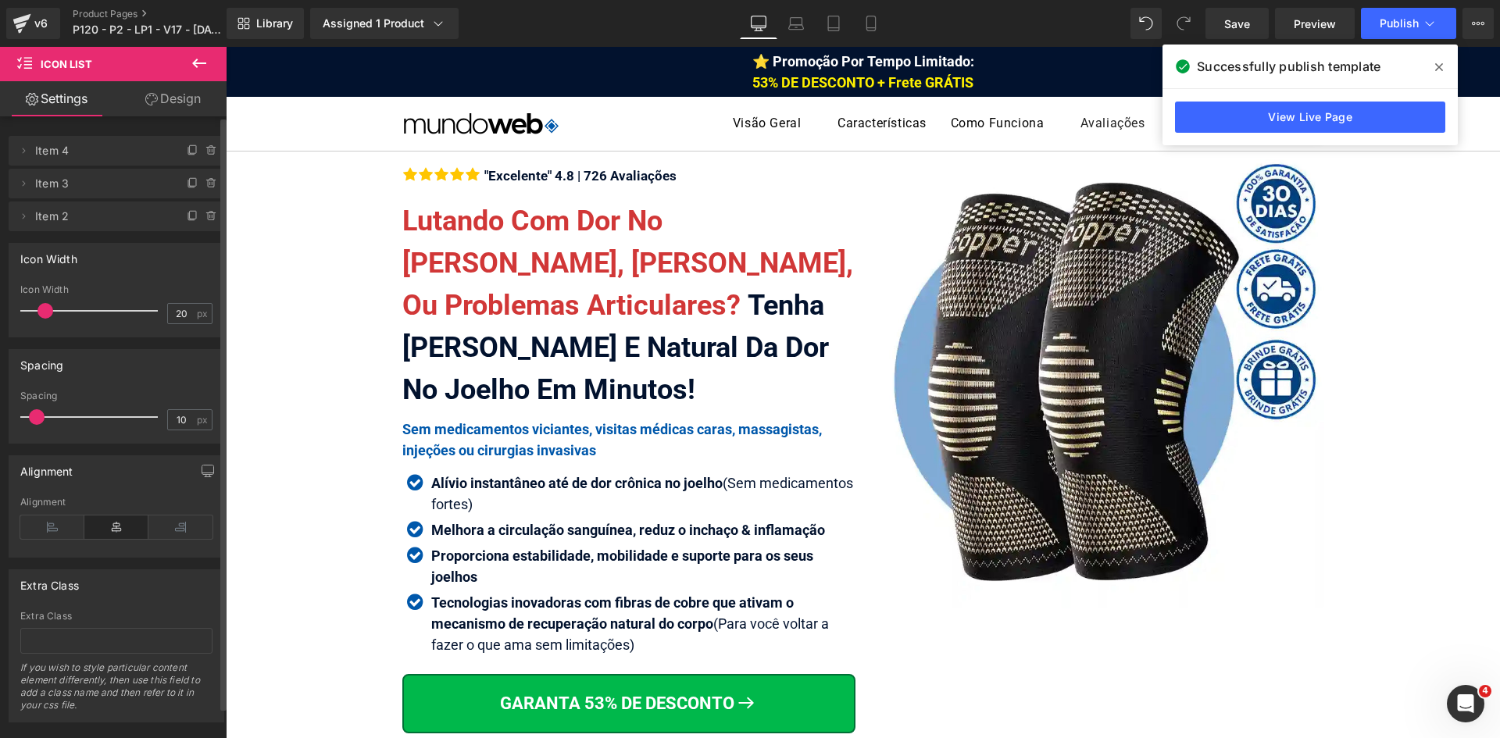
click at [1440, 67] on icon at bounding box center [1439, 67] width 8 height 8
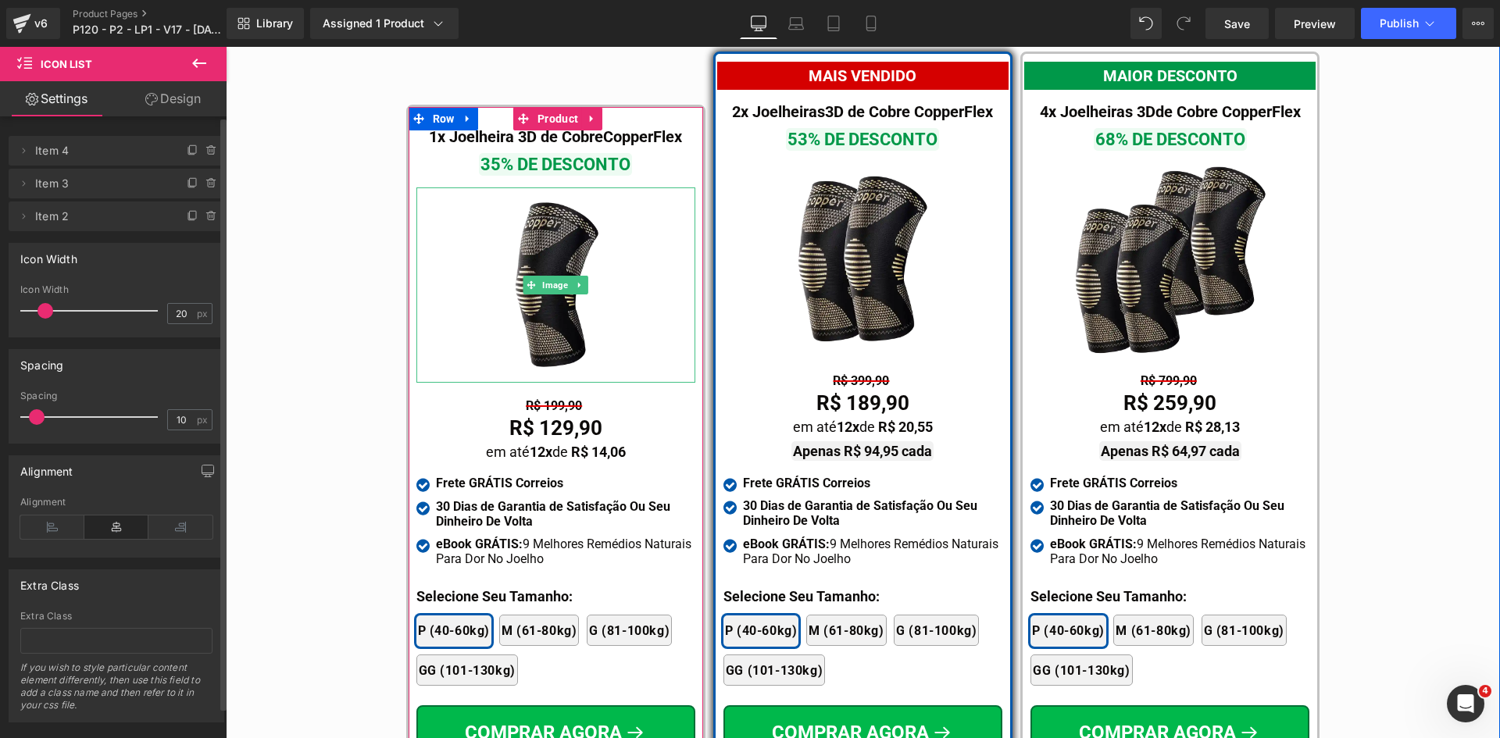
scroll to position [9061, 0]
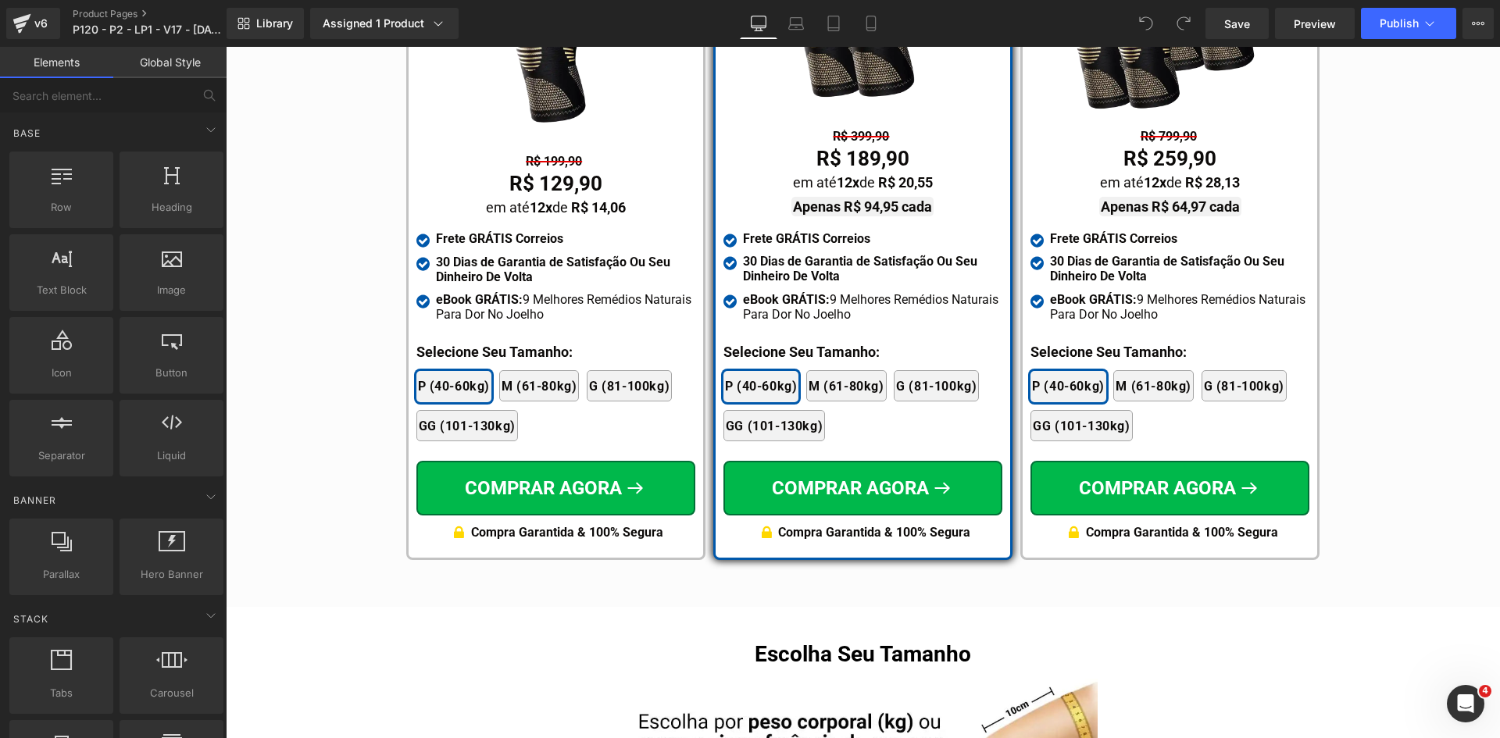
scroll to position [9337, 0]
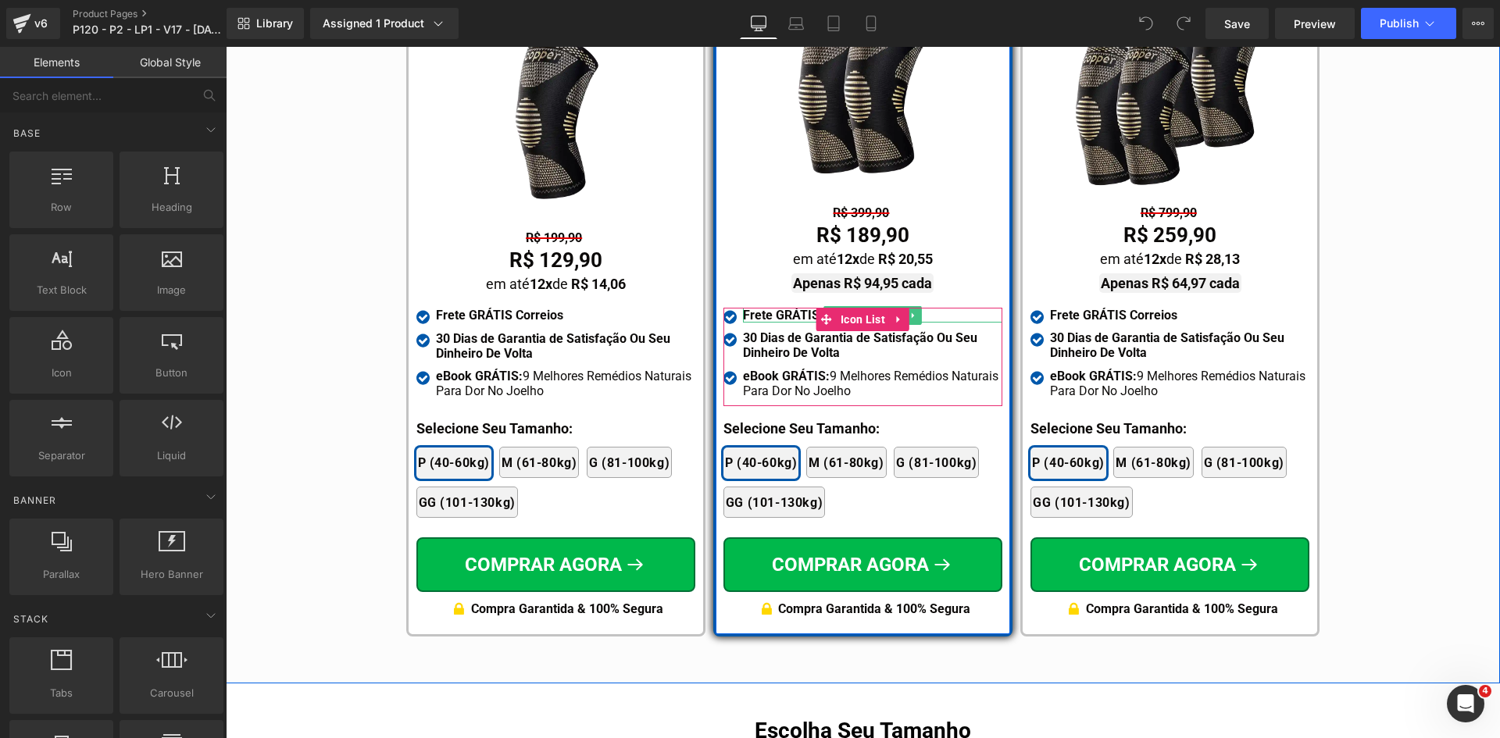
click at [791, 308] on strong "Frete GRÁTIS Correios" at bounding box center [806, 315] width 127 height 15
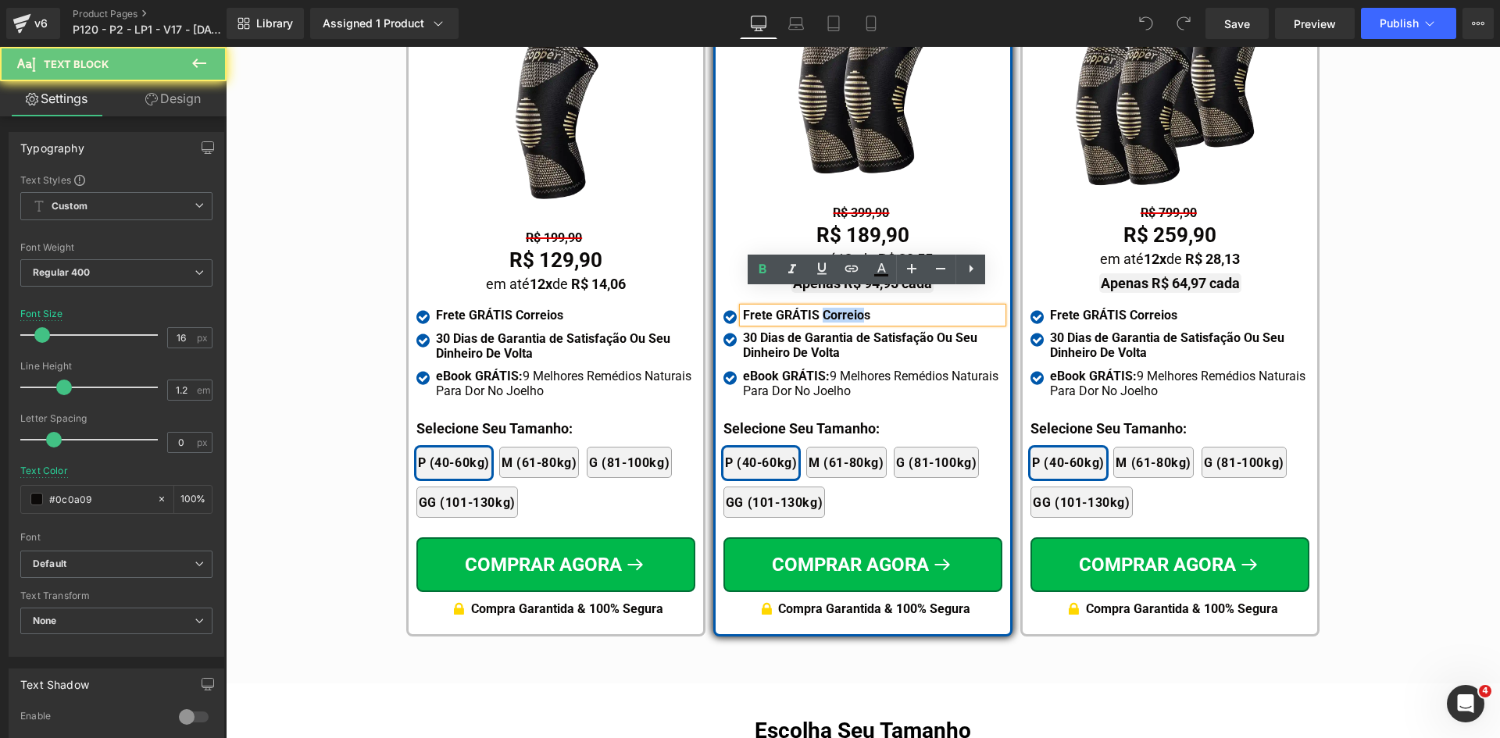
drag, startPoint x: 815, startPoint y: 298, endPoint x: 866, endPoint y: 298, distance: 51.6
click at [866, 308] on div "Frete GRÁTIS Correios" at bounding box center [872, 315] width 259 height 15
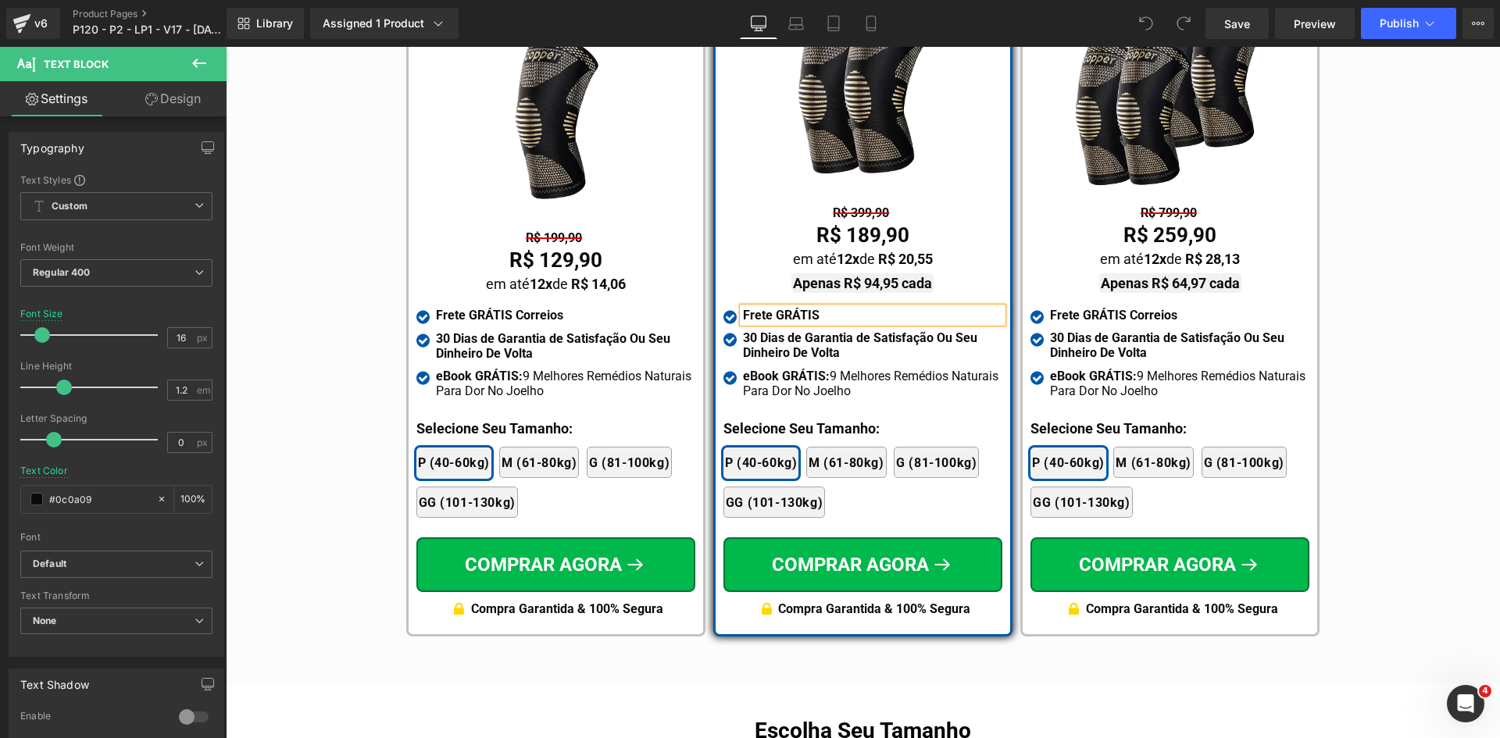
click at [1066, 308] on strong "Frete GRÁTIS Correios" at bounding box center [1113, 315] width 127 height 15
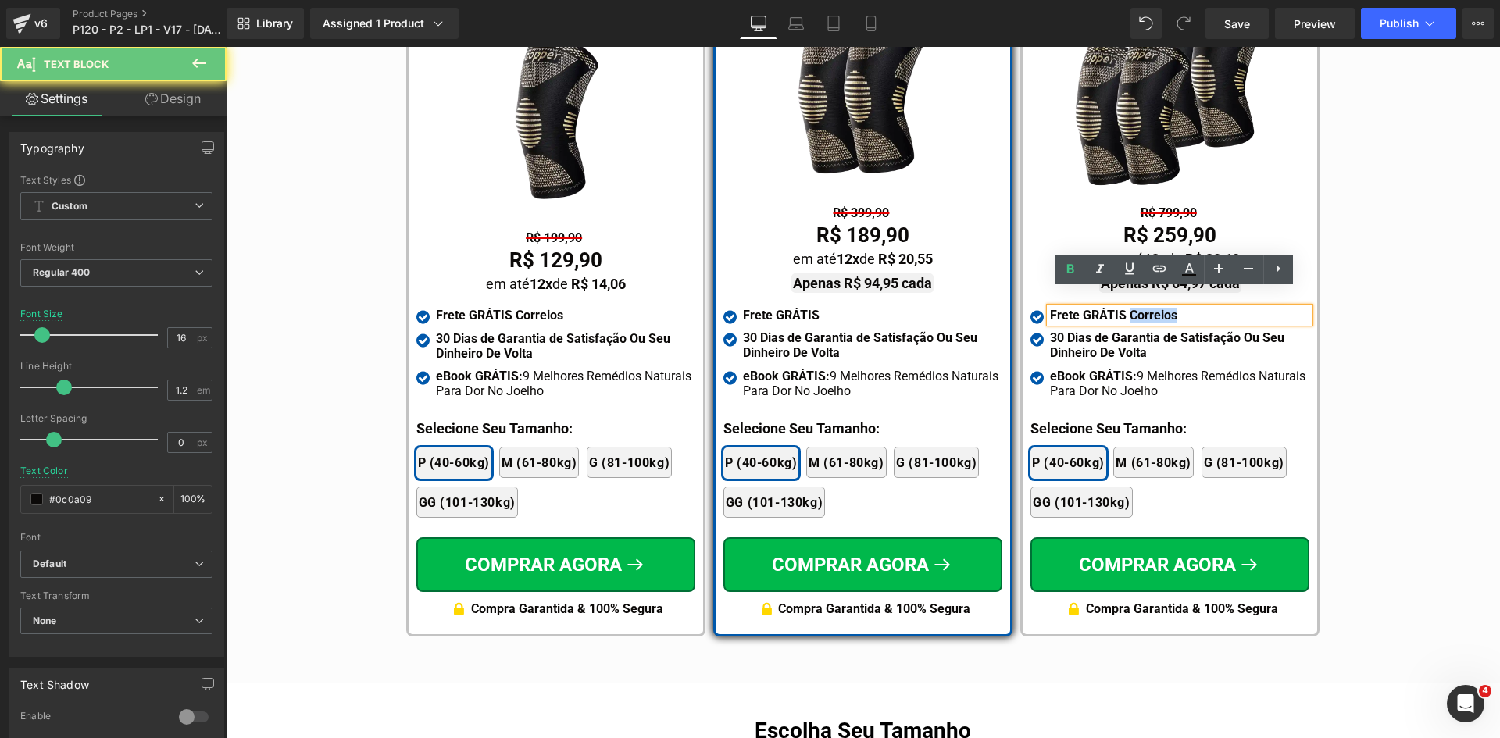
drag, startPoint x: 1123, startPoint y: 294, endPoint x: 1197, endPoint y: 298, distance: 74.4
click at [1196, 308] on div "Frete GRÁTIS Correios" at bounding box center [1179, 315] width 259 height 15
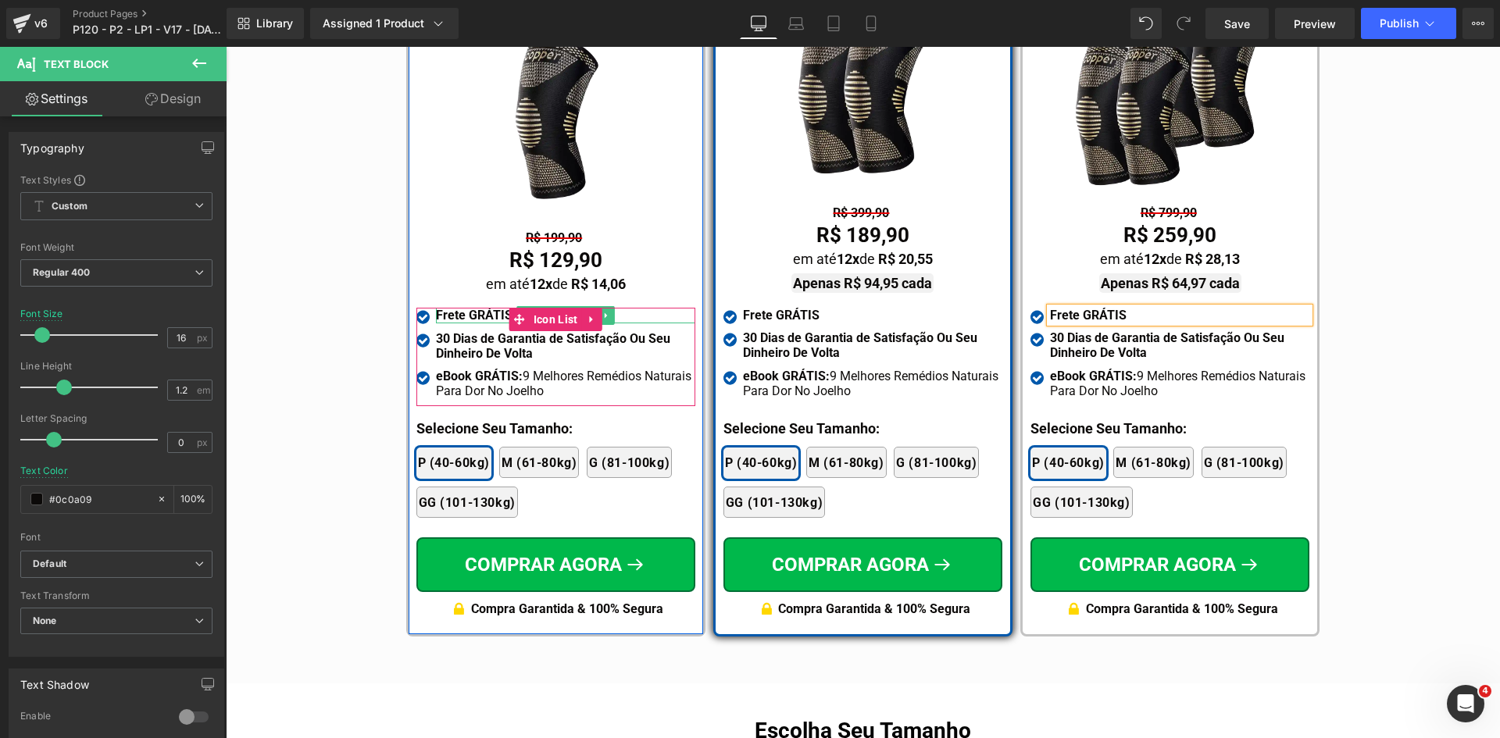
click at [462, 308] on strong "Frete GRÁTIS Correios" at bounding box center [499, 315] width 127 height 15
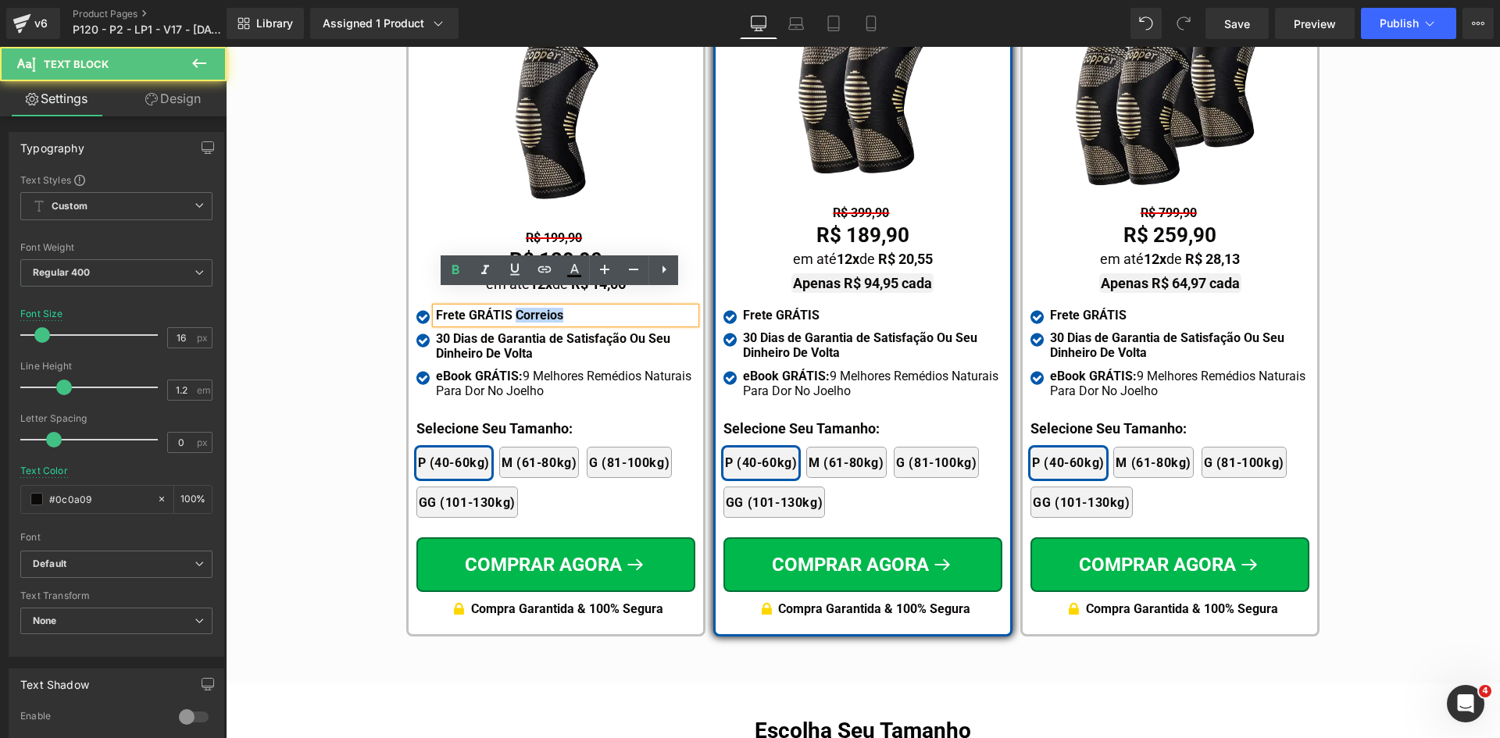
drag, startPoint x: 508, startPoint y: 298, endPoint x: 590, endPoint y: 301, distance: 82.1
click at [590, 308] on div "Frete GRÁTIS Correios" at bounding box center [565, 315] width 259 height 15
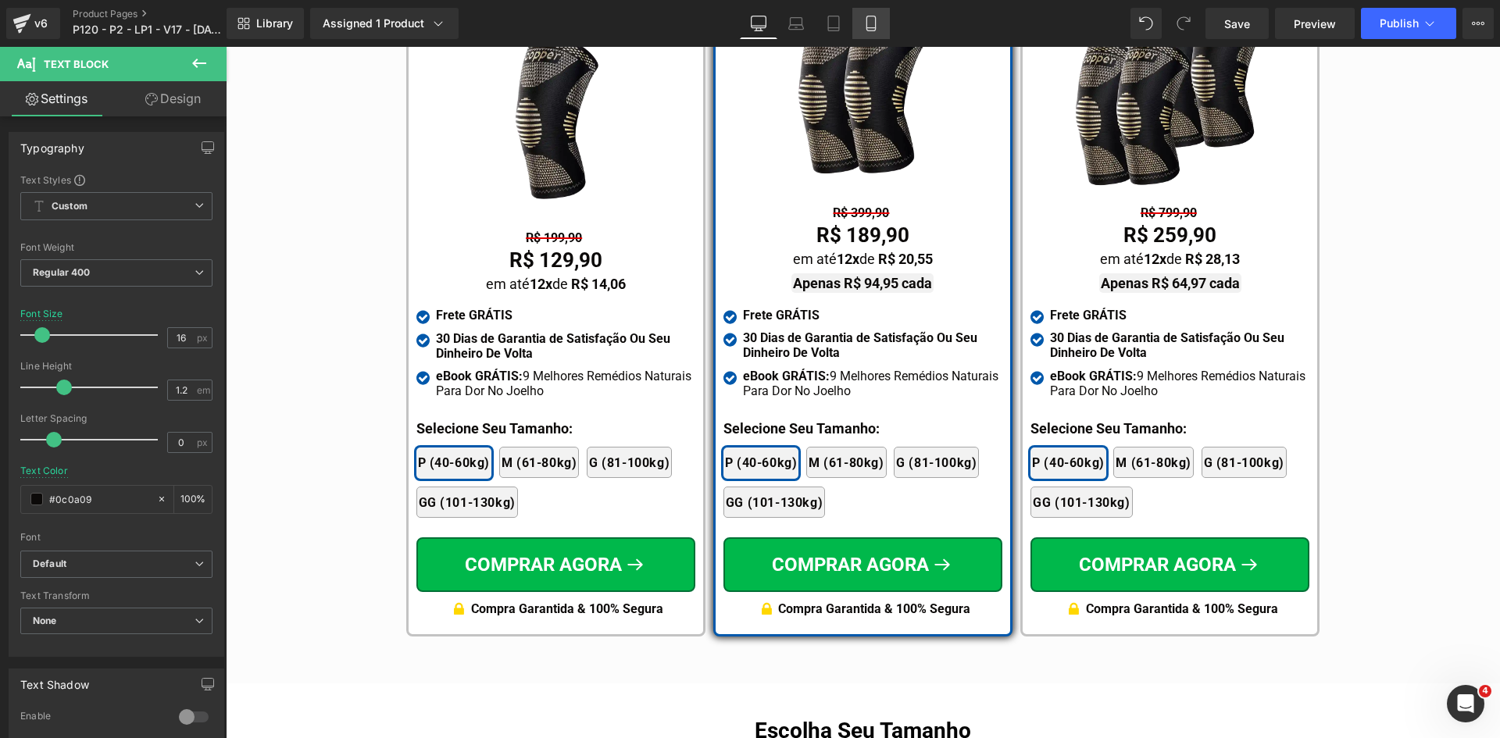
click at [871, 32] on link "Mobile" at bounding box center [870, 23] width 37 height 31
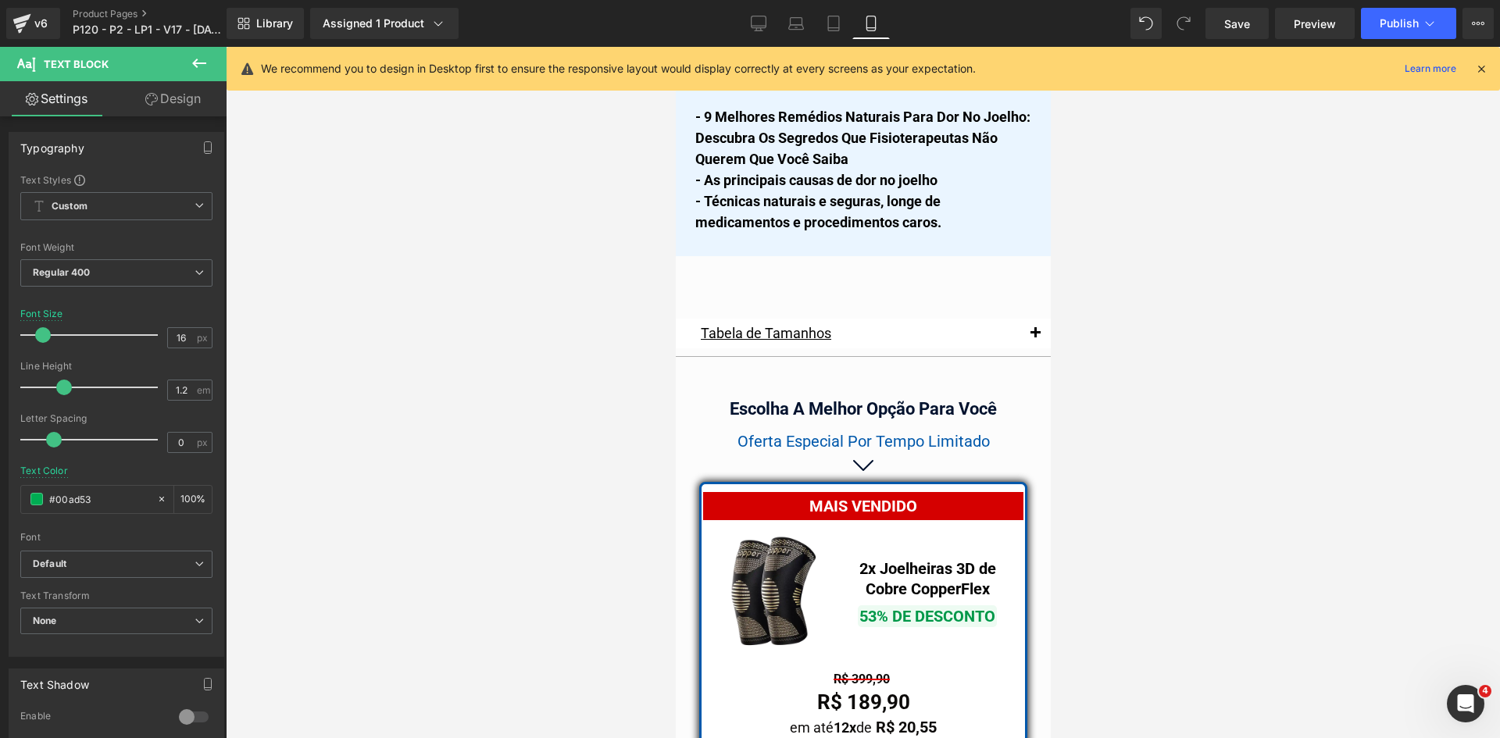
scroll to position [13735, 0]
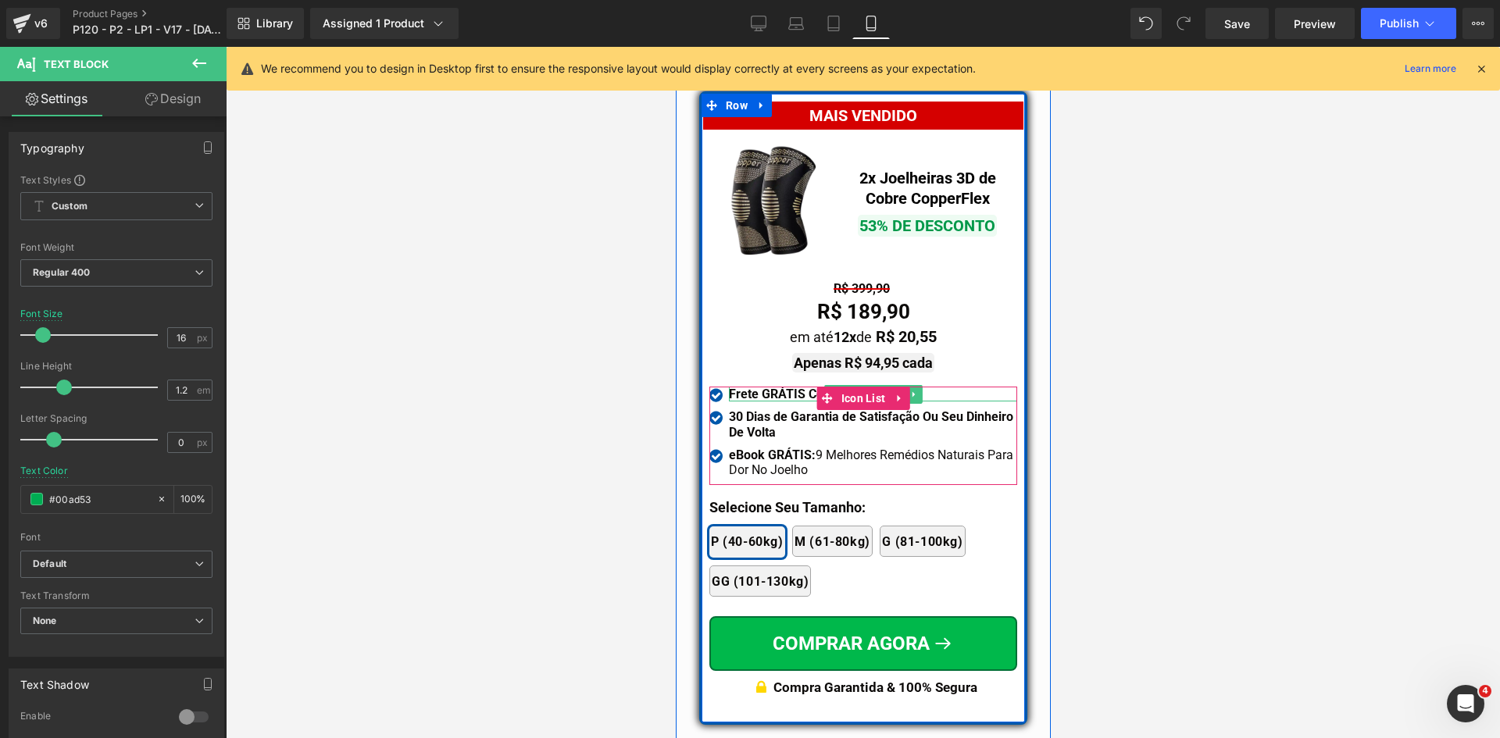
click at [776, 387] on strong "Frete GRÁTIS Correios" at bounding box center [791, 394] width 127 height 15
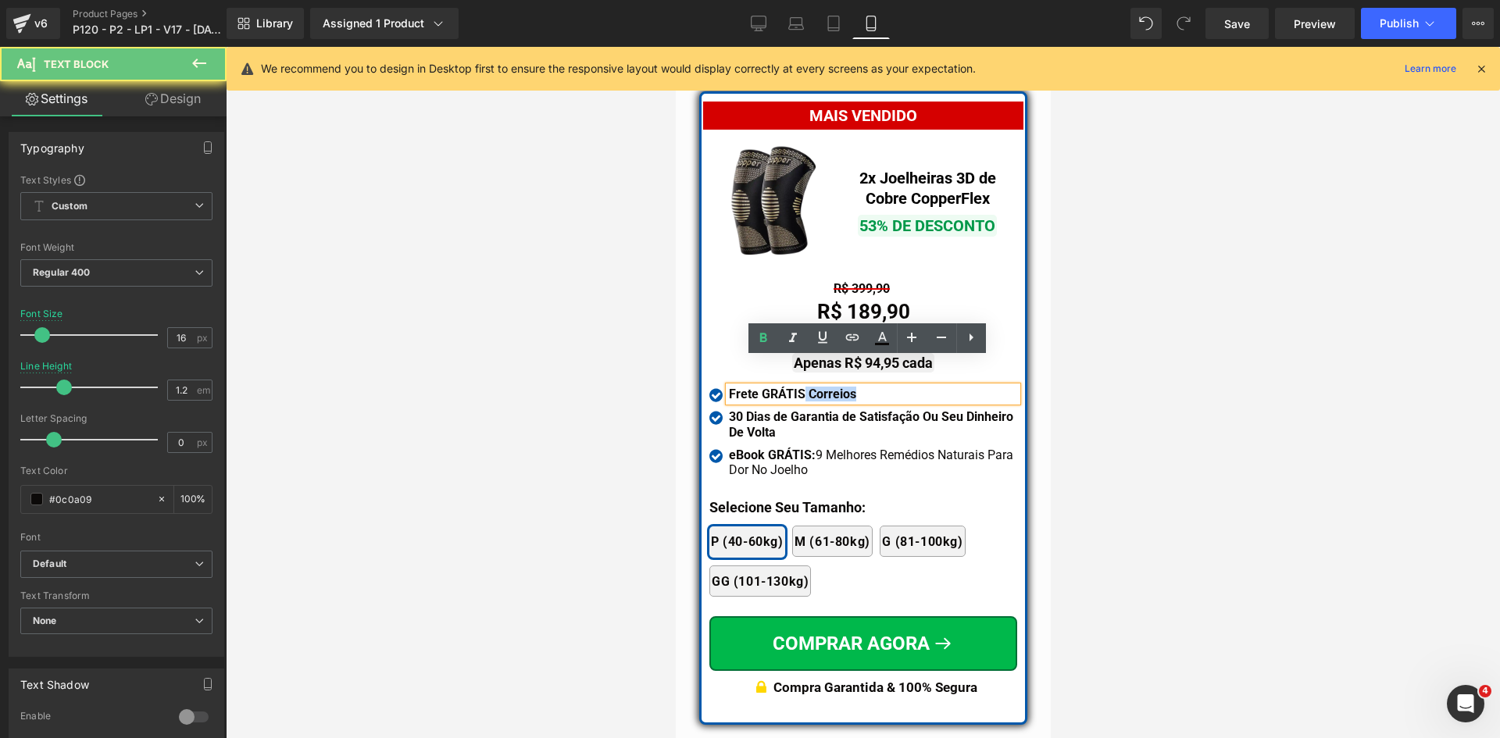
drag, startPoint x: 824, startPoint y: 369, endPoint x: 906, endPoint y: 370, distance: 82.0
click at [901, 387] on div "Frete GRÁTIS Correios" at bounding box center [872, 394] width 288 height 15
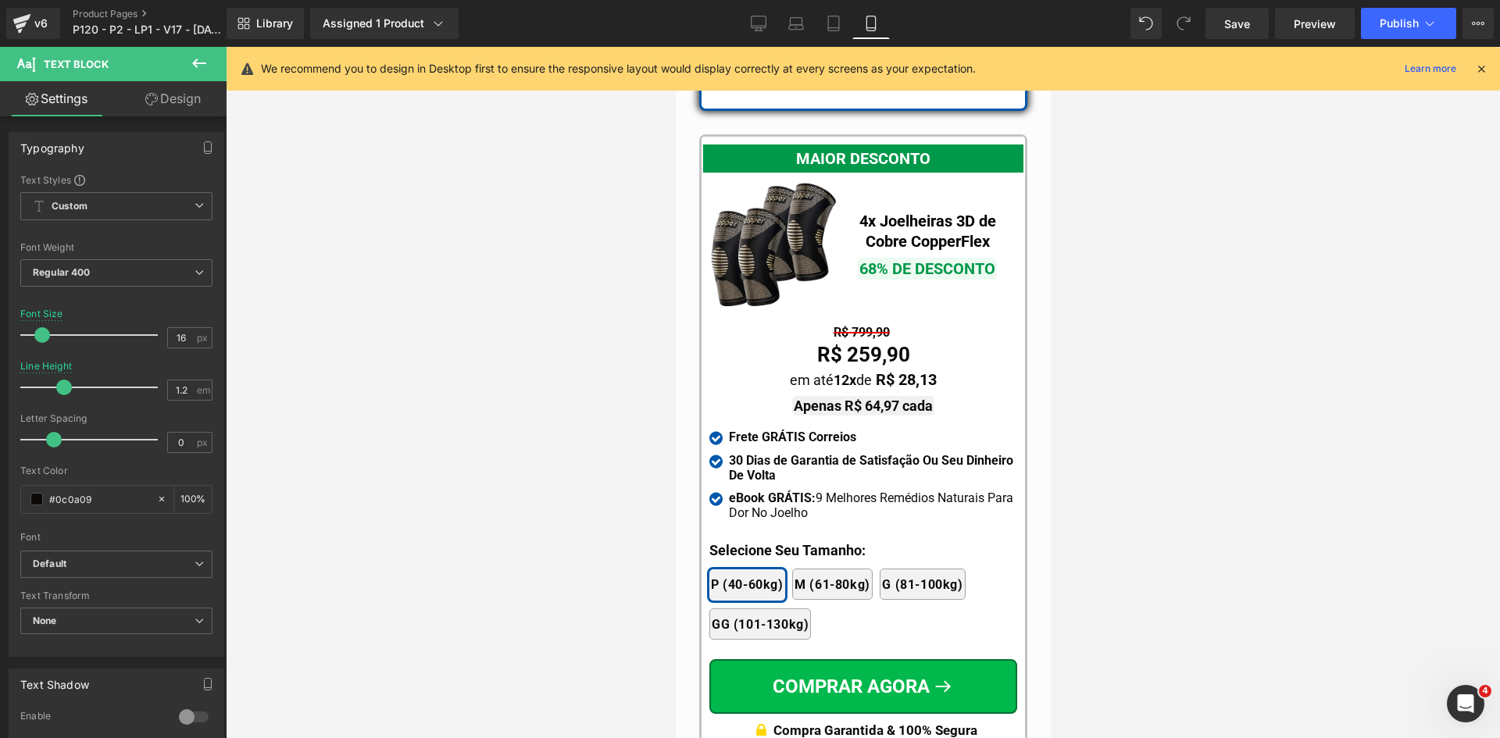
scroll to position [14516, 0]
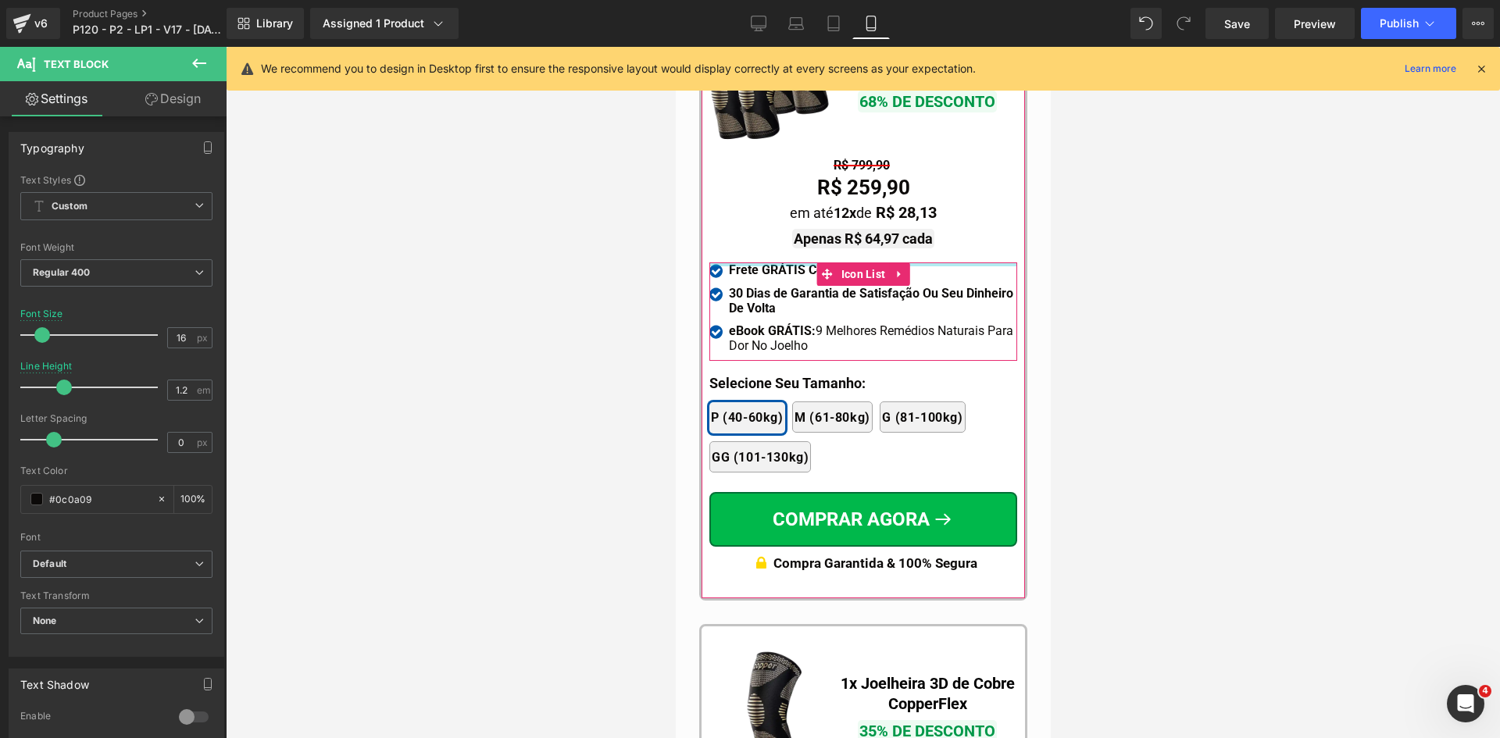
click at [778, 262] on div at bounding box center [863, 264] width 308 height 4
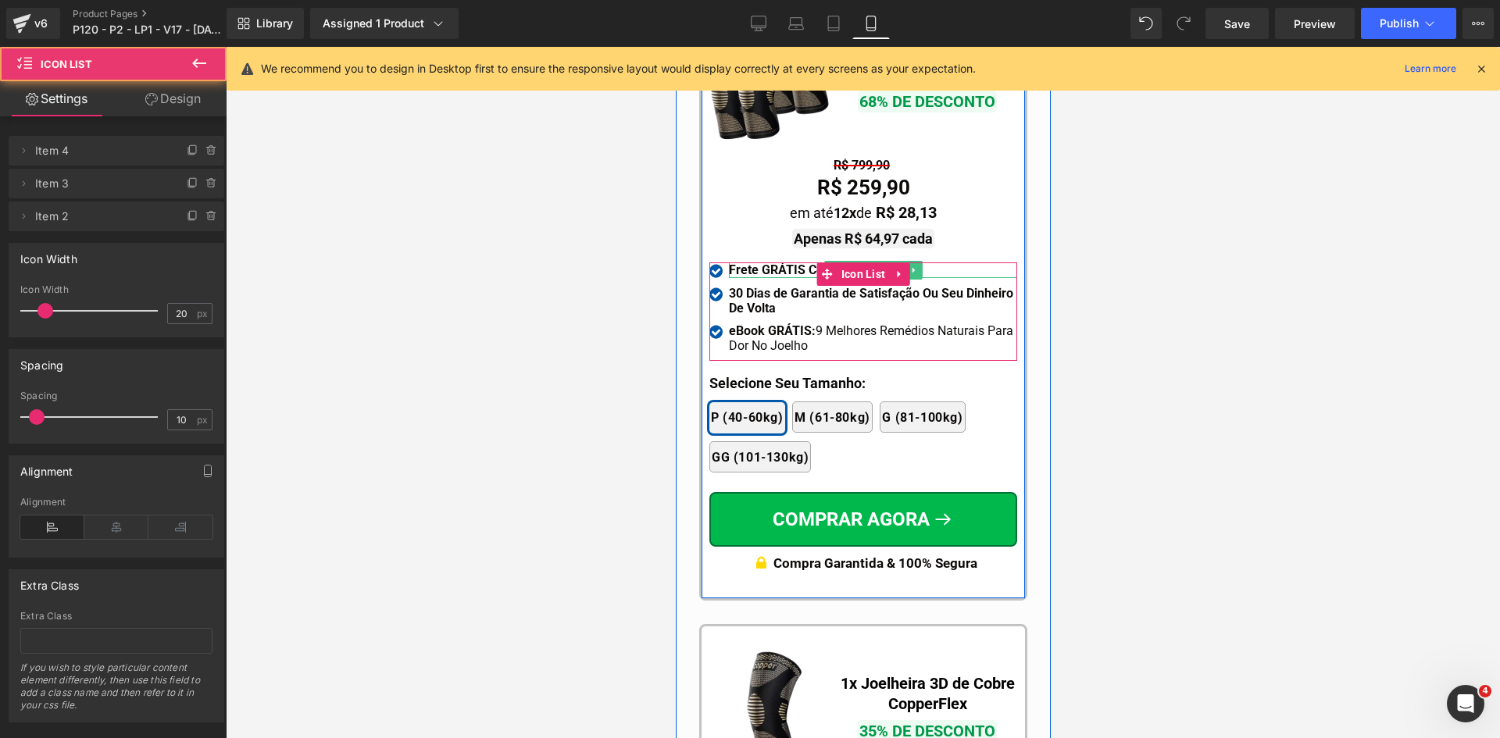
click at [798, 262] on strong "Frete GRÁTIS Correios" at bounding box center [791, 269] width 127 height 15
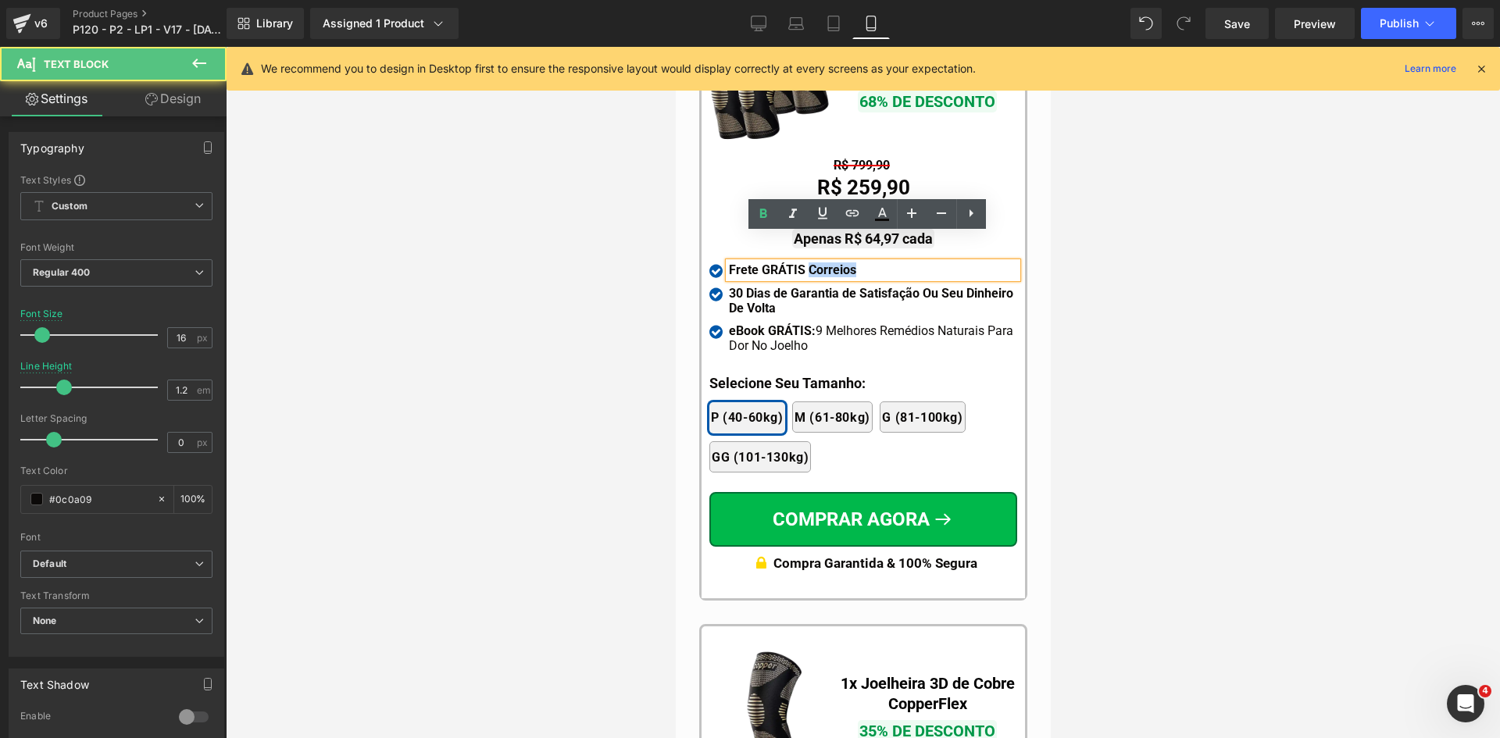
drag, startPoint x: 798, startPoint y: 240, endPoint x: 866, endPoint y: 246, distance: 68.3
click at [866, 262] on div "Frete GRÁTIS Correios" at bounding box center [872, 269] width 288 height 15
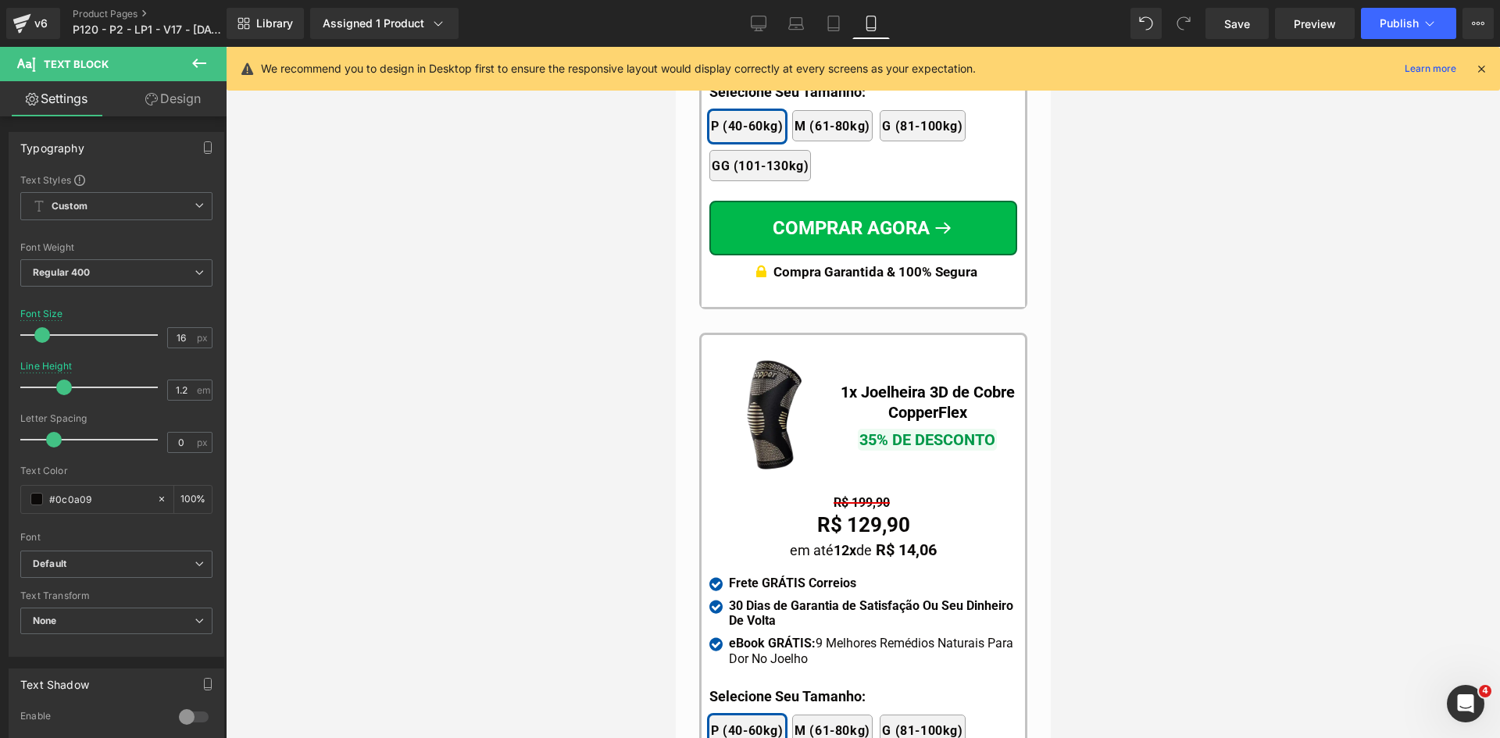
scroll to position [14984, 0]
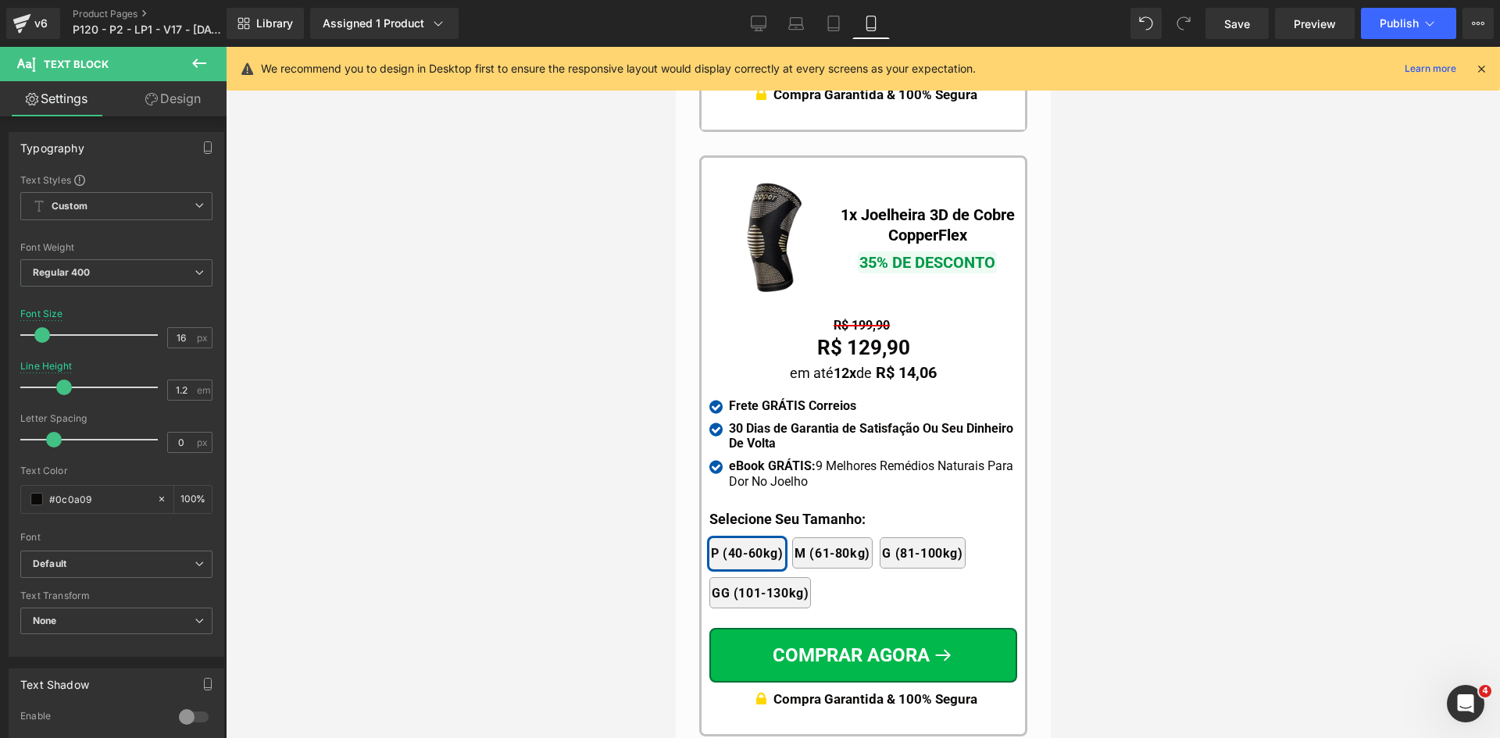
click at [784, 398] on strong "Frete GRÁTIS Correios" at bounding box center [791, 405] width 127 height 15
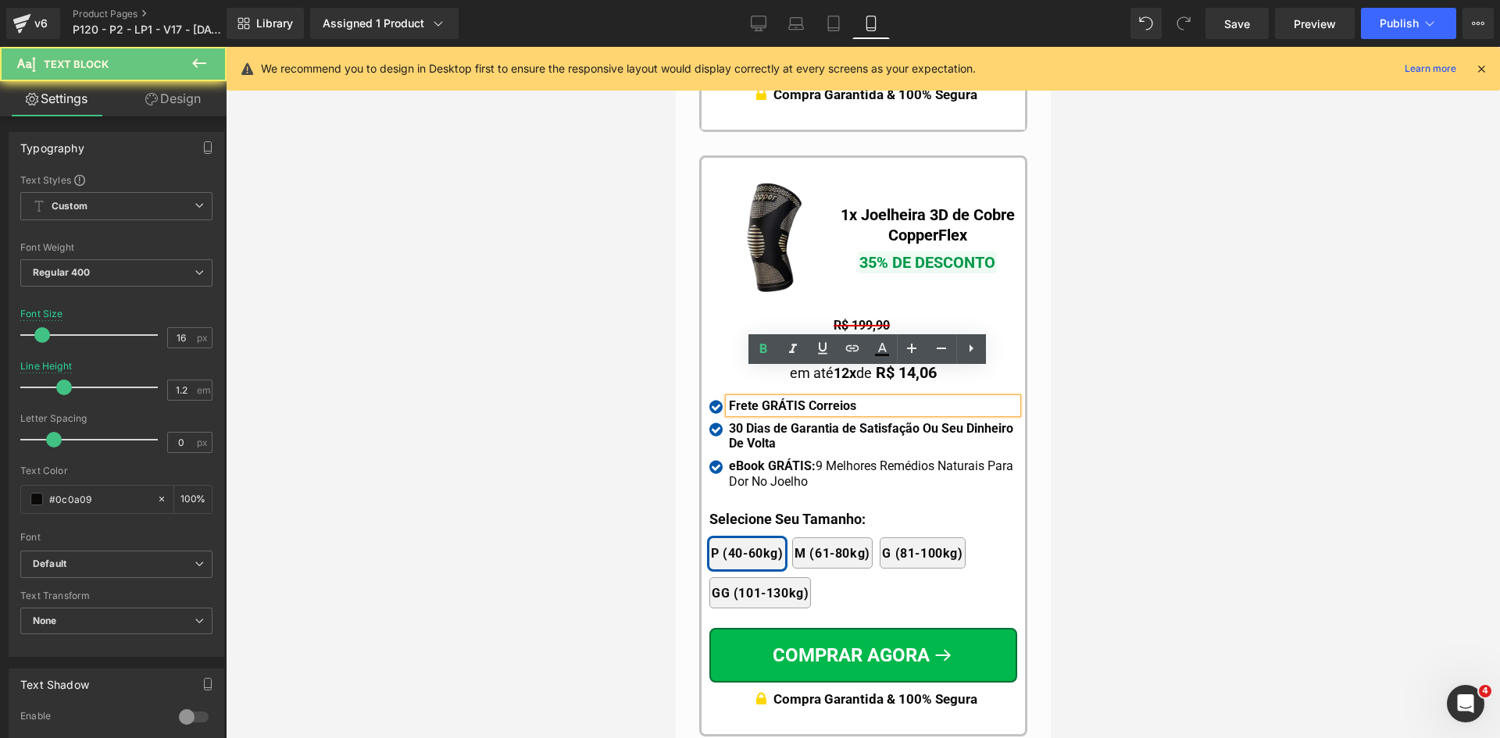
drag, startPoint x: 798, startPoint y: 376, endPoint x: 873, endPoint y: 378, distance: 75.8
click at [873, 398] on div "Frete GRÁTIS Correios" at bounding box center [872, 405] width 288 height 15
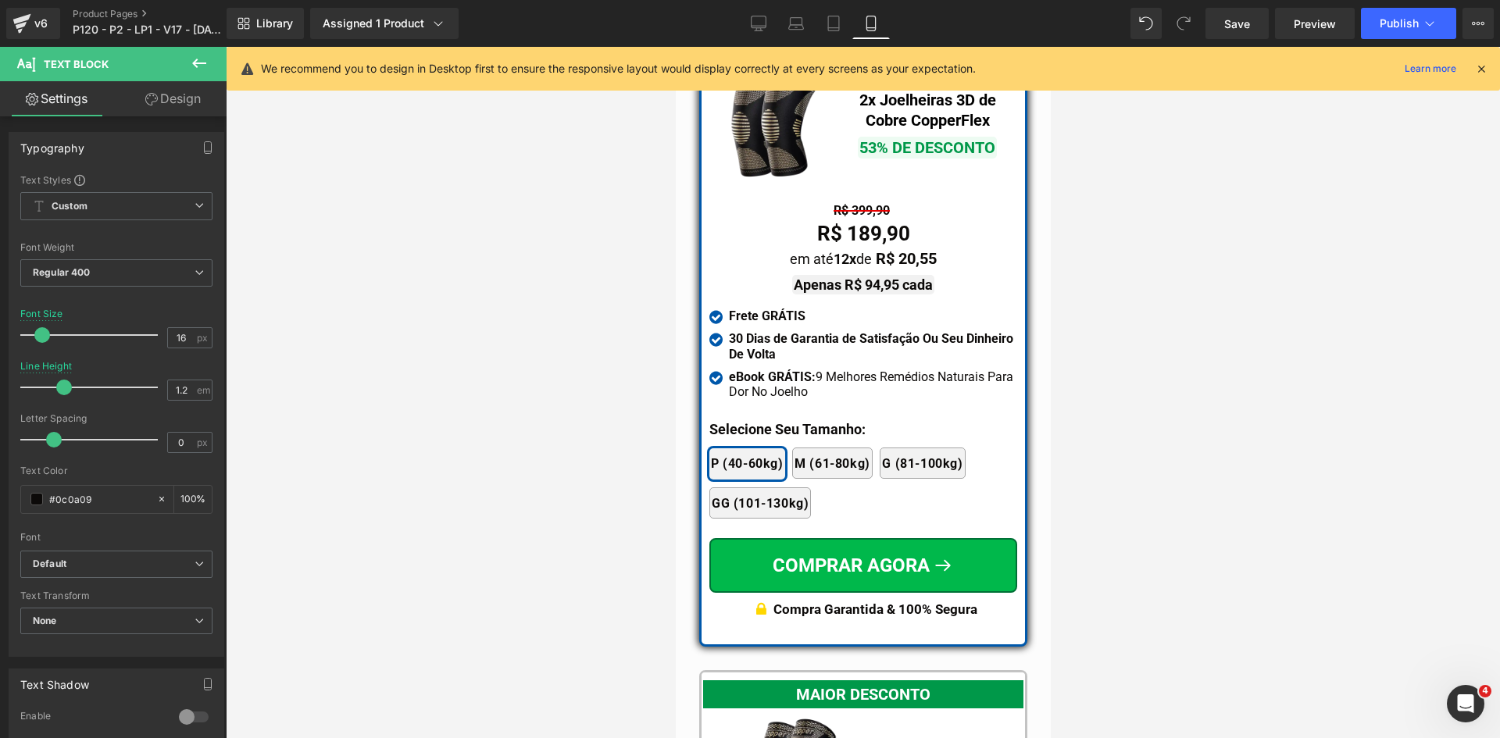
scroll to position [13422, 0]
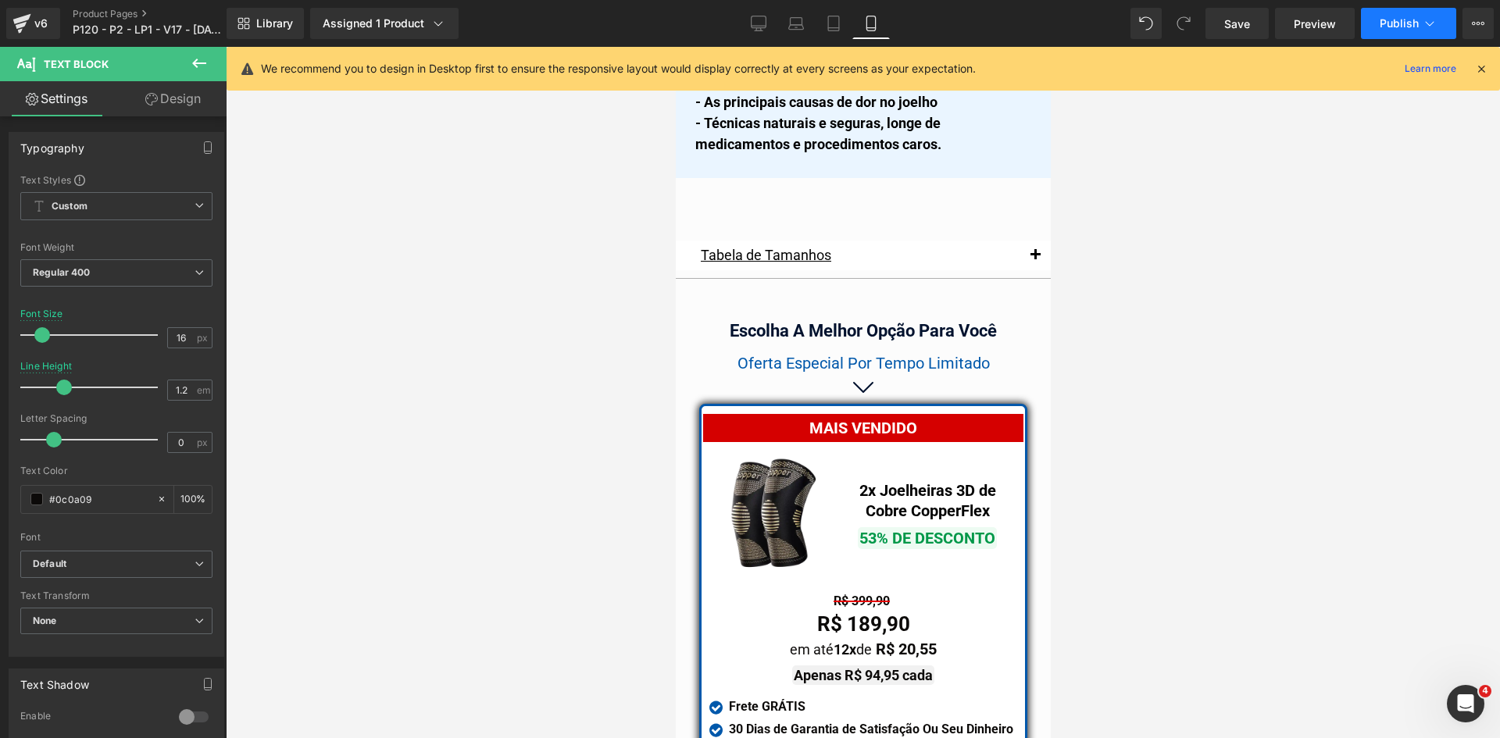
click at [1407, 27] on span "Publish" at bounding box center [1399, 23] width 39 height 12
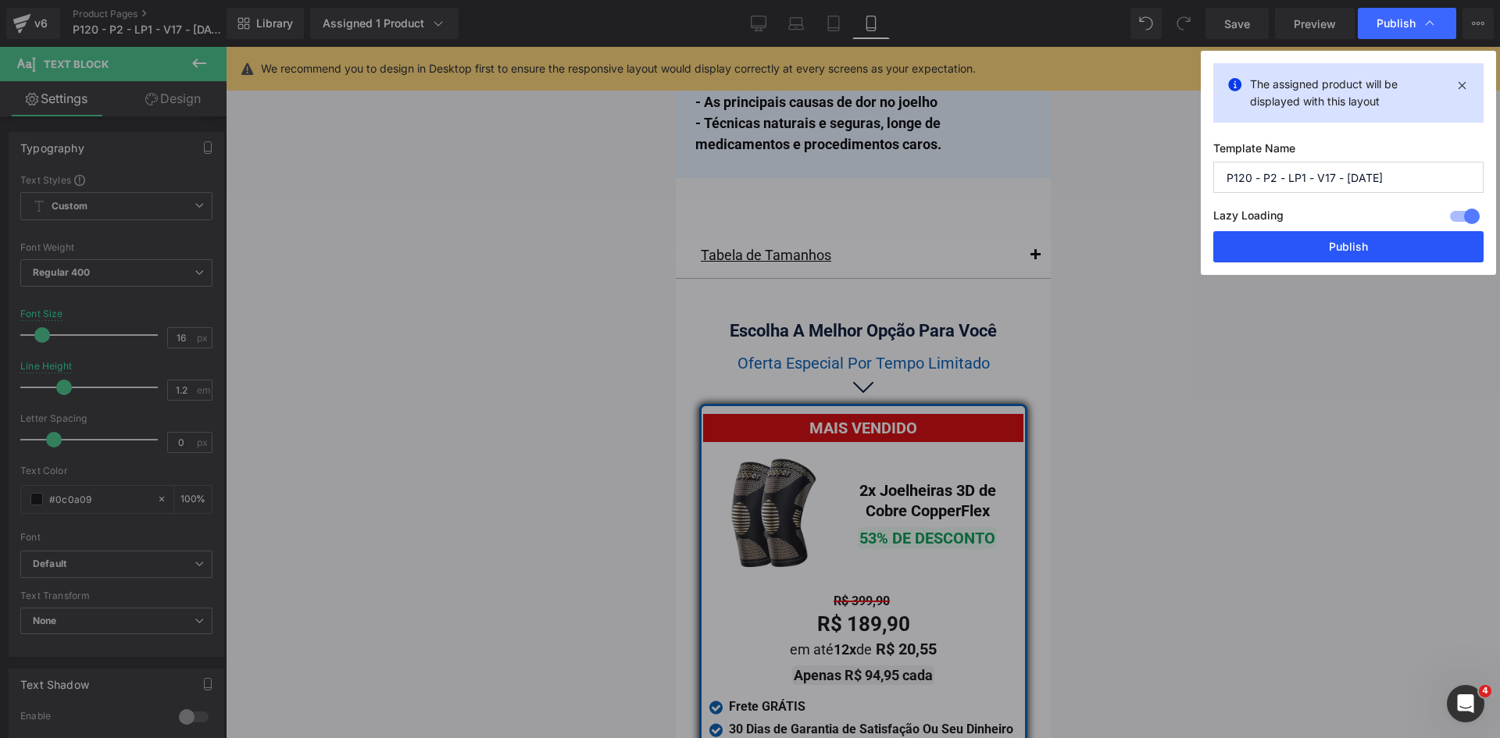
drag, startPoint x: 1355, startPoint y: 248, endPoint x: 188, endPoint y: 91, distance: 1176.9
click at [1355, 248] on button "Publish" at bounding box center [1348, 246] width 270 height 31
